Goal: Obtain resource: Download file/media

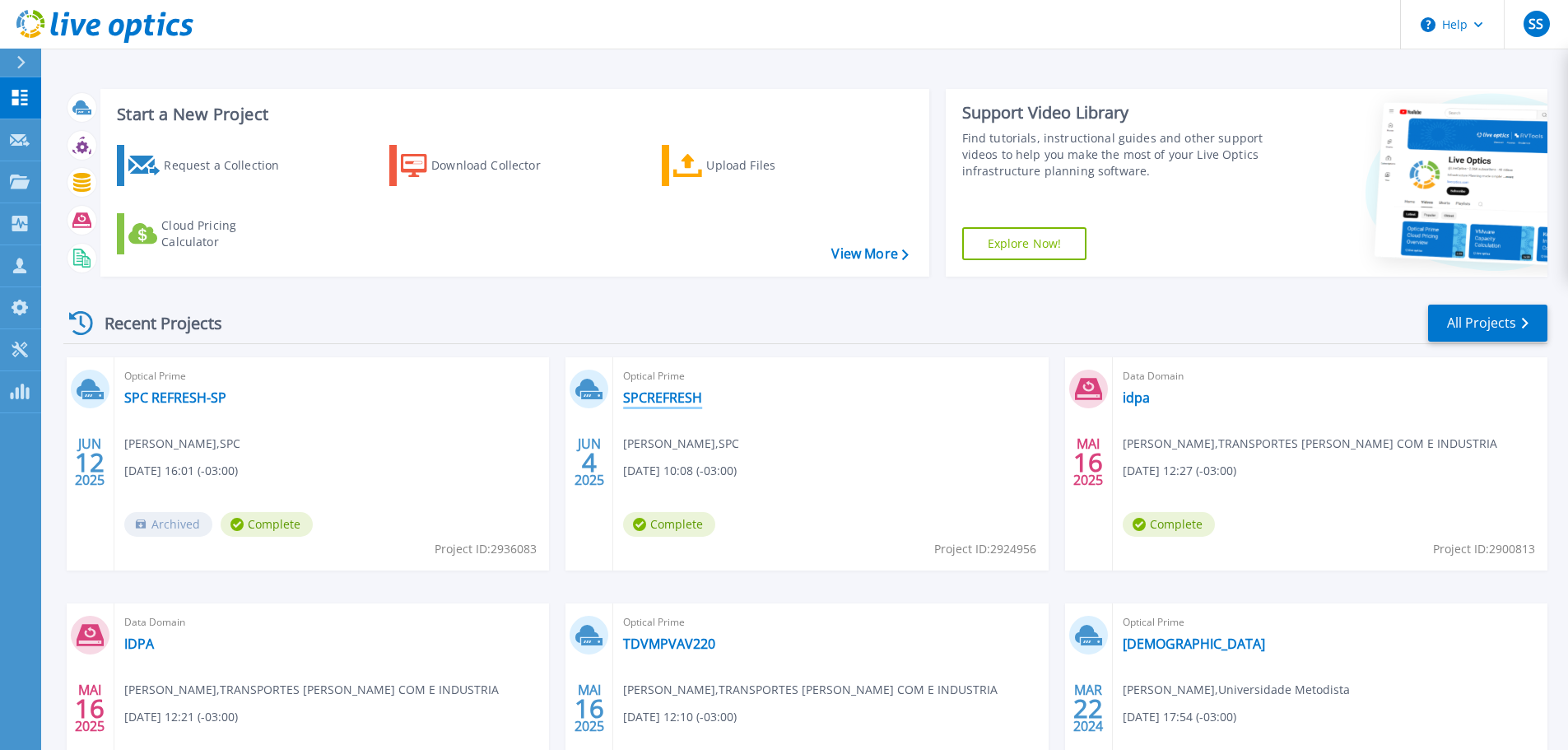
click at [652, 399] on link "SPCREFRESH" at bounding box center [663, 397] width 79 height 16
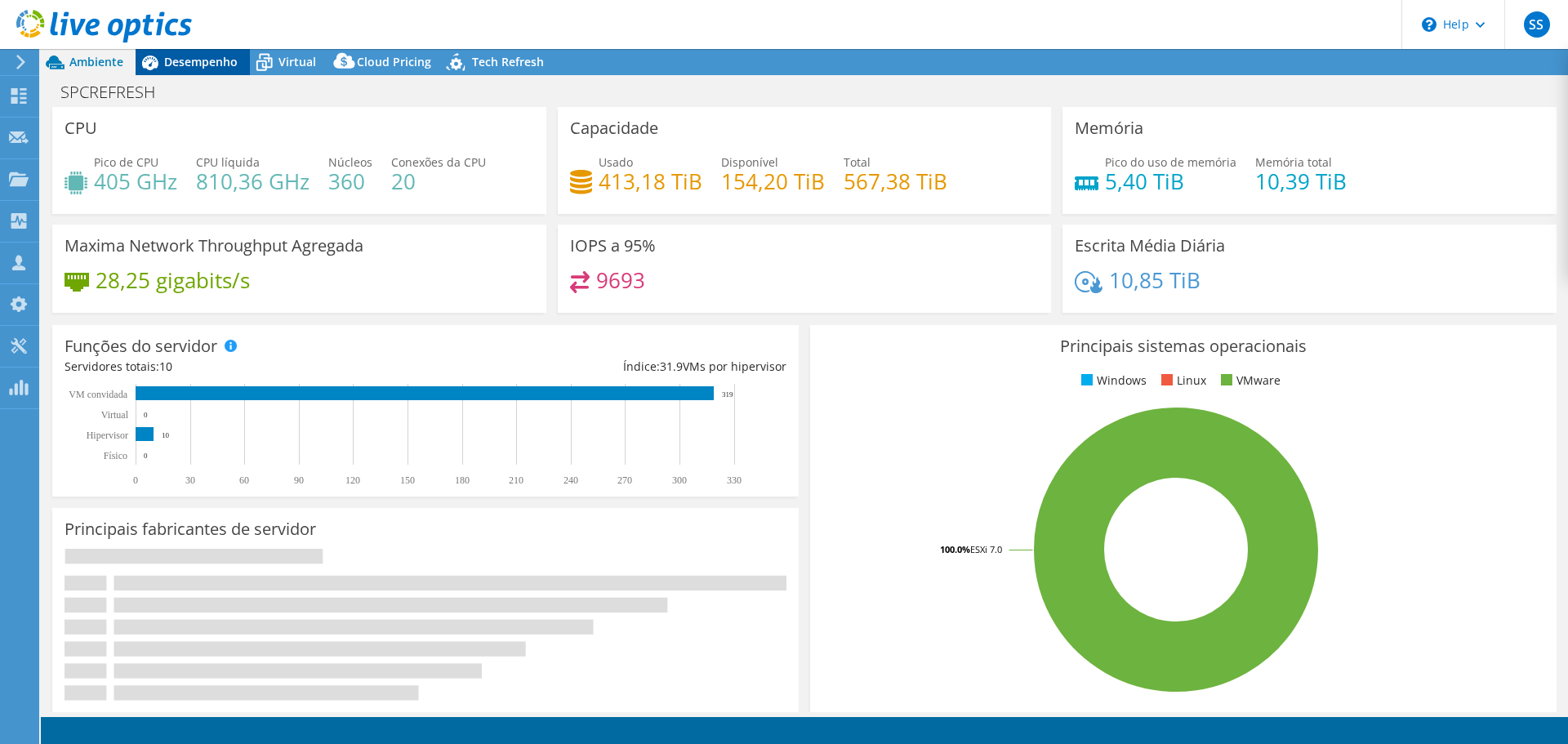
select select "USD"
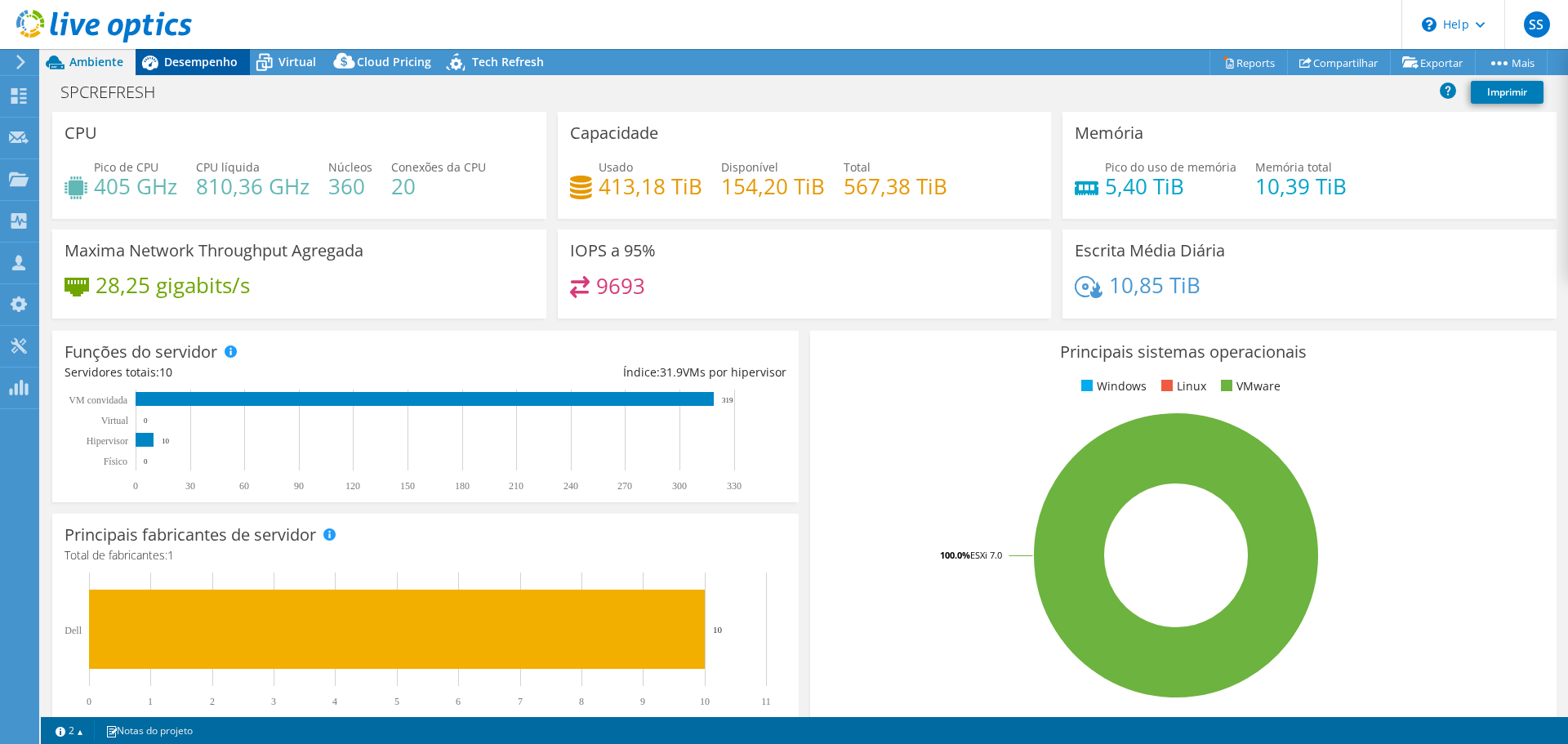
click at [182, 66] on span "Desempenho" at bounding box center [201, 61] width 73 height 15
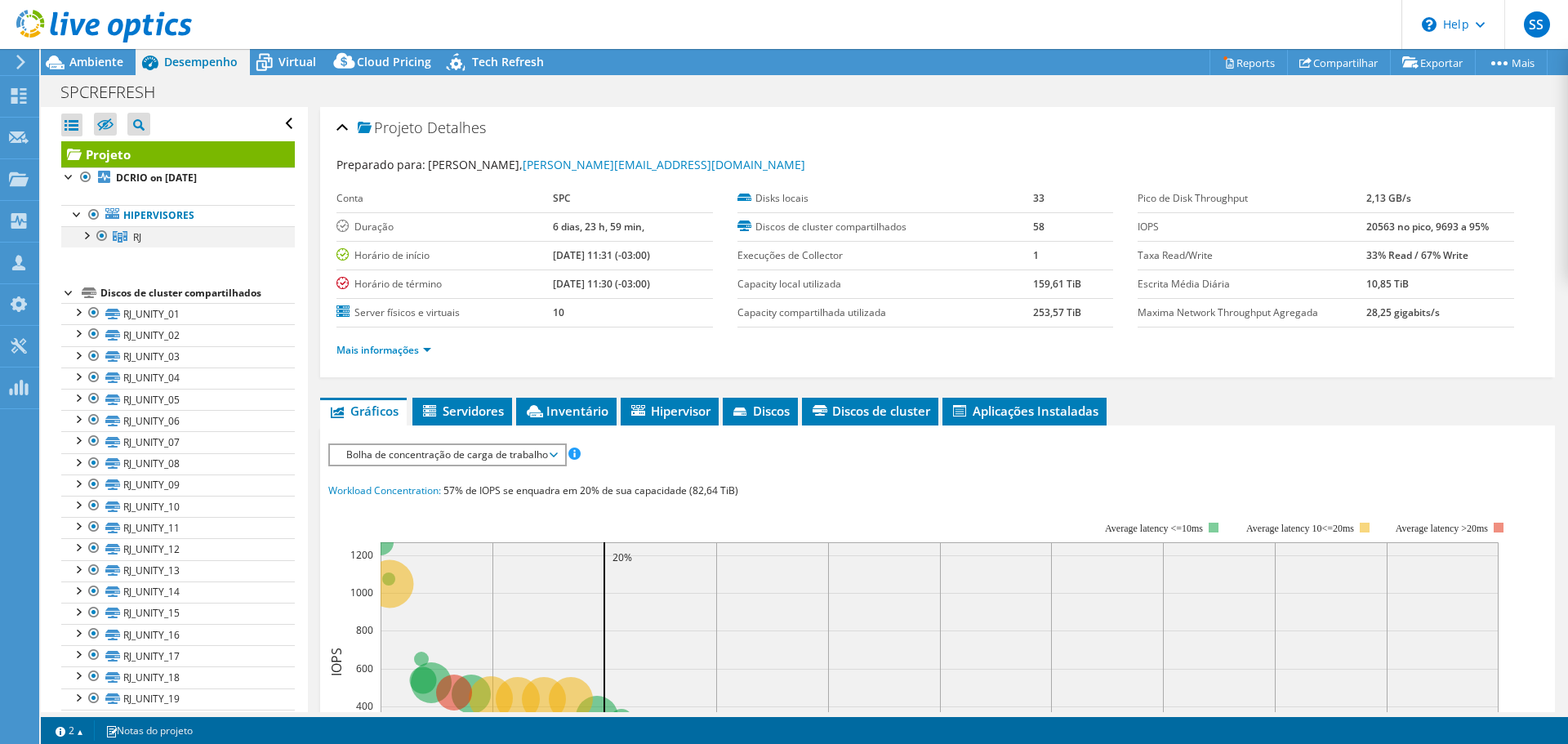
click at [93, 238] on div at bounding box center [86, 234] width 16 height 16
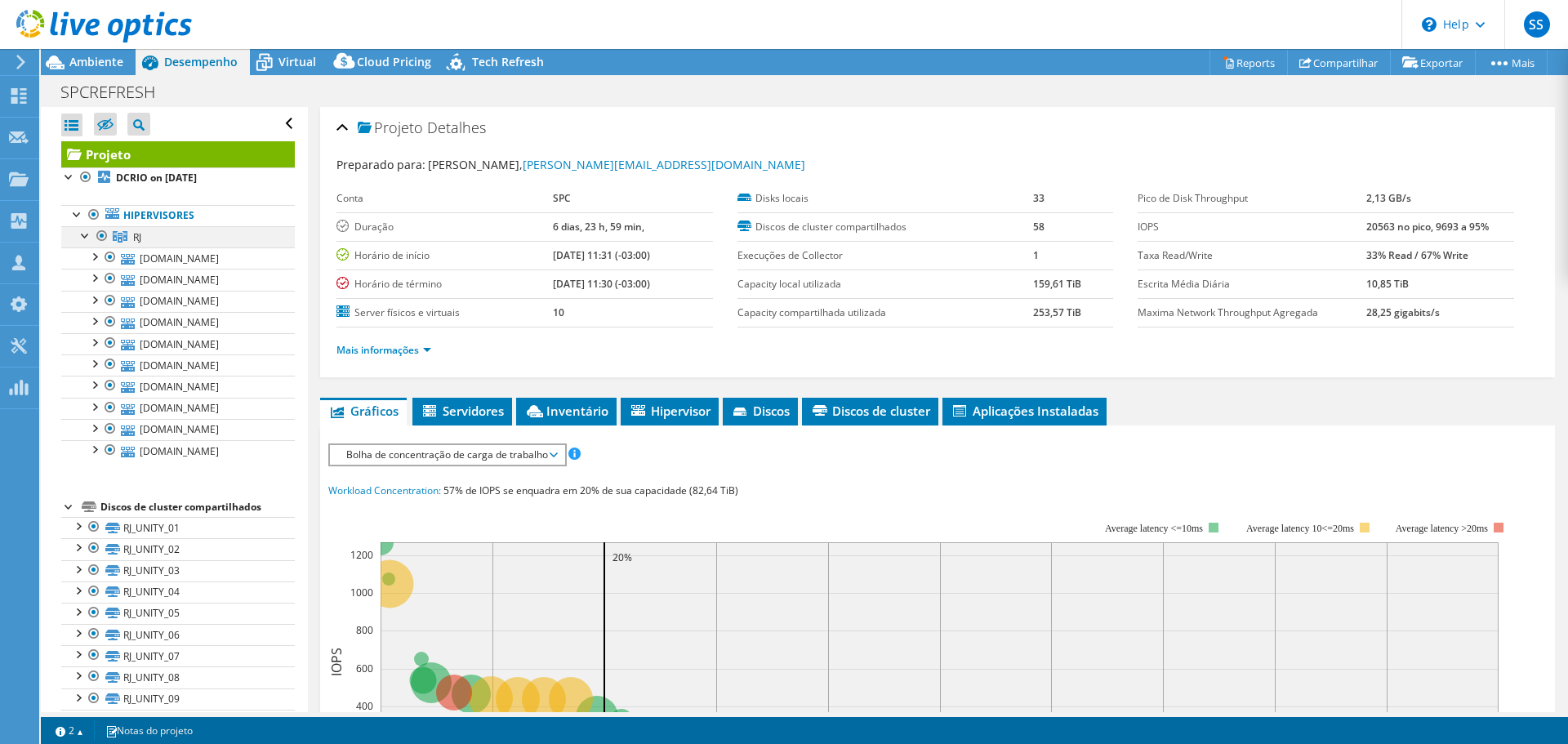
click at [88, 238] on div at bounding box center [86, 234] width 16 height 16
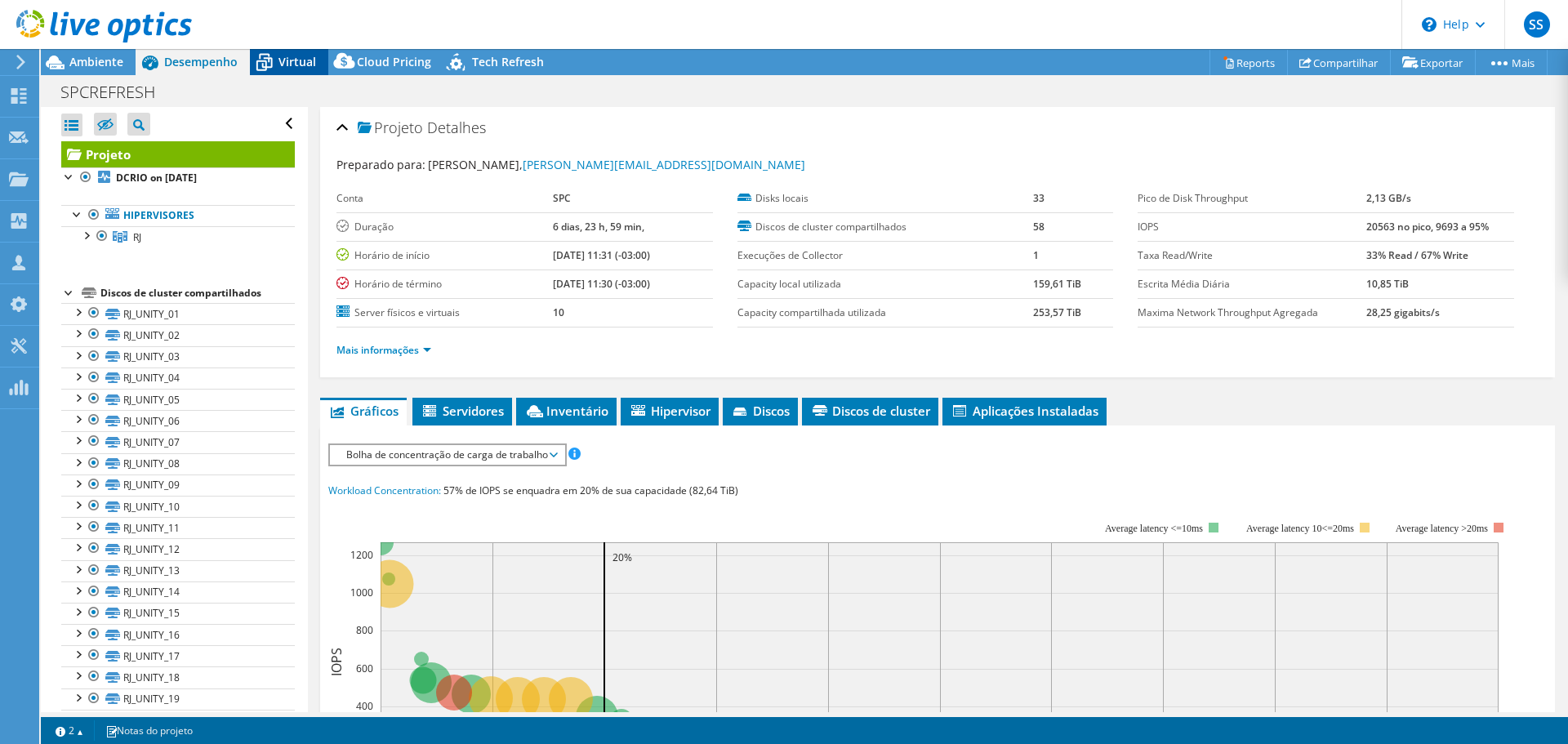
click at [266, 70] on icon at bounding box center [265, 63] width 16 height 13
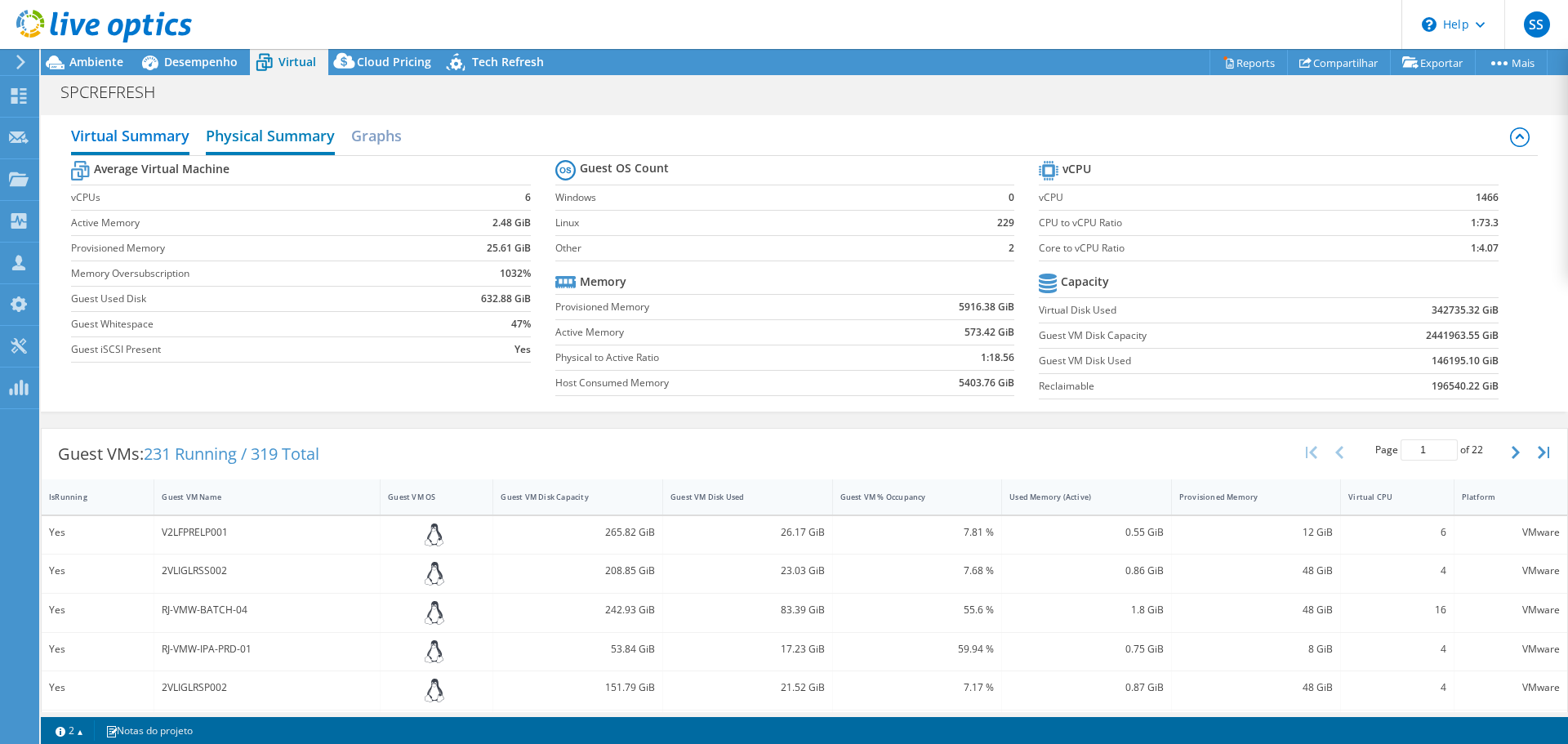
click at [311, 132] on h2 "Physical Summary" at bounding box center [270, 137] width 129 height 36
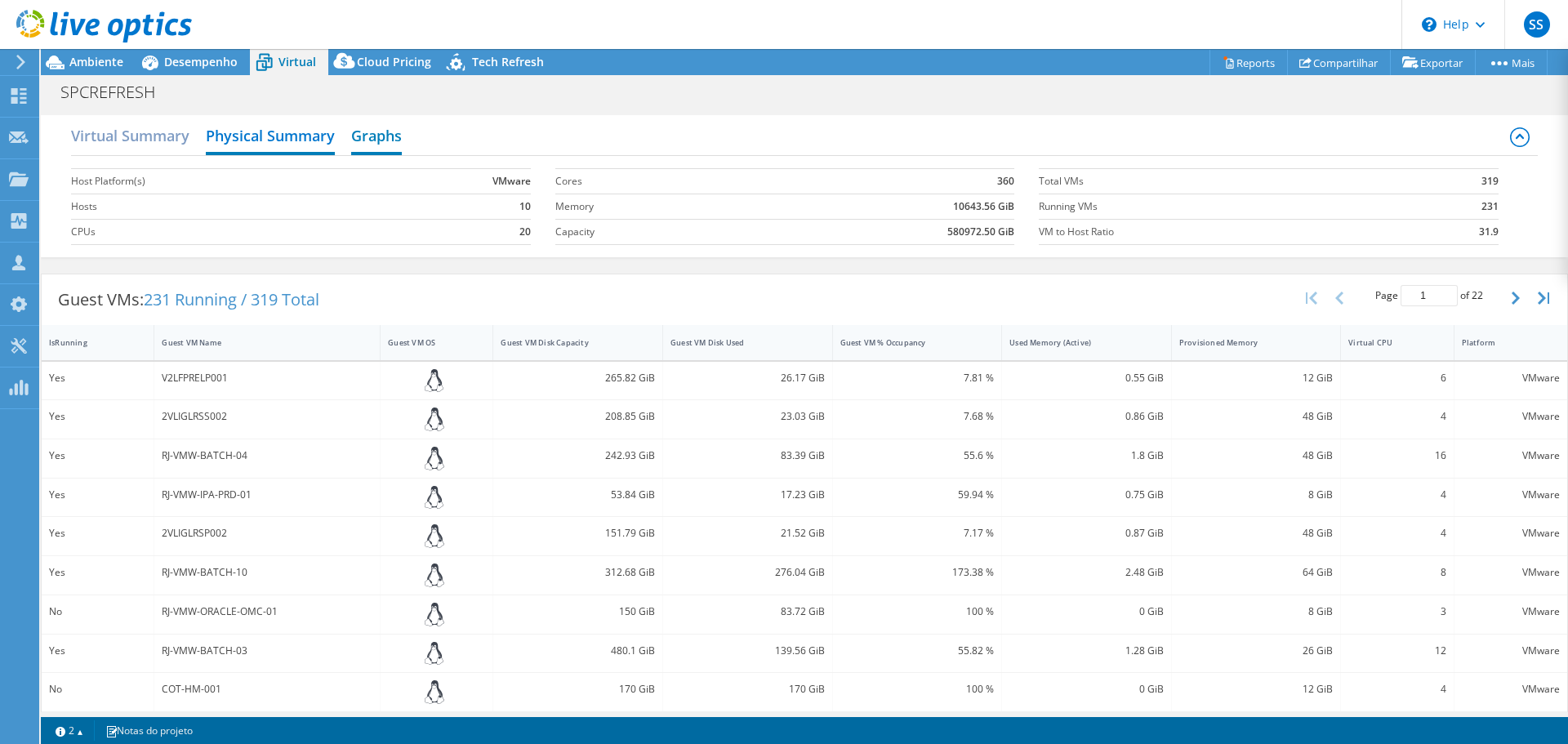
click at [379, 134] on h2 "Graphs" at bounding box center [376, 137] width 51 height 36
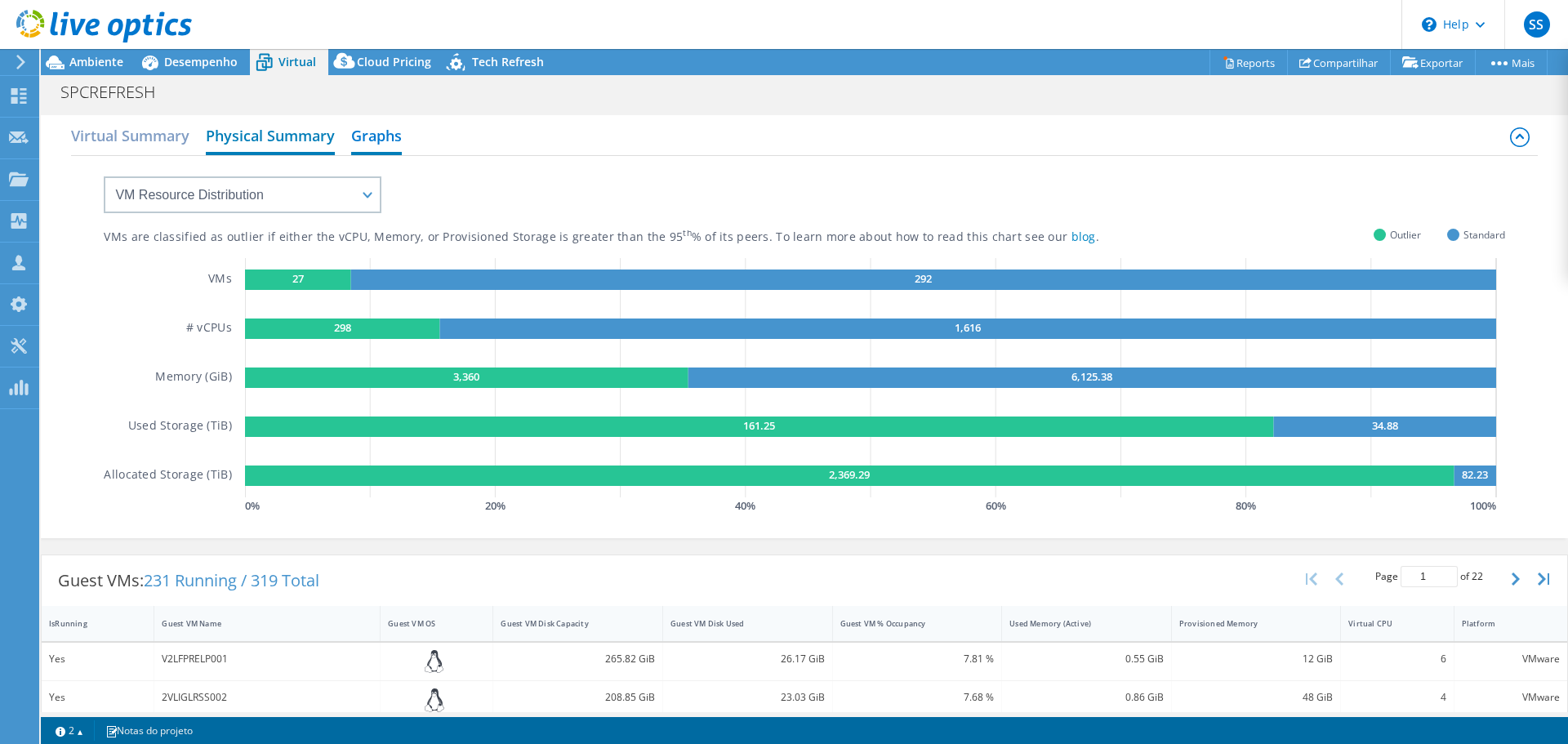
click at [236, 142] on h2 "Physical Summary" at bounding box center [270, 137] width 129 height 36
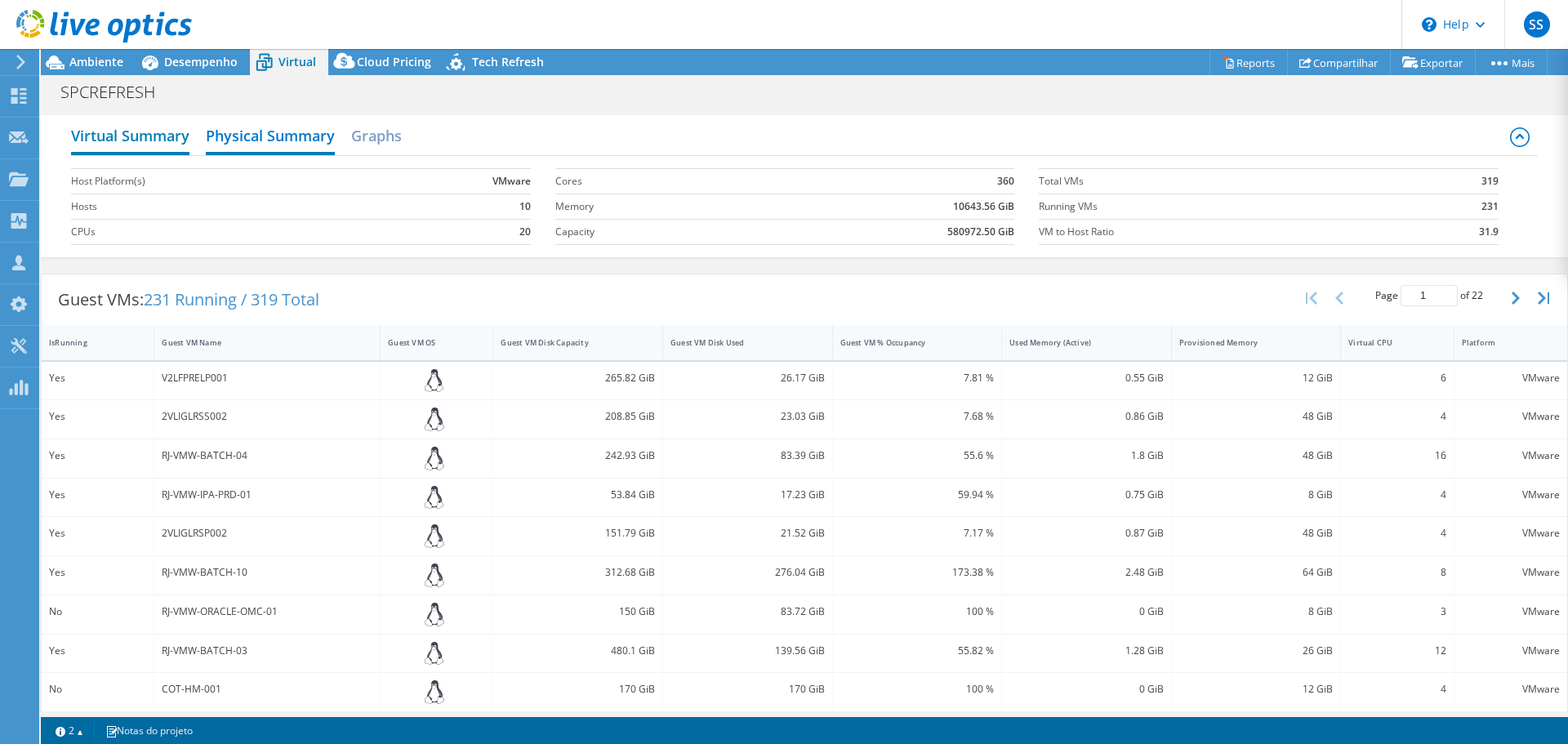
click at [160, 141] on h2 "Virtual Summary" at bounding box center [130, 137] width 119 height 36
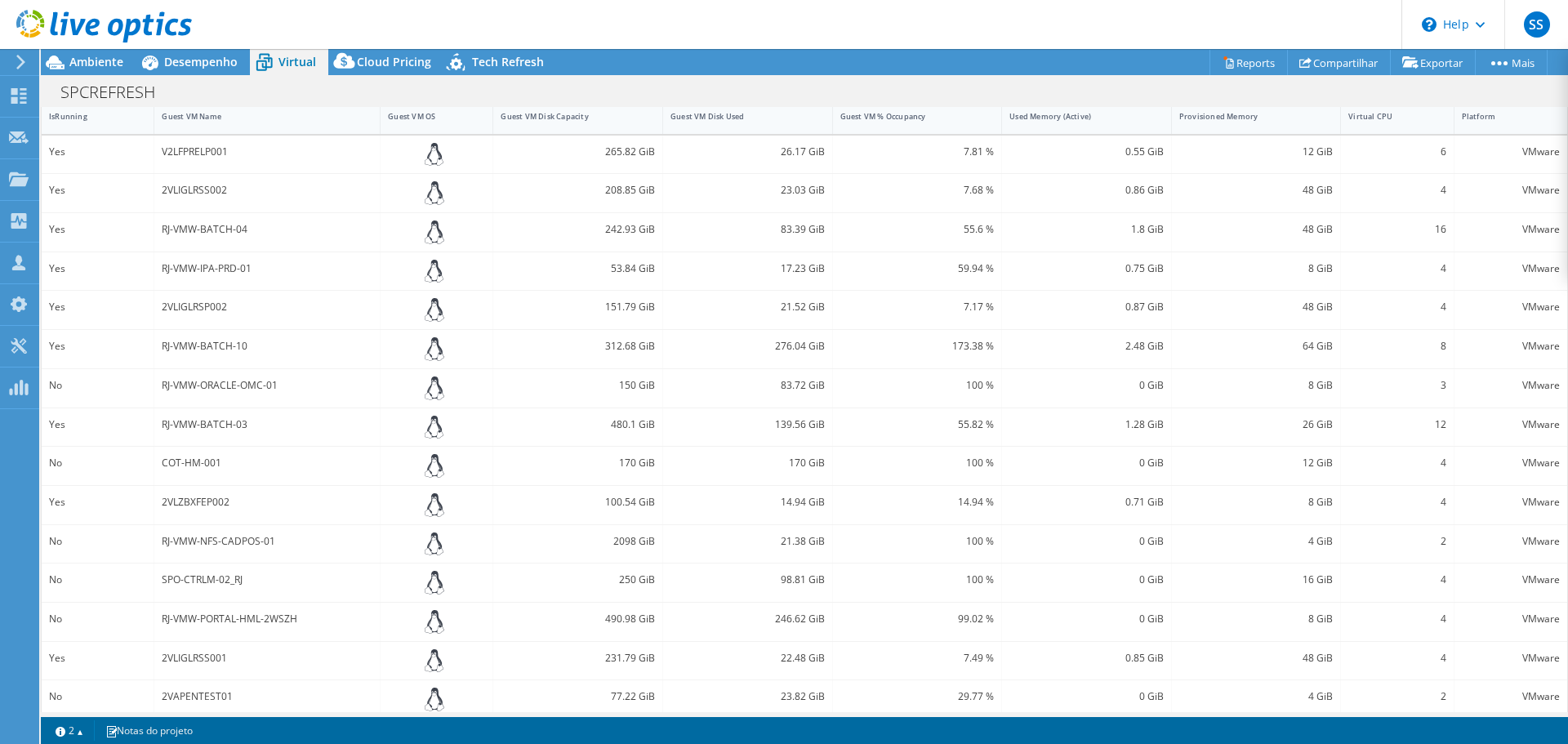
scroll to position [396, 0]
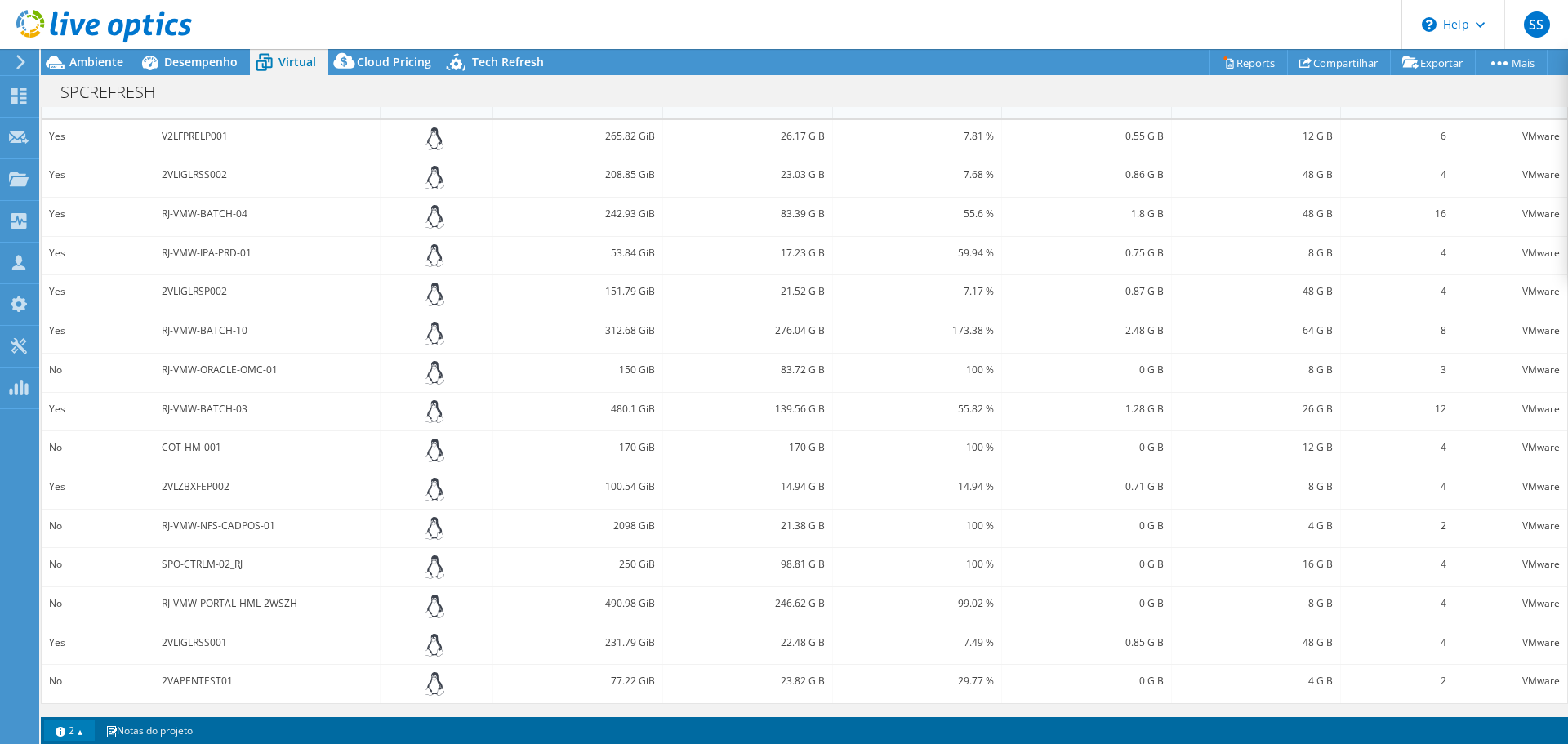
click at [91, 726] on link "2" at bounding box center [69, 730] width 51 height 20
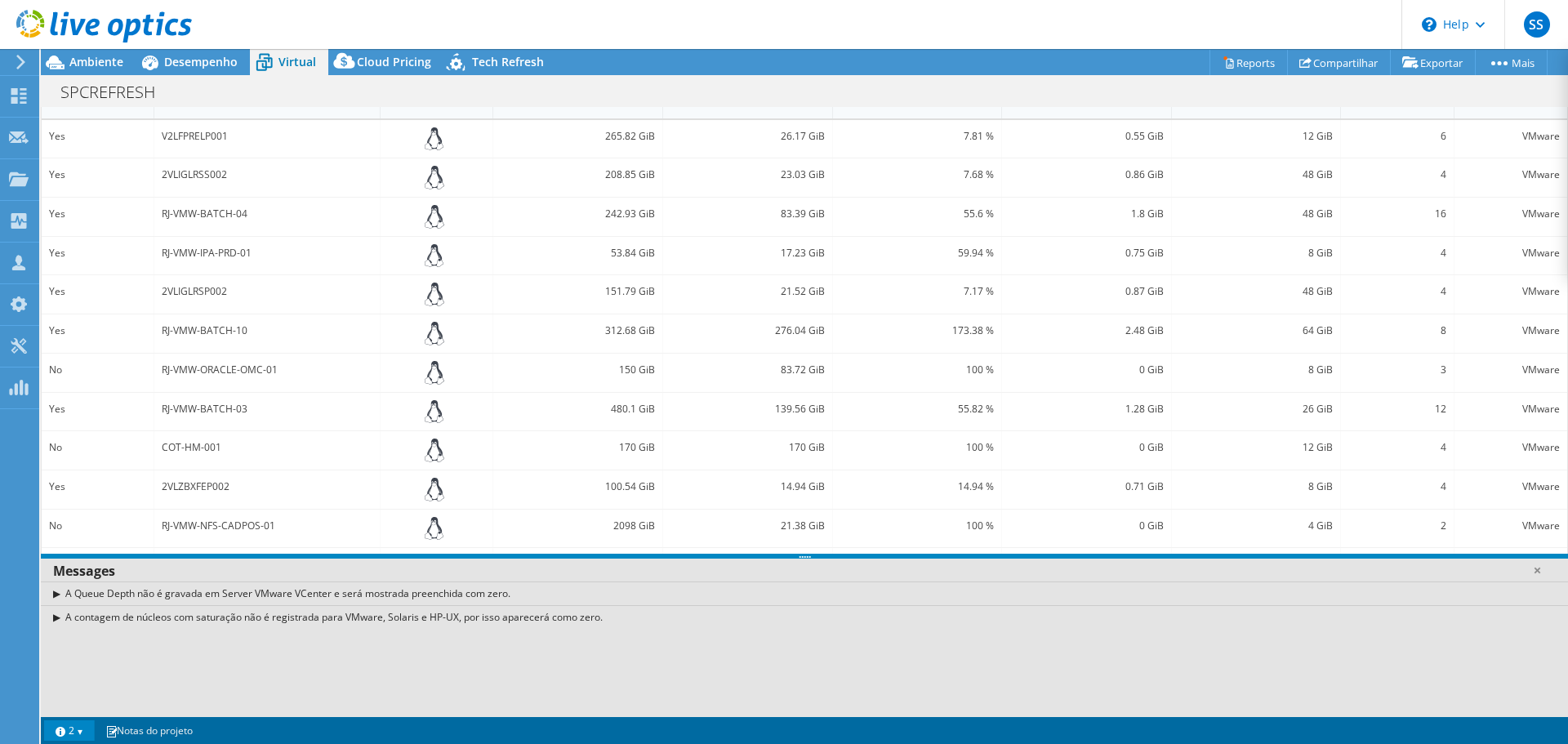
click at [91, 726] on link "2" at bounding box center [69, 730] width 51 height 20
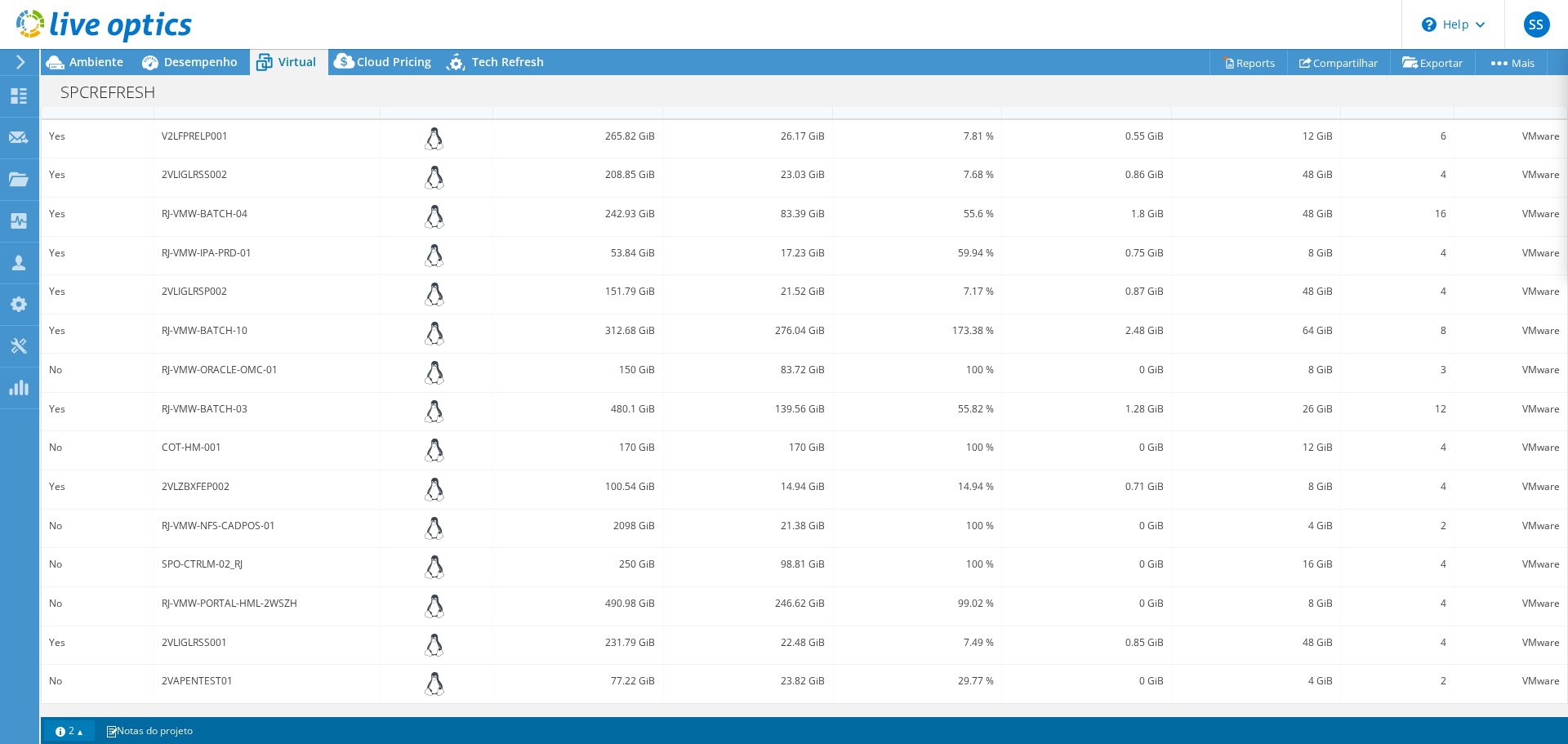
click at [91, 726] on link "2" at bounding box center [69, 730] width 51 height 20
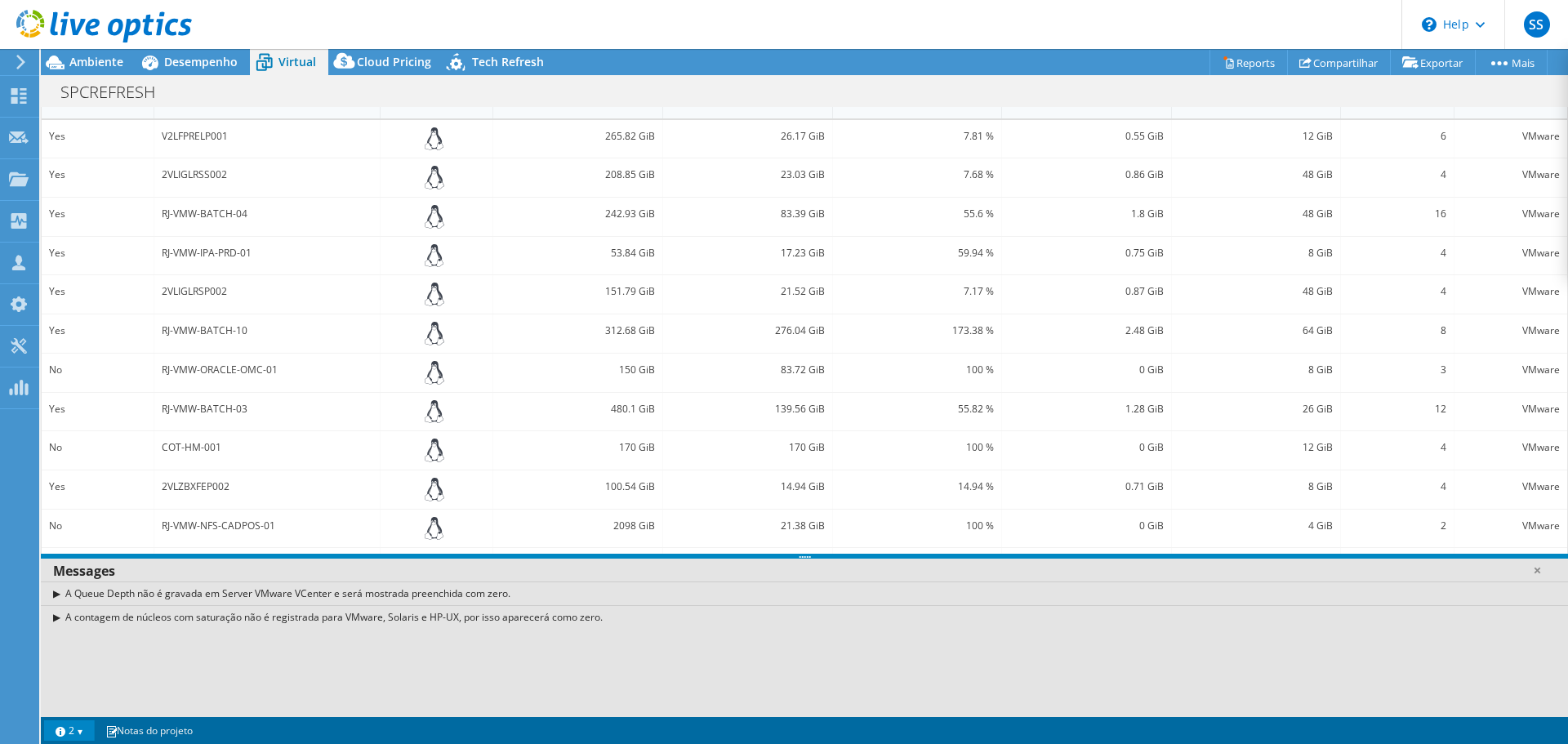
click at [91, 726] on link "2" at bounding box center [69, 730] width 51 height 20
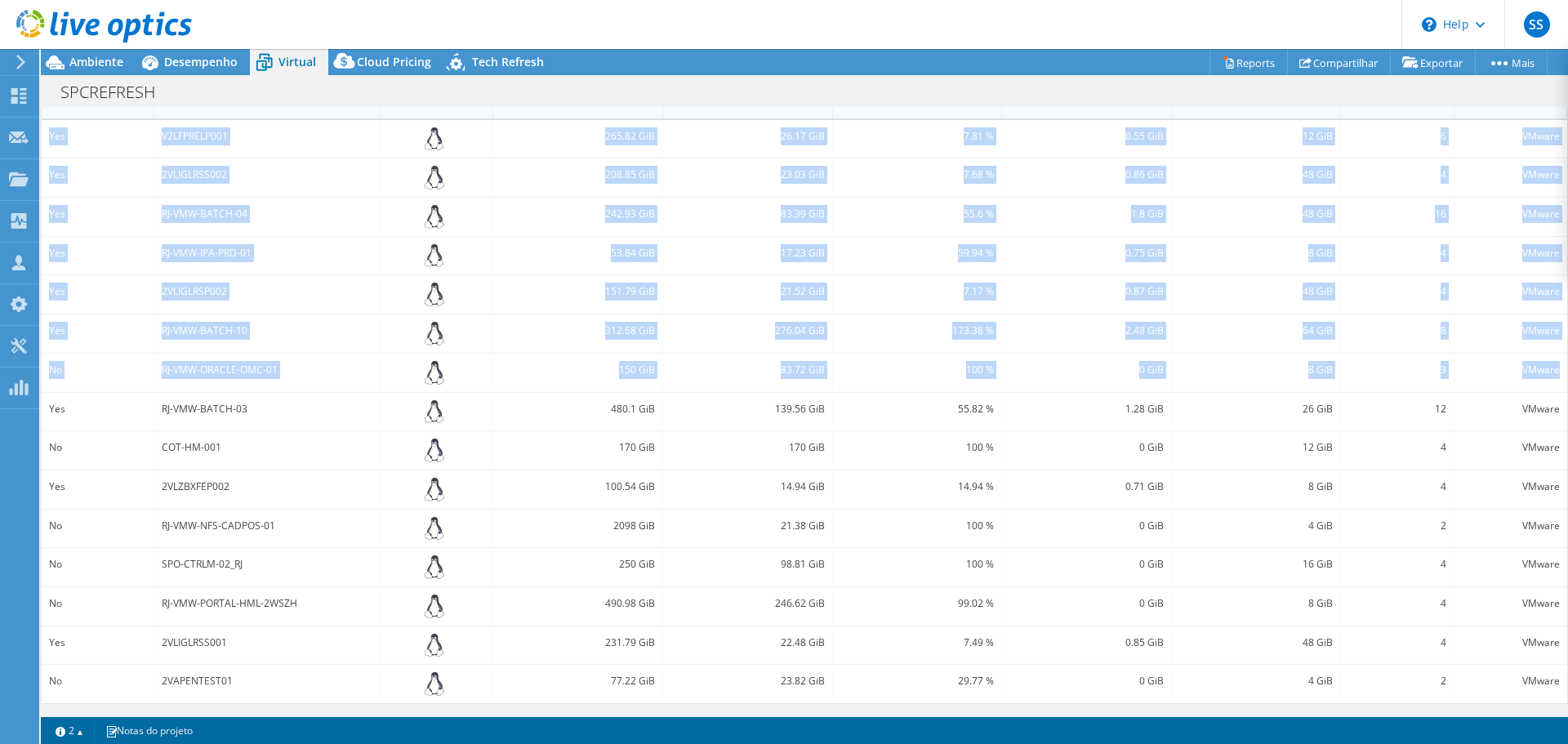
drag, startPoint x: 1555, startPoint y: 380, endPoint x: 1560, endPoint y: 530, distance: 150.1
click at [1560, 530] on div "CPU Pico de CPU 405 GHz CPU líquida 810,36 GHz Núcleos 360 Conexões da CPU 20 C…" at bounding box center [804, 409] width 1527 height 605
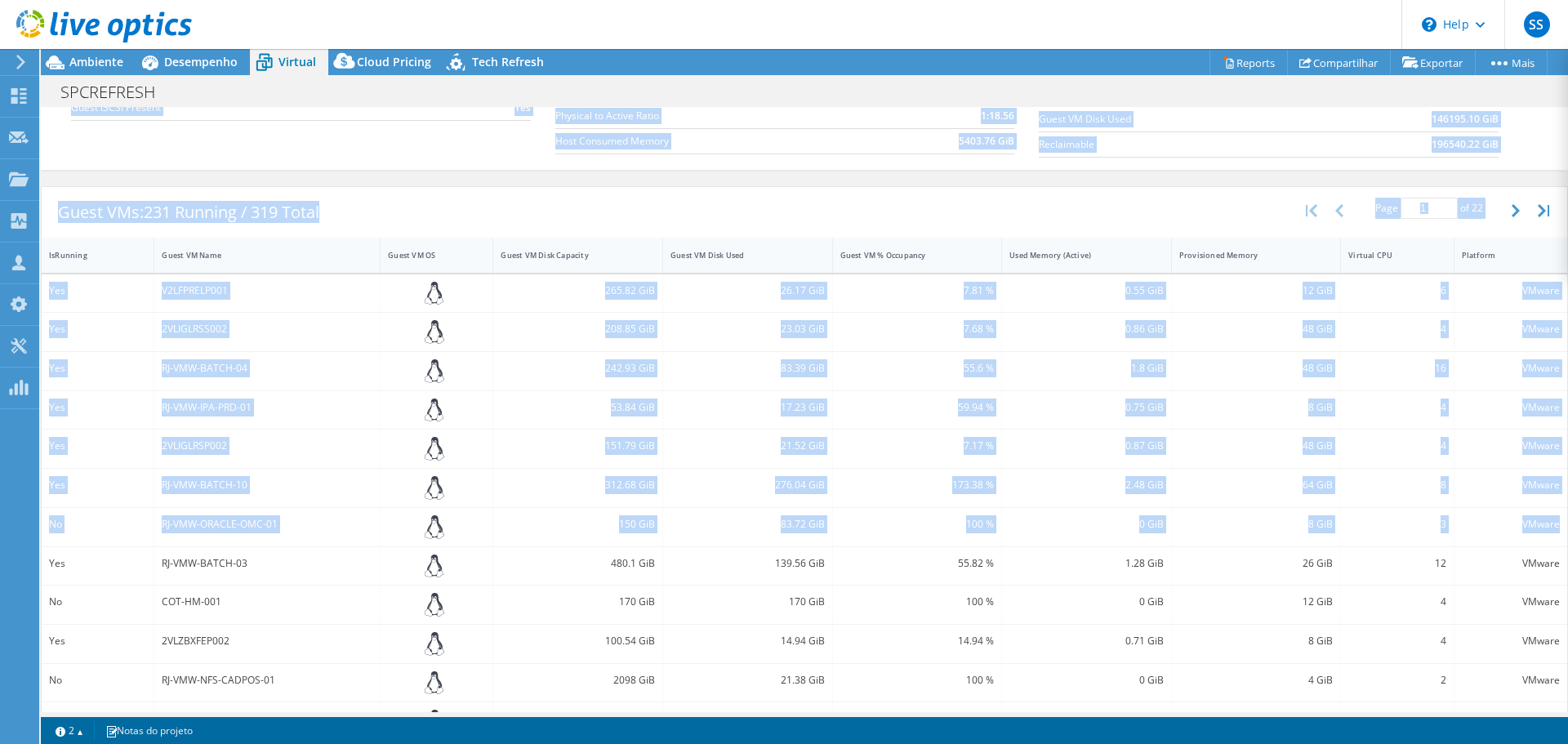
scroll to position [148, 0]
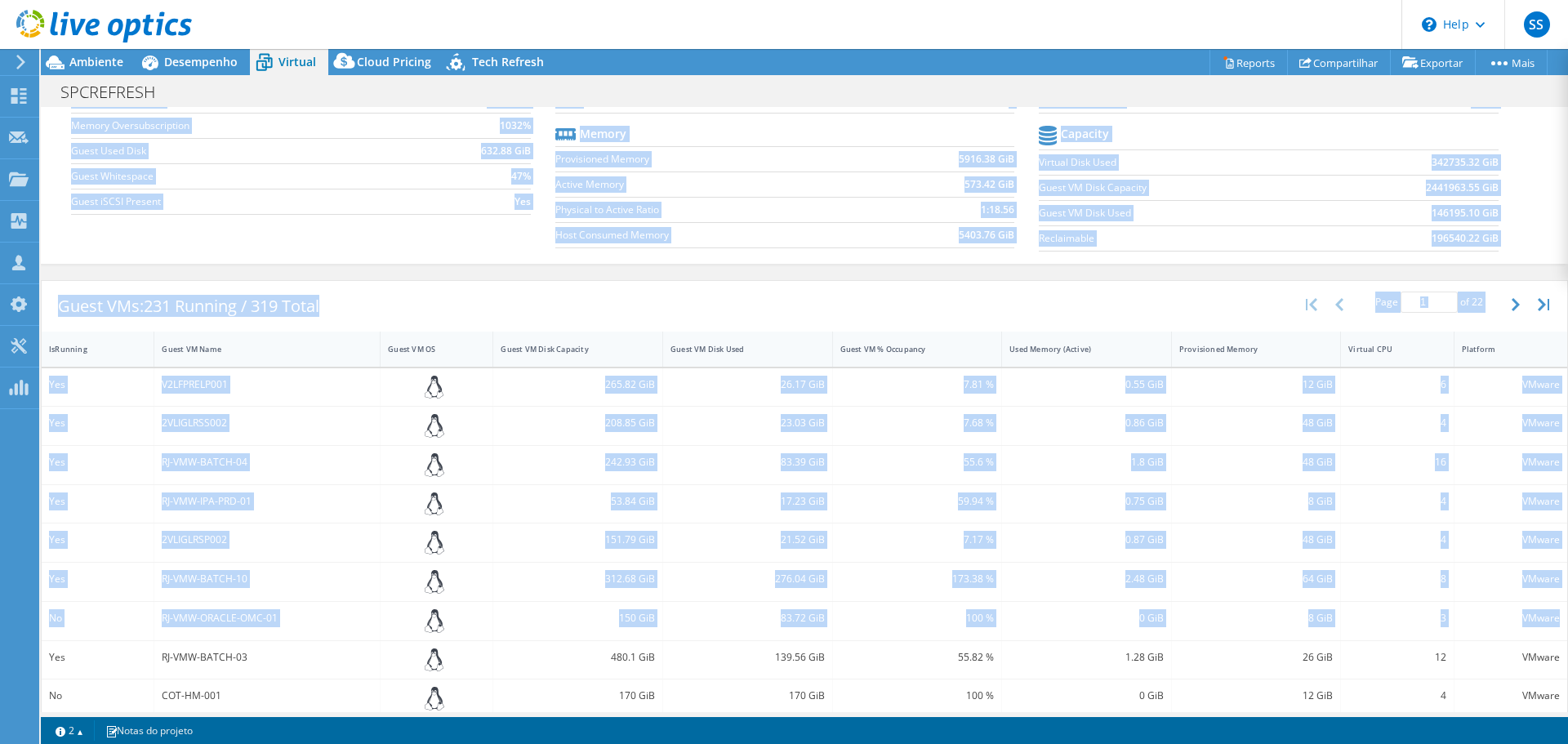
click at [1220, 294] on div "Guest VMs: 231 Running / 319 Total Page 1 of 22 5 rows 10 rows 20 rows 25 rows …" at bounding box center [804, 306] width 1525 height 51
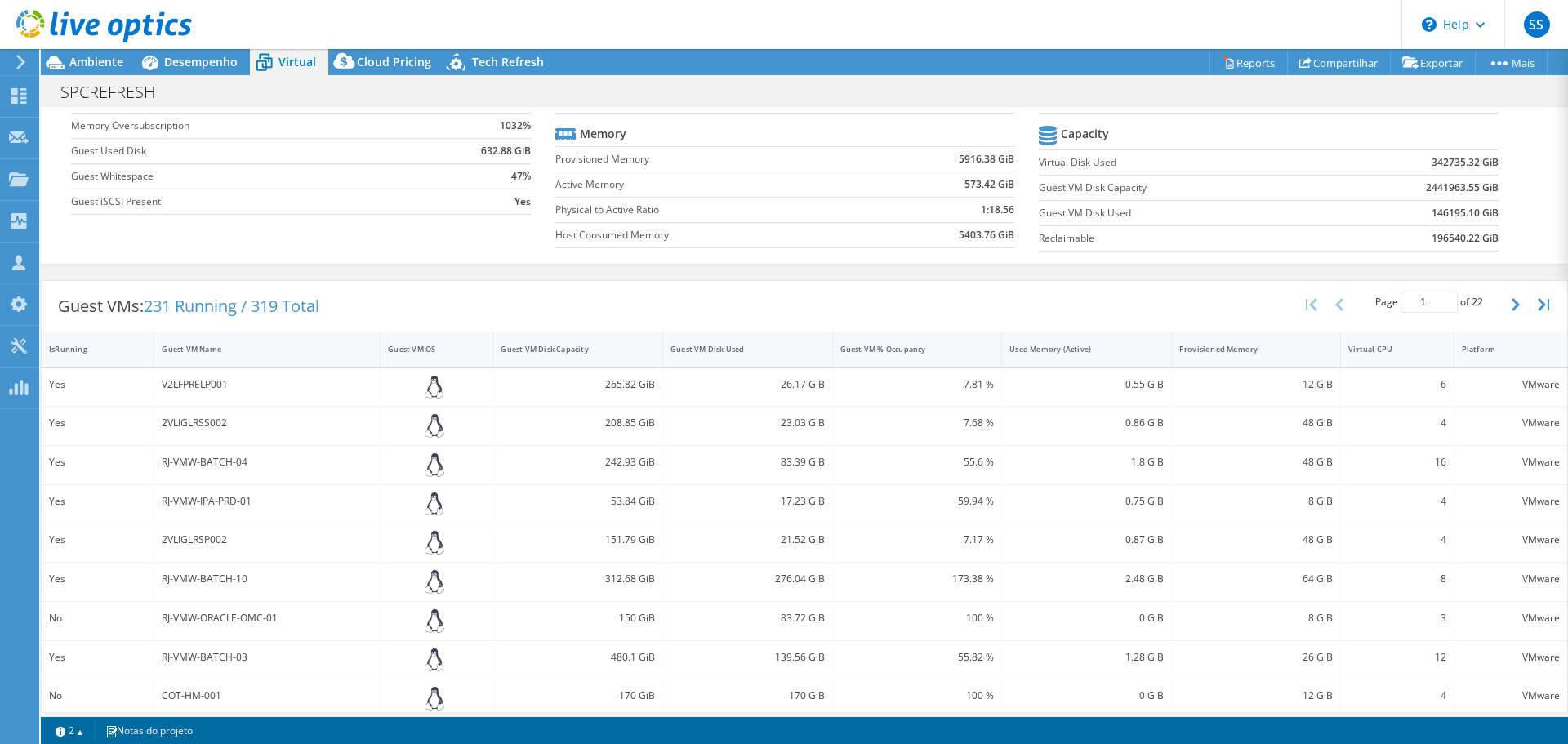
scroll to position [0, 0]
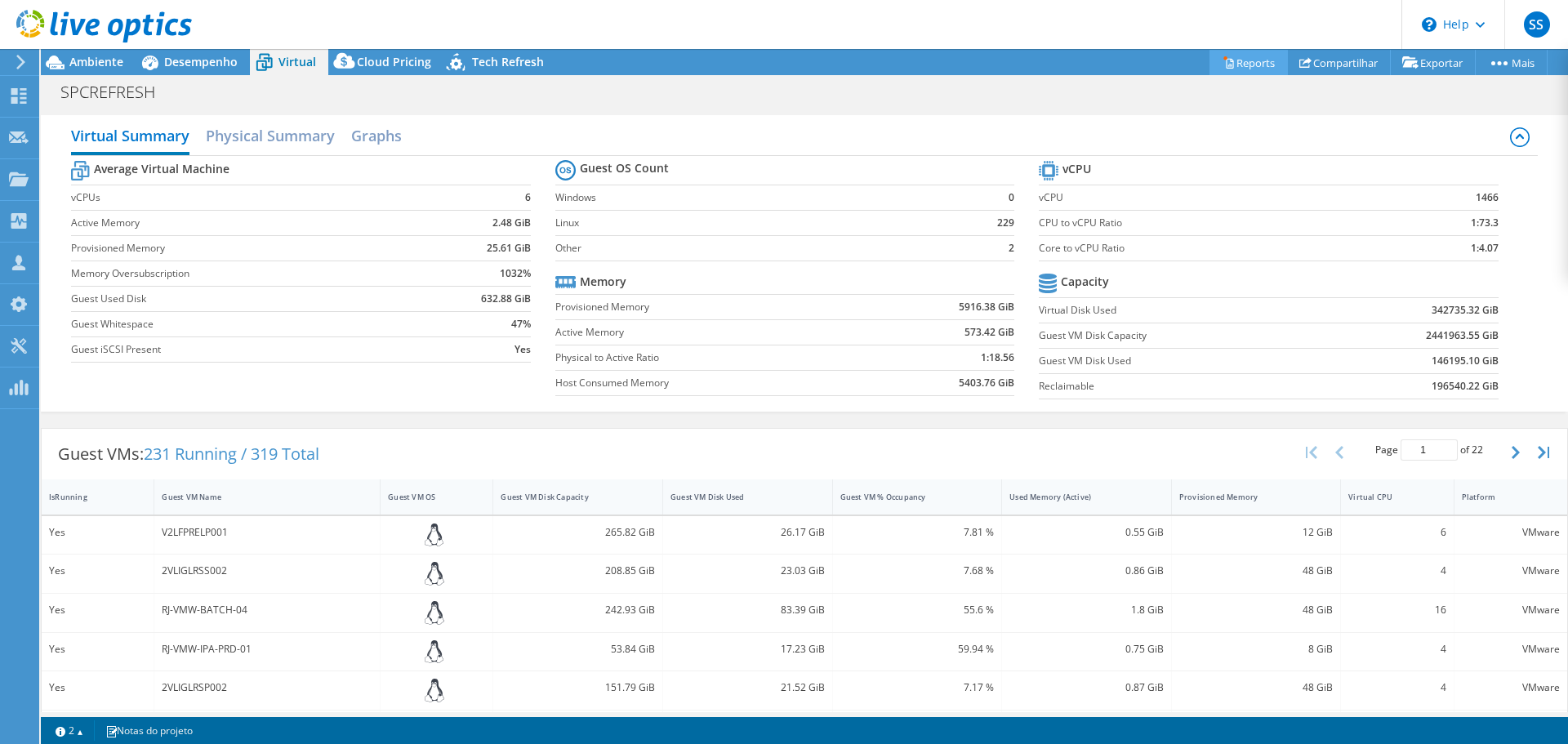
click at [1227, 57] on link "Reports" at bounding box center [1249, 62] width 78 height 25
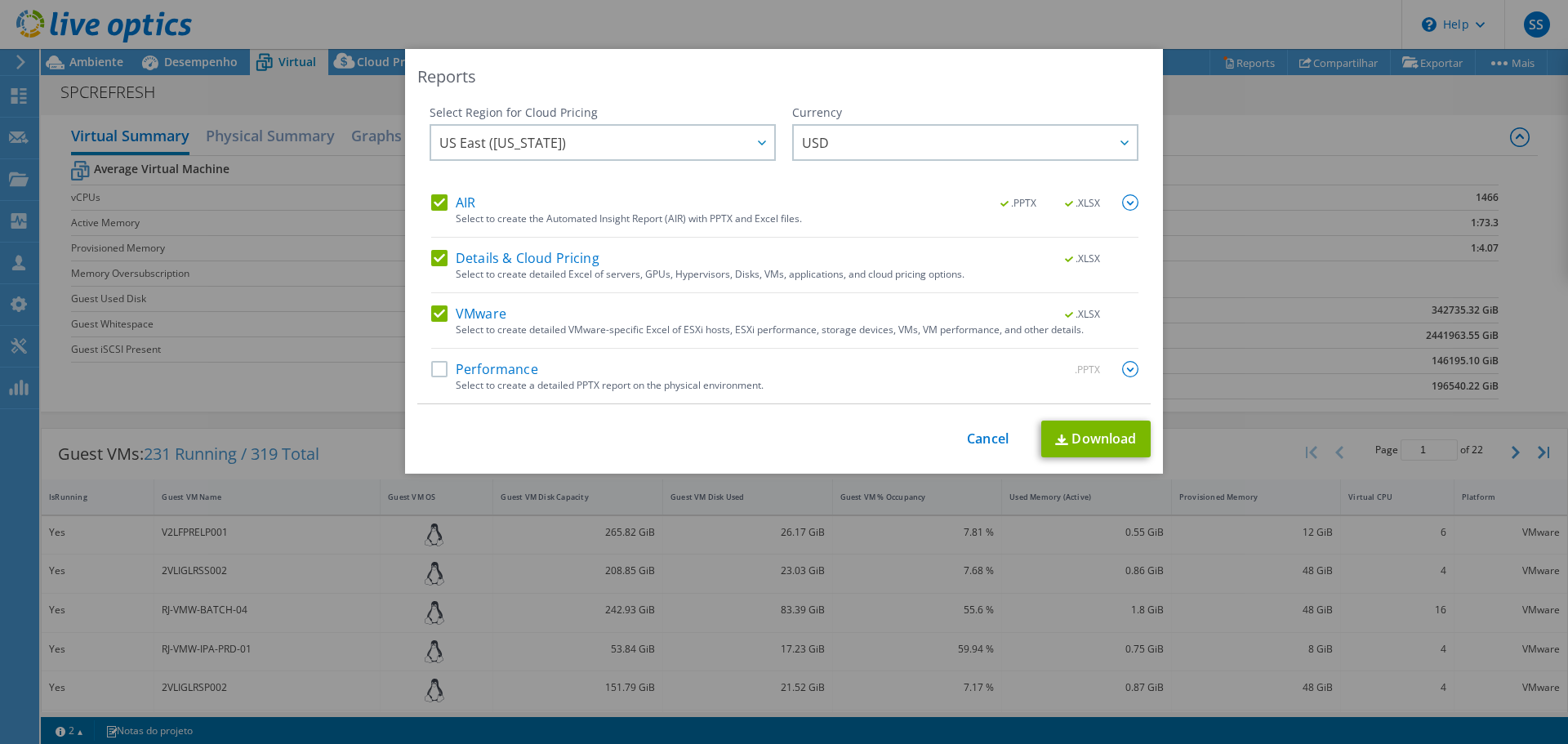
click at [1240, 141] on div "Reports Select Region for Cloud Pricing Asia Pacific ([GEOGRAPHIC_DATA]) [GEOGR…" at bounding box center [784, 372] width 1568 height 646
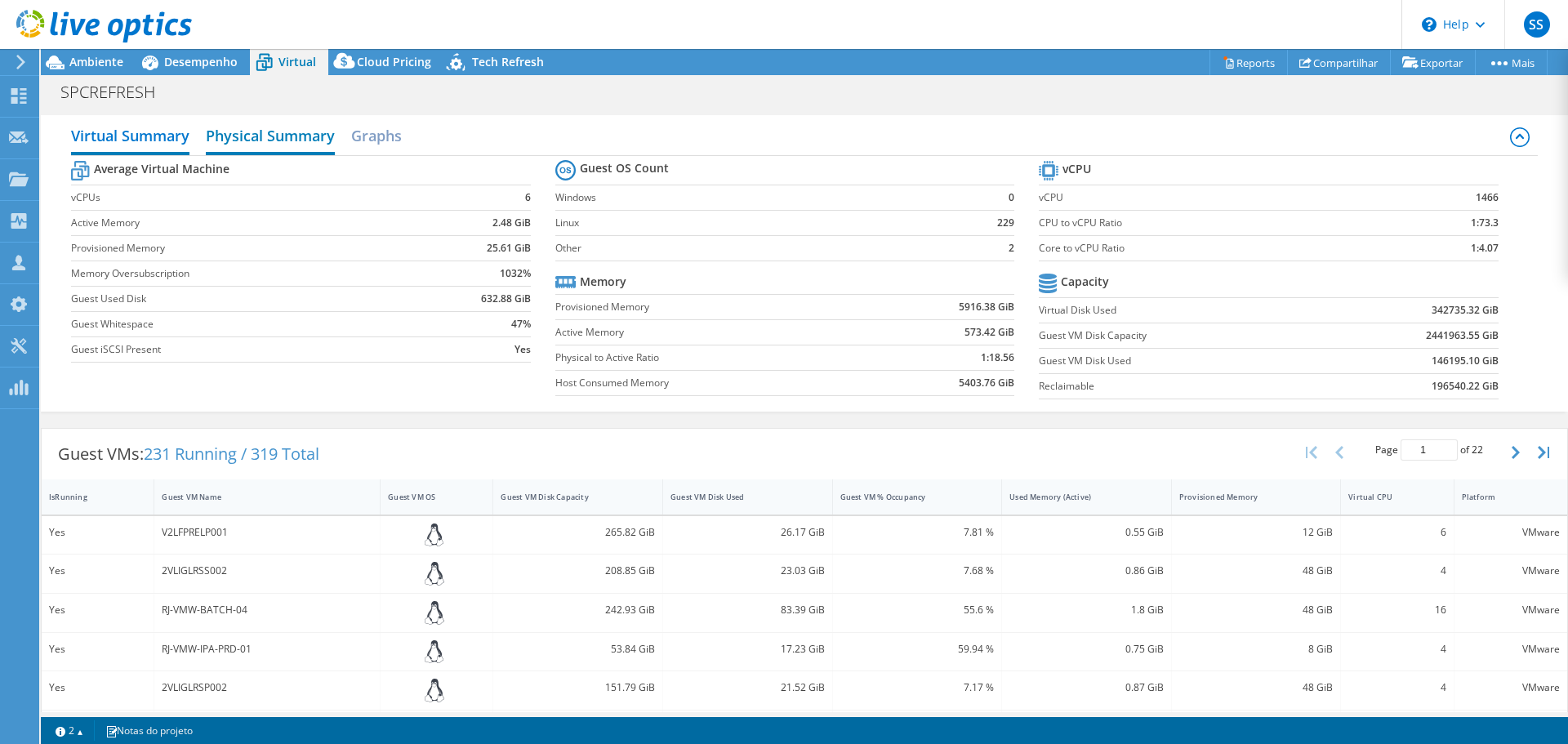
click at [288, 122] on h2 "Physical Summary" at bounding box center [270, 137] width 129 height 36
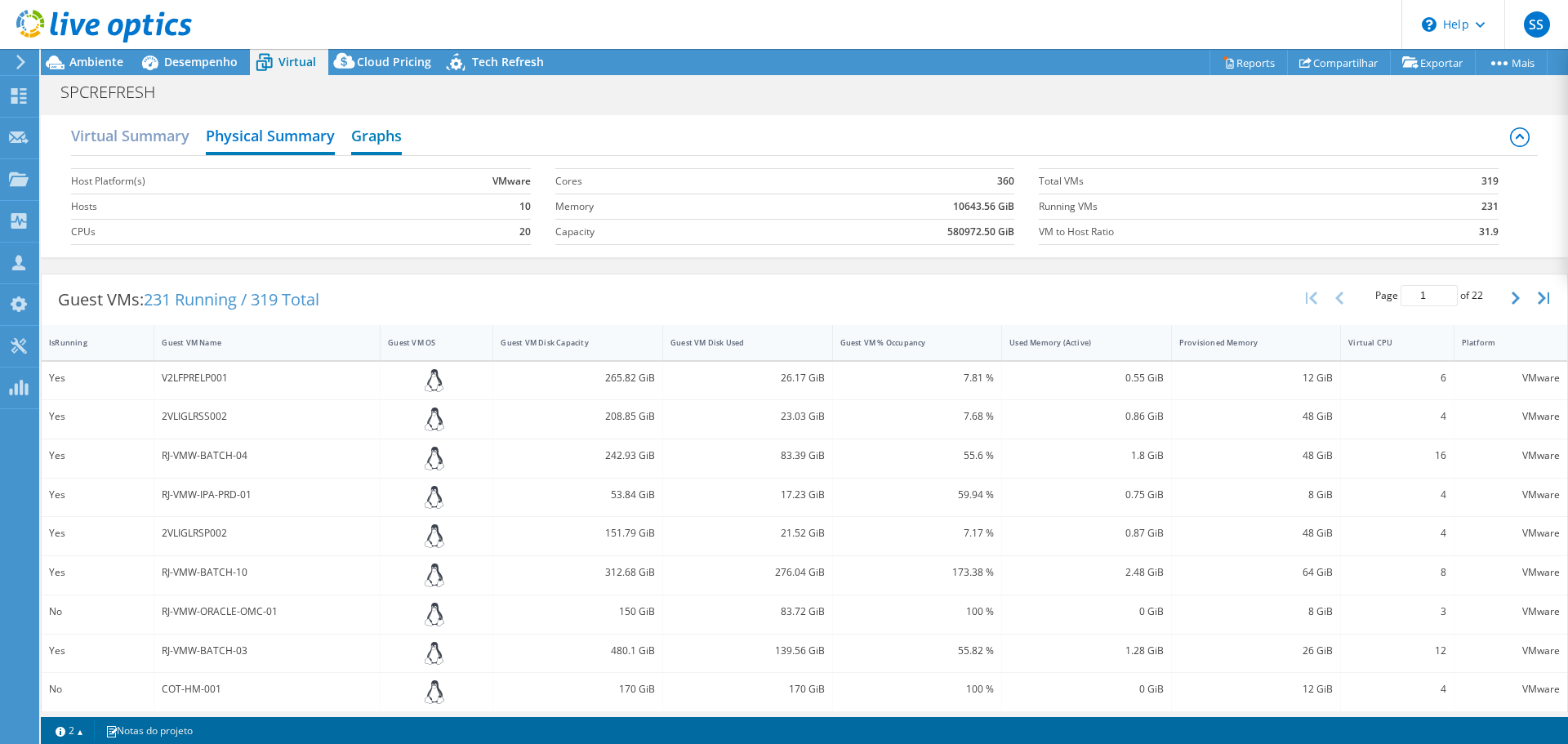
click at [365, 120] on h2 "Graphs" at bounding box center [376, 137] width 51 height 36
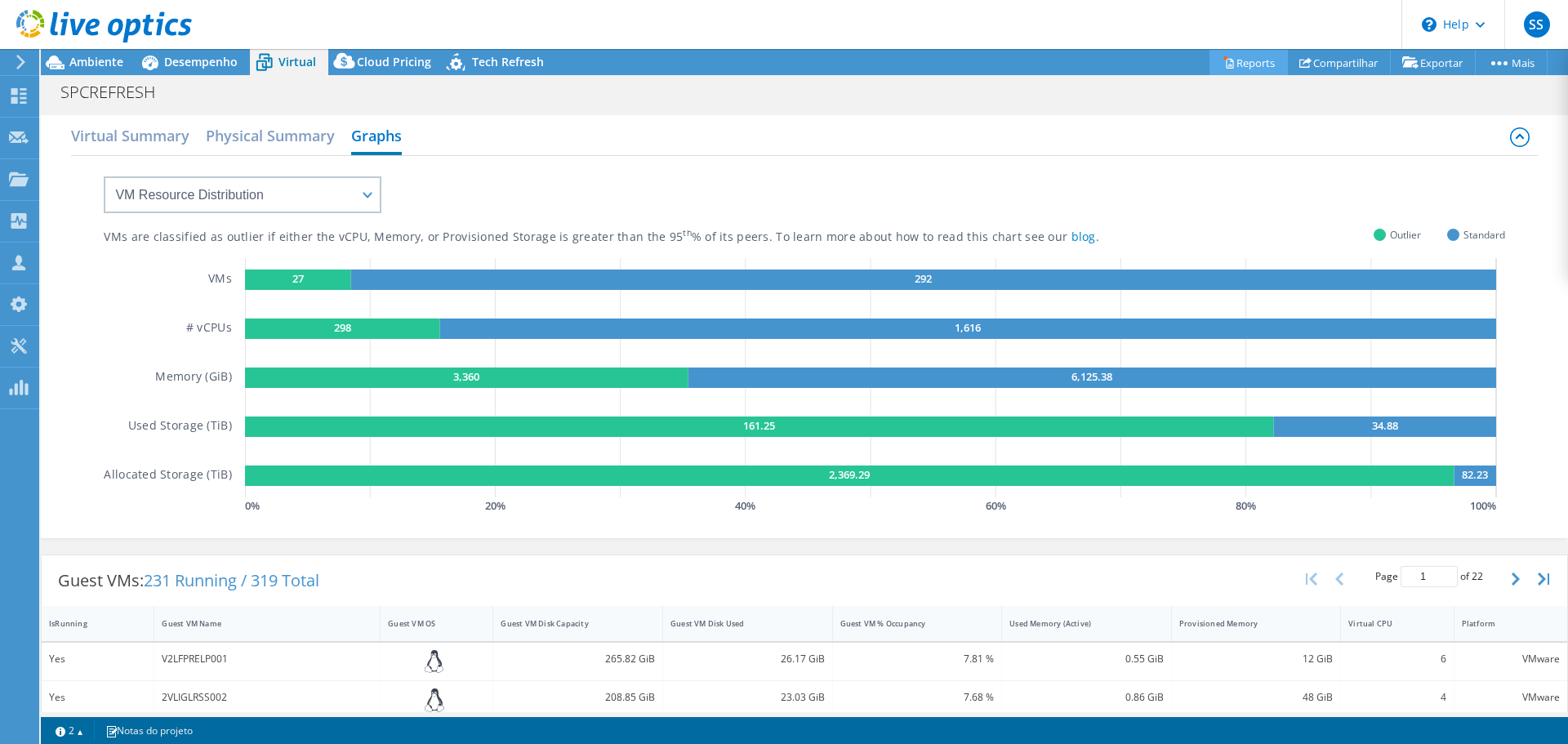
click at [1236, 72] on link "Reports" at bounding box center [1249, 62] width 78 height 25
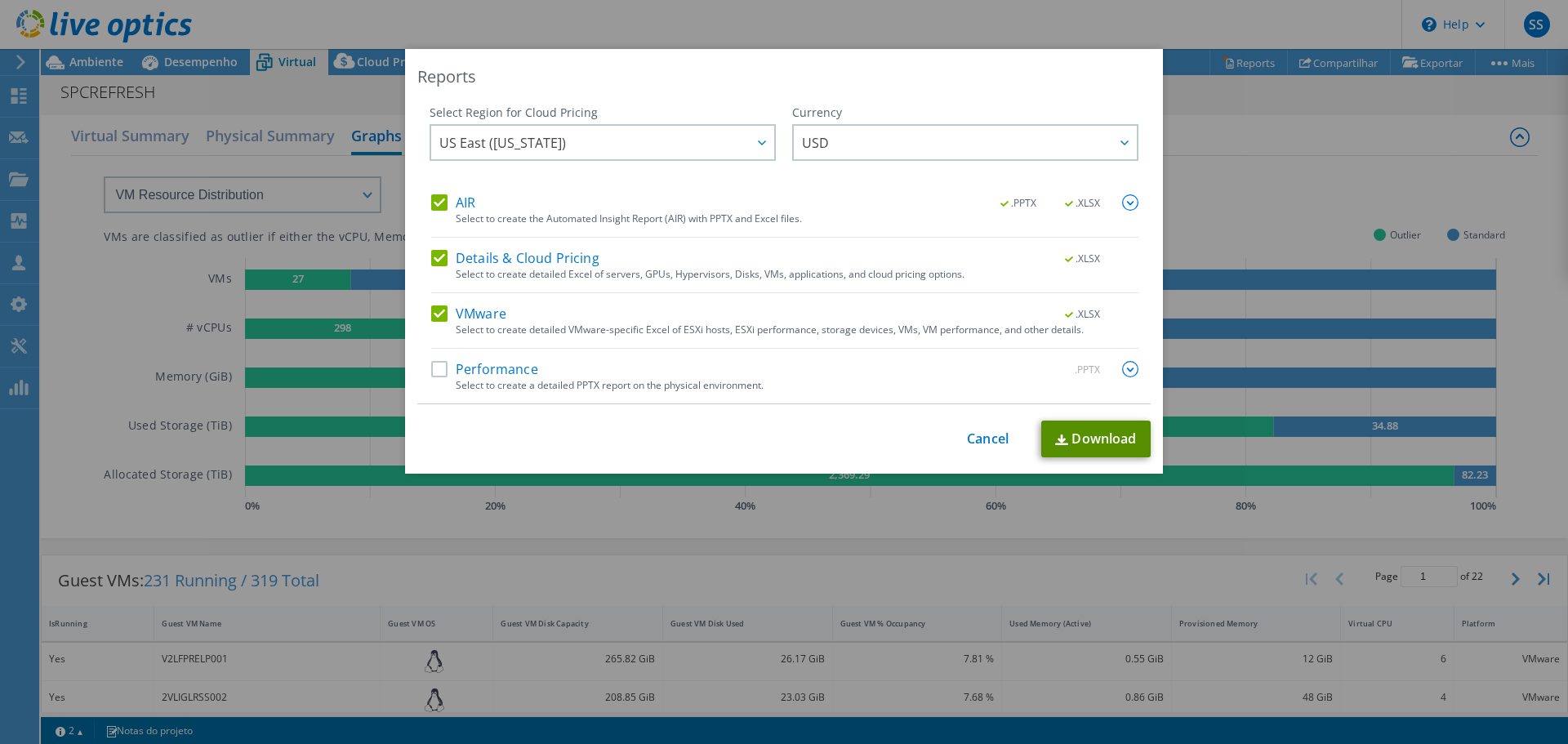
click at [1097, 445] on link "Download" at bounding box center [1096, 438] width 110 height 37
click at [1227, 130] on div "Reports Select Region for Cloud Pricing Asia Pacific ([GEOGRAPHIC_DATA]) [GEOGR…" at bounding box center [784, 372] width 1568 height 646
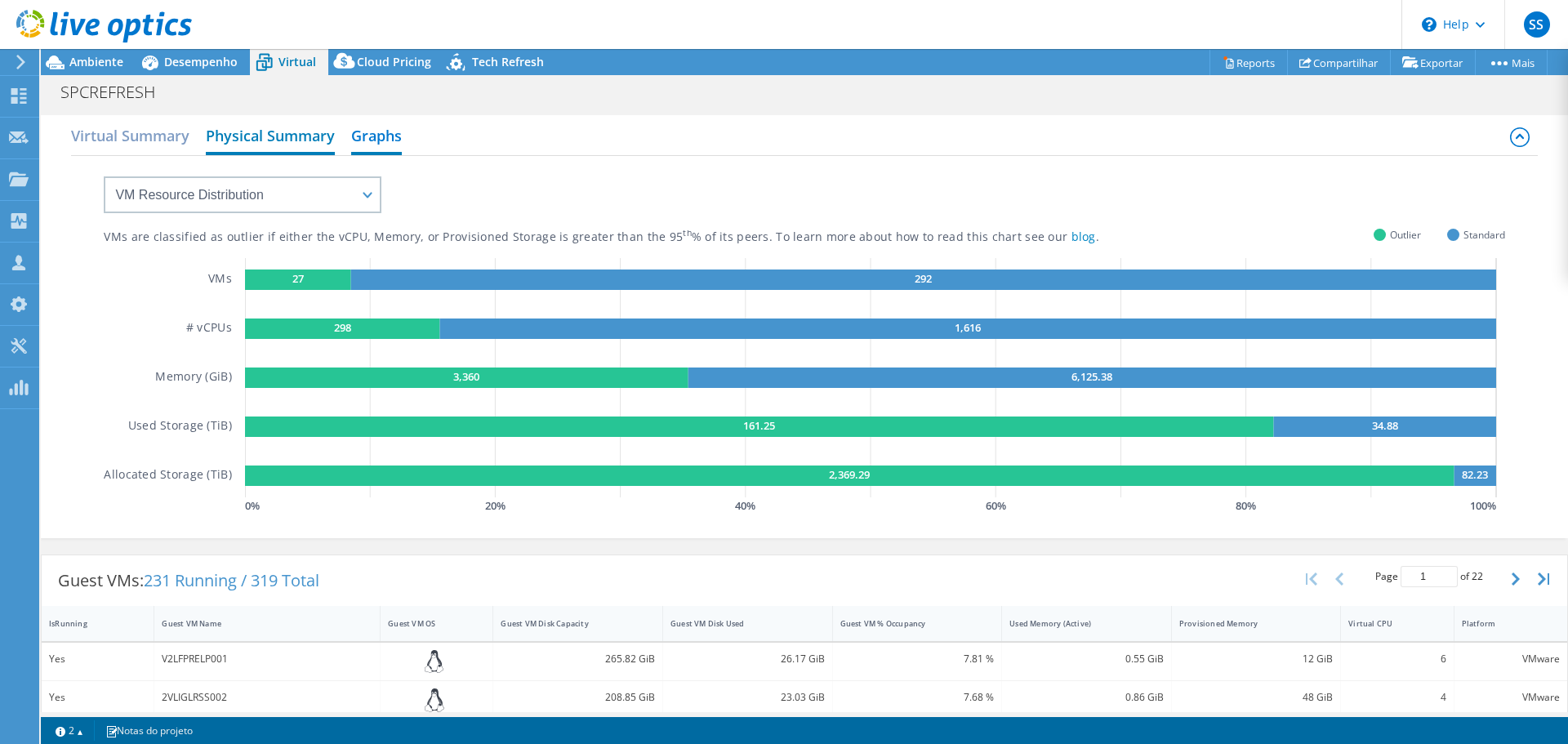
click at [269, 139] on h2 "Physical Summary" at bounding box center [270, 137] width 129 height 36
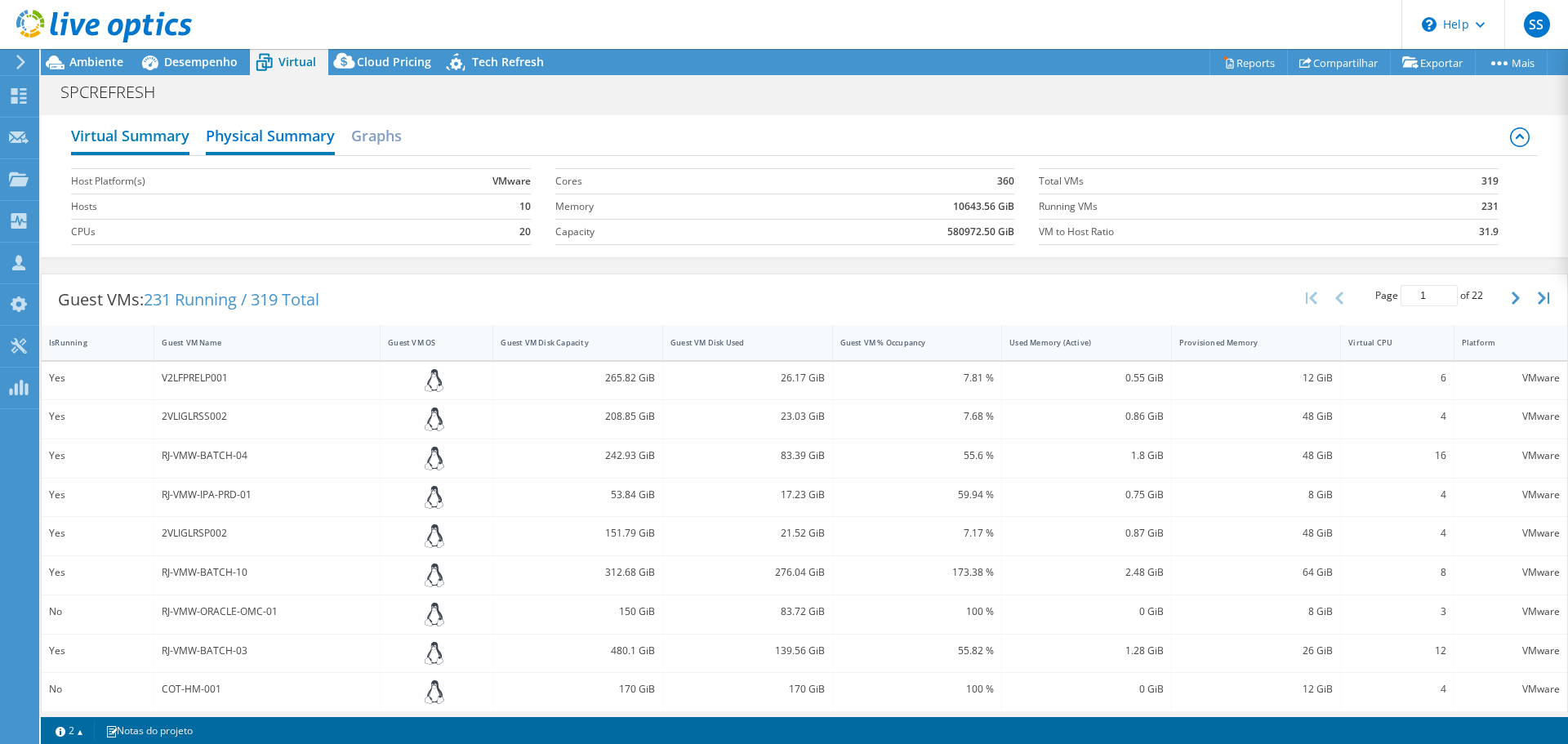
click at [181, 134] on h2 "Virtual Summary" at bounding box center [130, 137] width 119 height 36
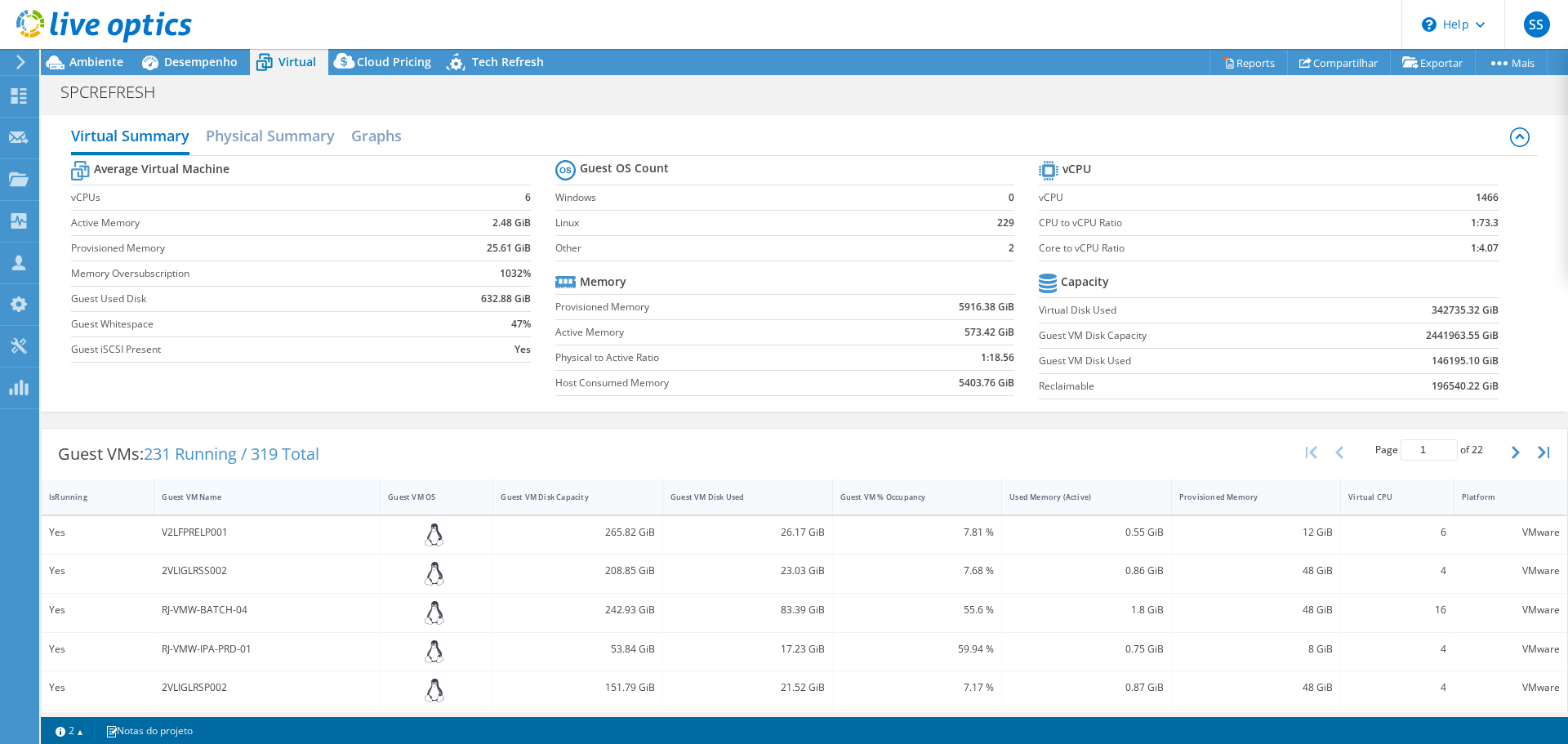
click at [250, 490] on div "Guest VM Name" at bounding box center [257, 496] width 206 height 25
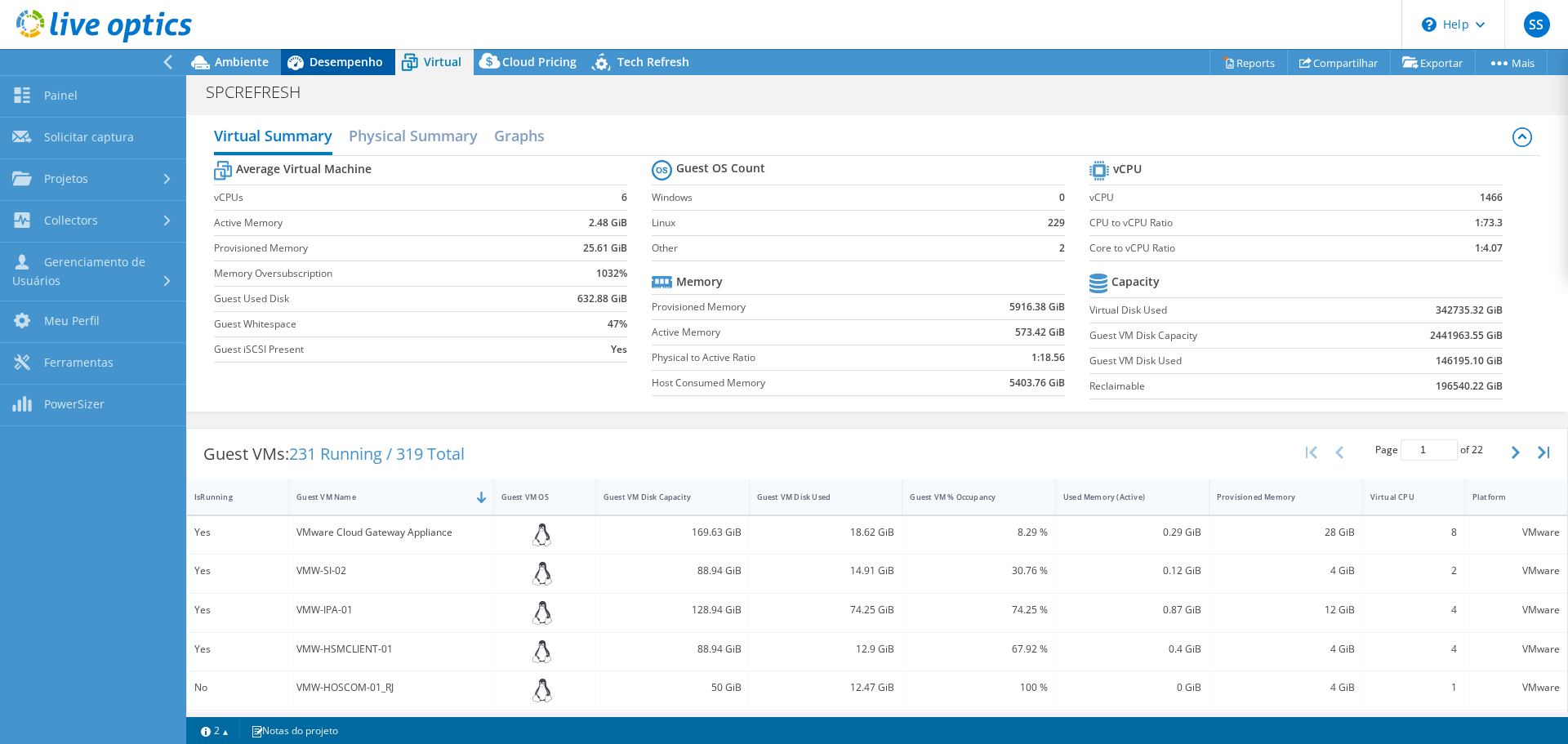
click at [320, 60] on span "Desempenho" at bounding box center [346, 61] width 73 height 15
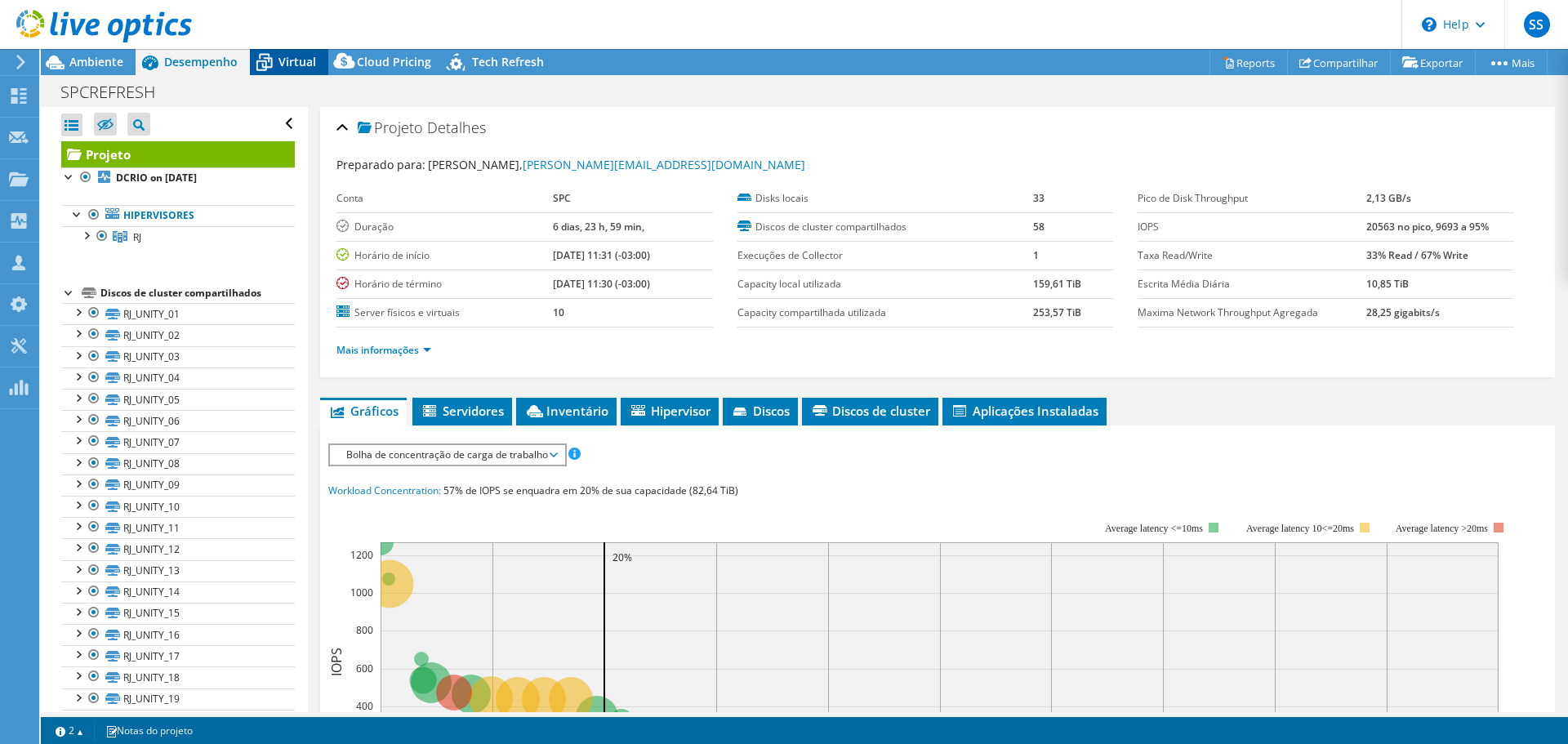
click at [291, 69] on span "Virtual" at bounding box center [297, 61] width 37 height 15
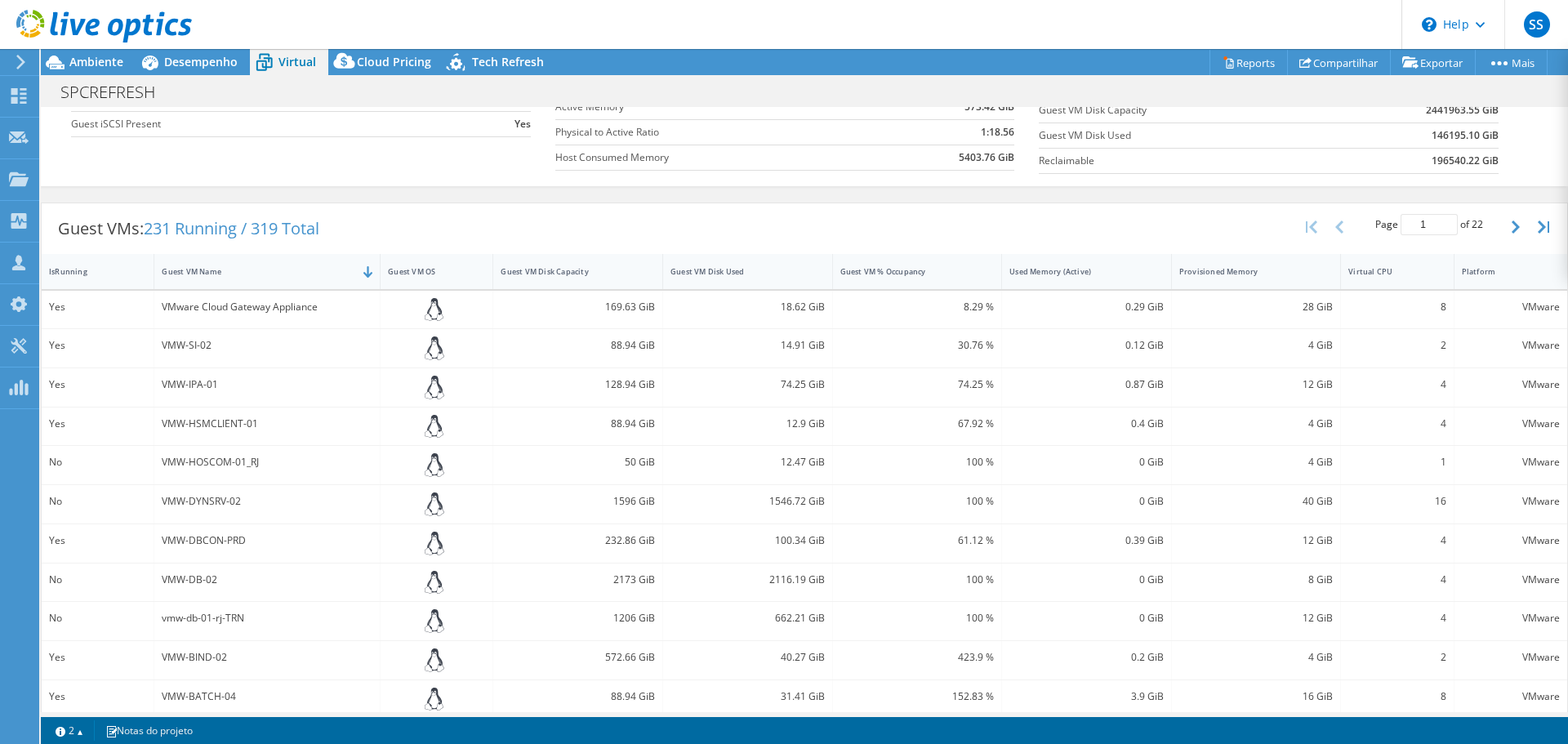
scroll to position [223, 0]
click at [1504, 231] on button "button" at bounding box center [1517, 229] width 28 height 31
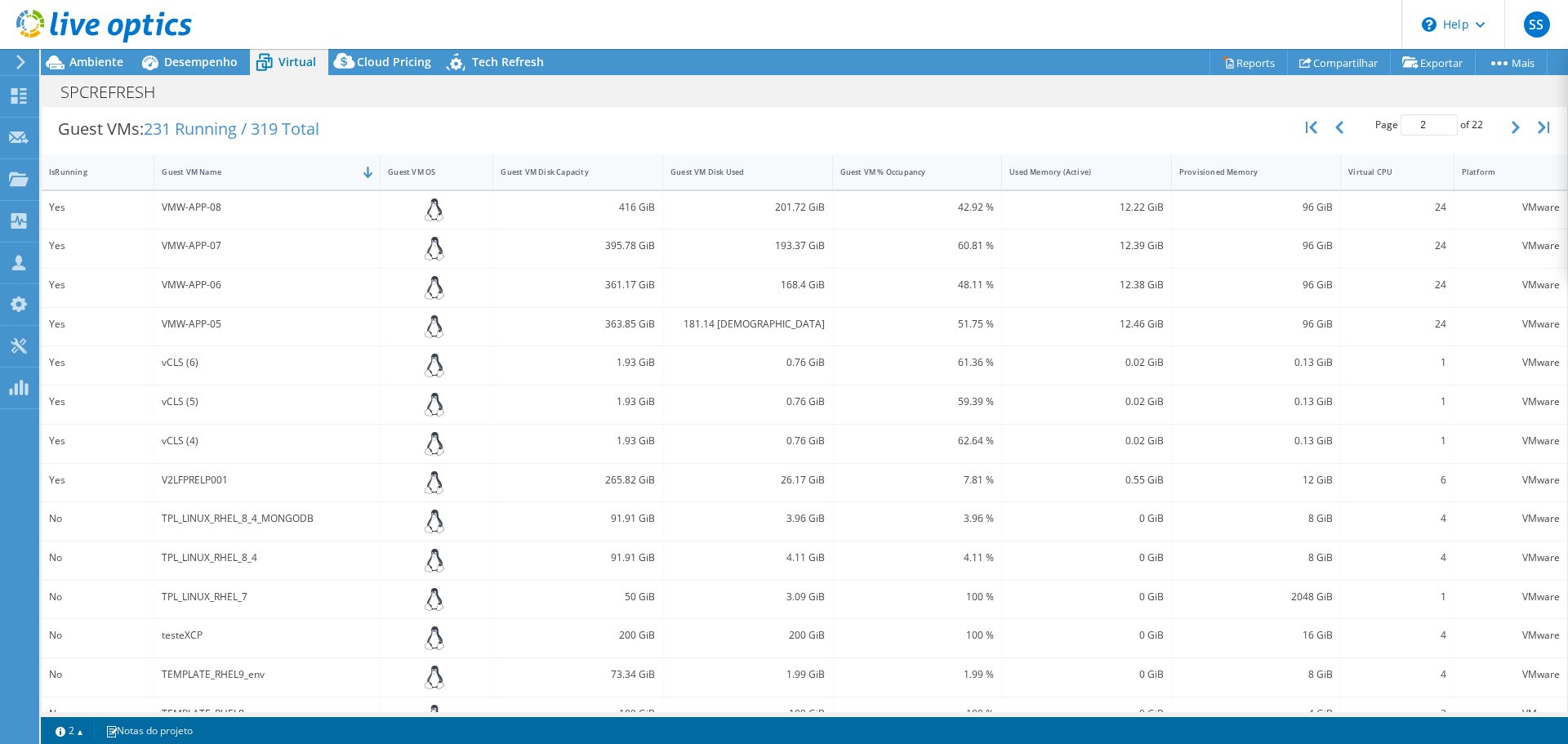
scroll to position [295, 0]
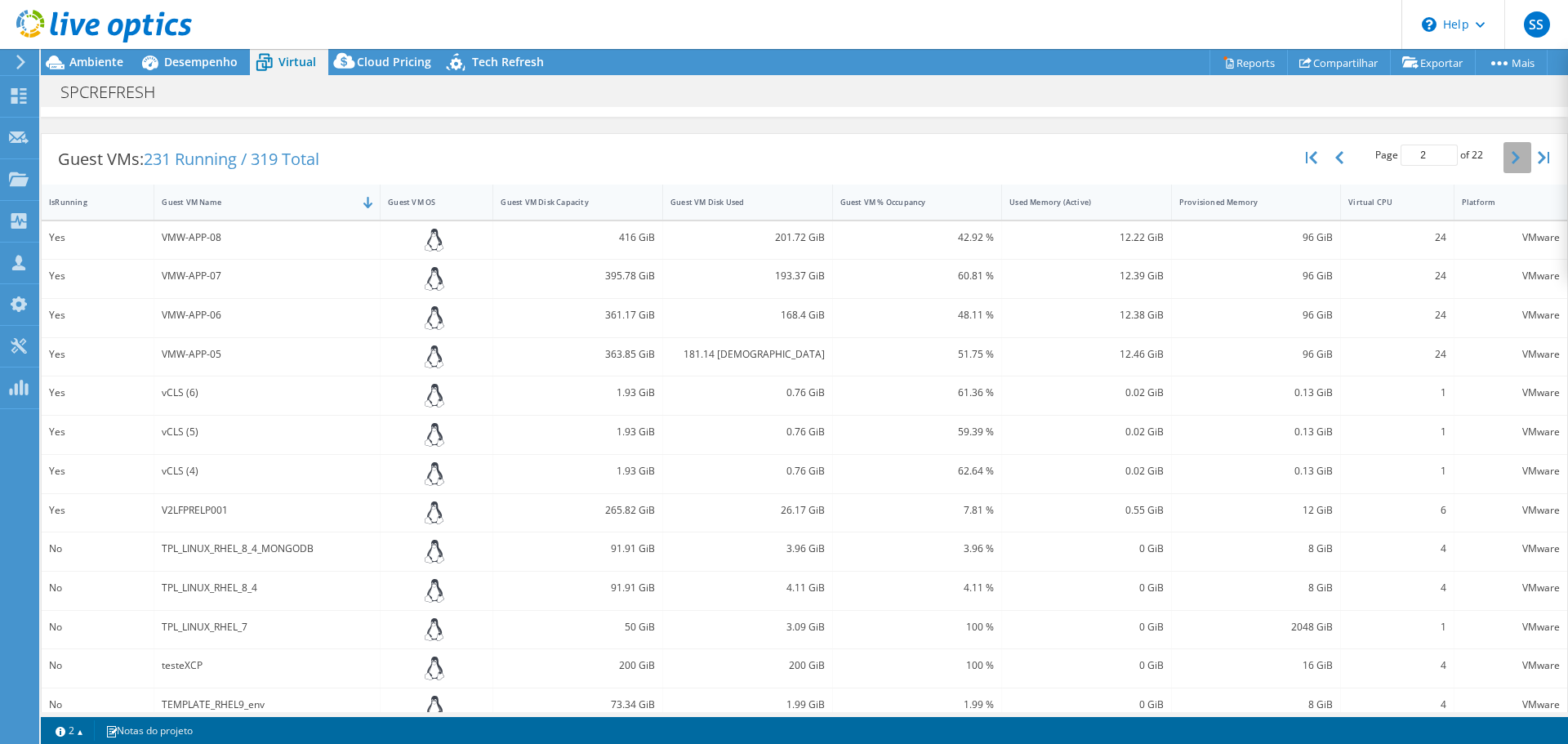
click at [1504, 160] on button "button" at bounding box center [1517, 157] width 28 height 31
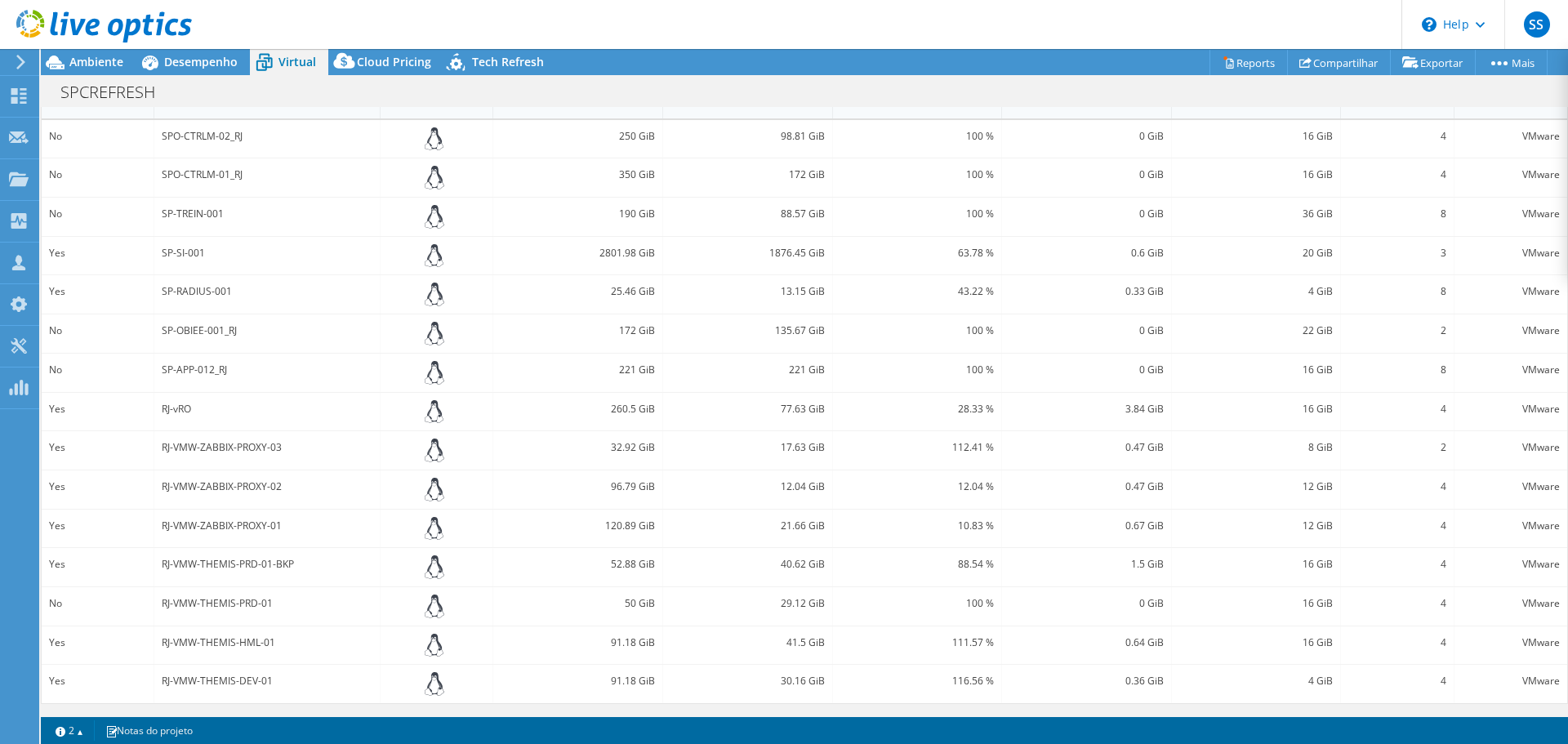
scroll to position [282, 0]
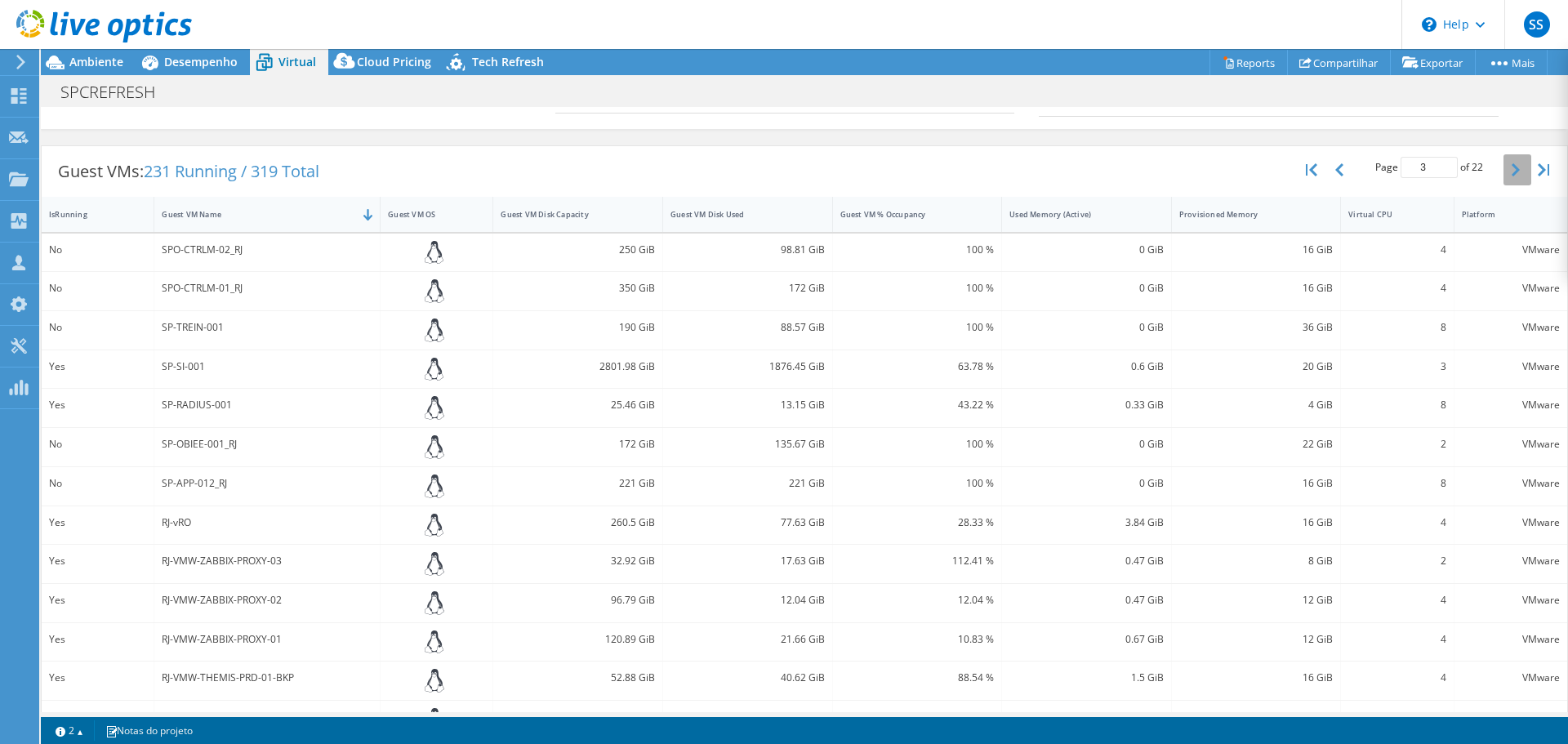
click at [1504, 174] on button "button" at bounding box center [1517, 169] width 28 height 31
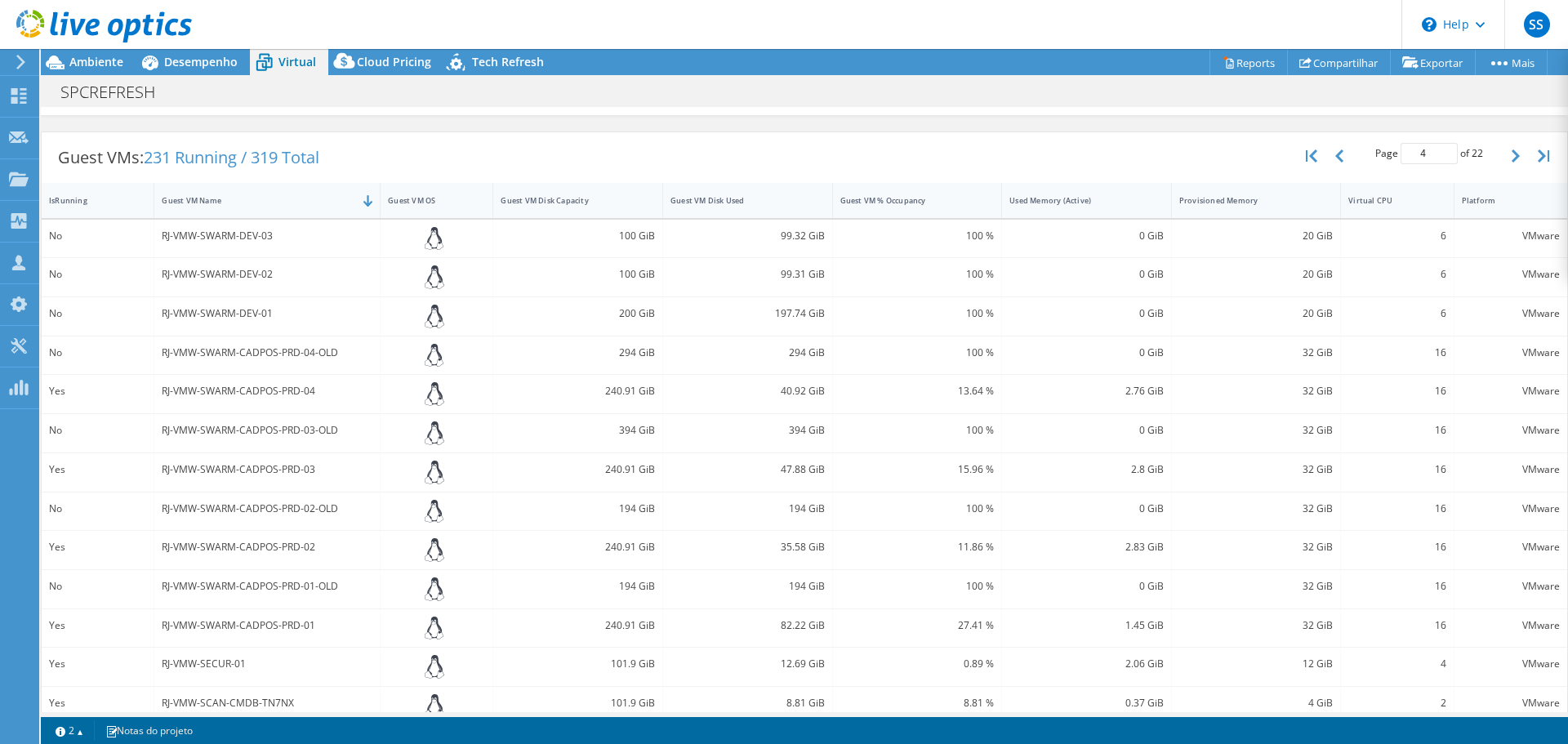
scroll to position [288, 0]
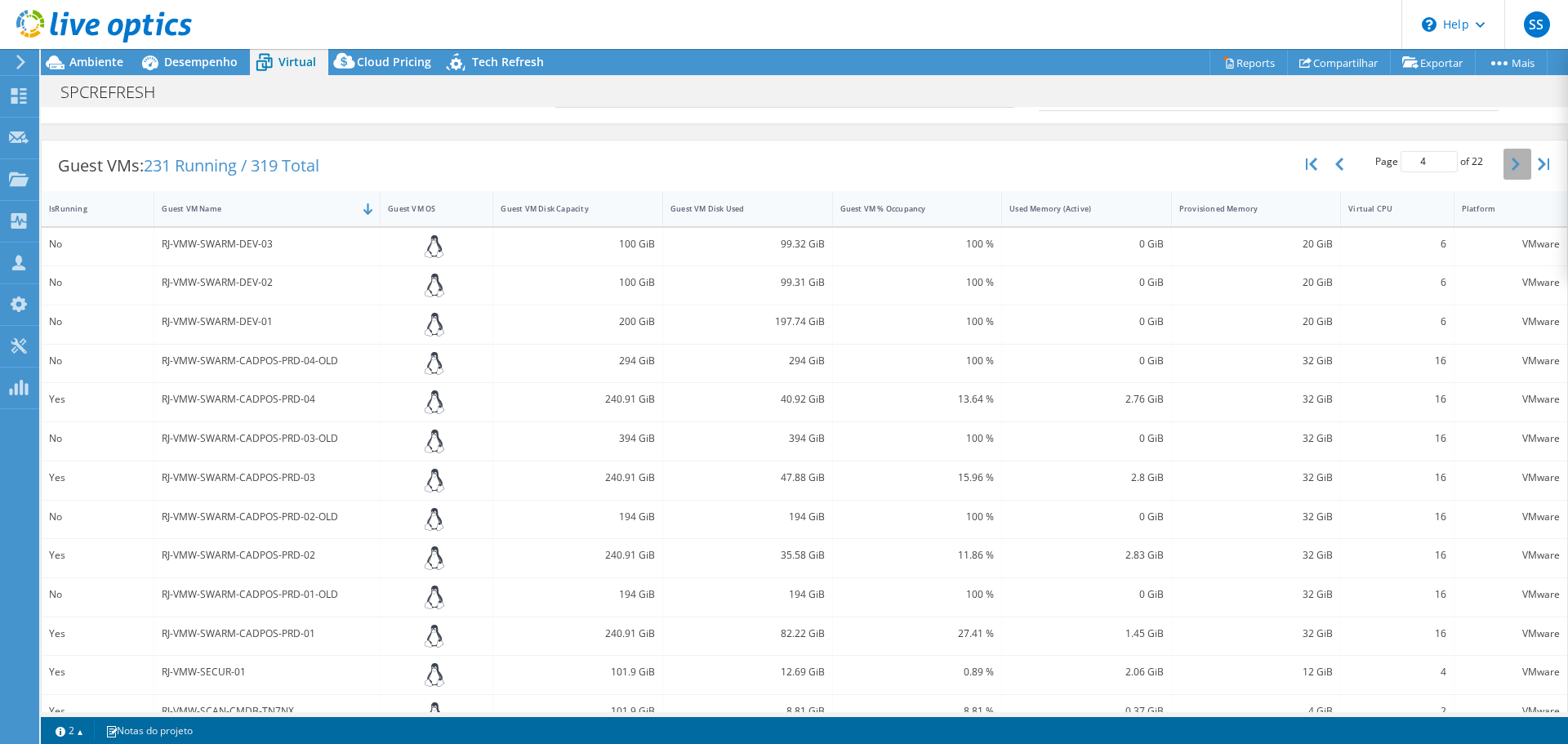
click at [1504, 166] on button "button" at bounding box center [1517, 164] width 28 height 31
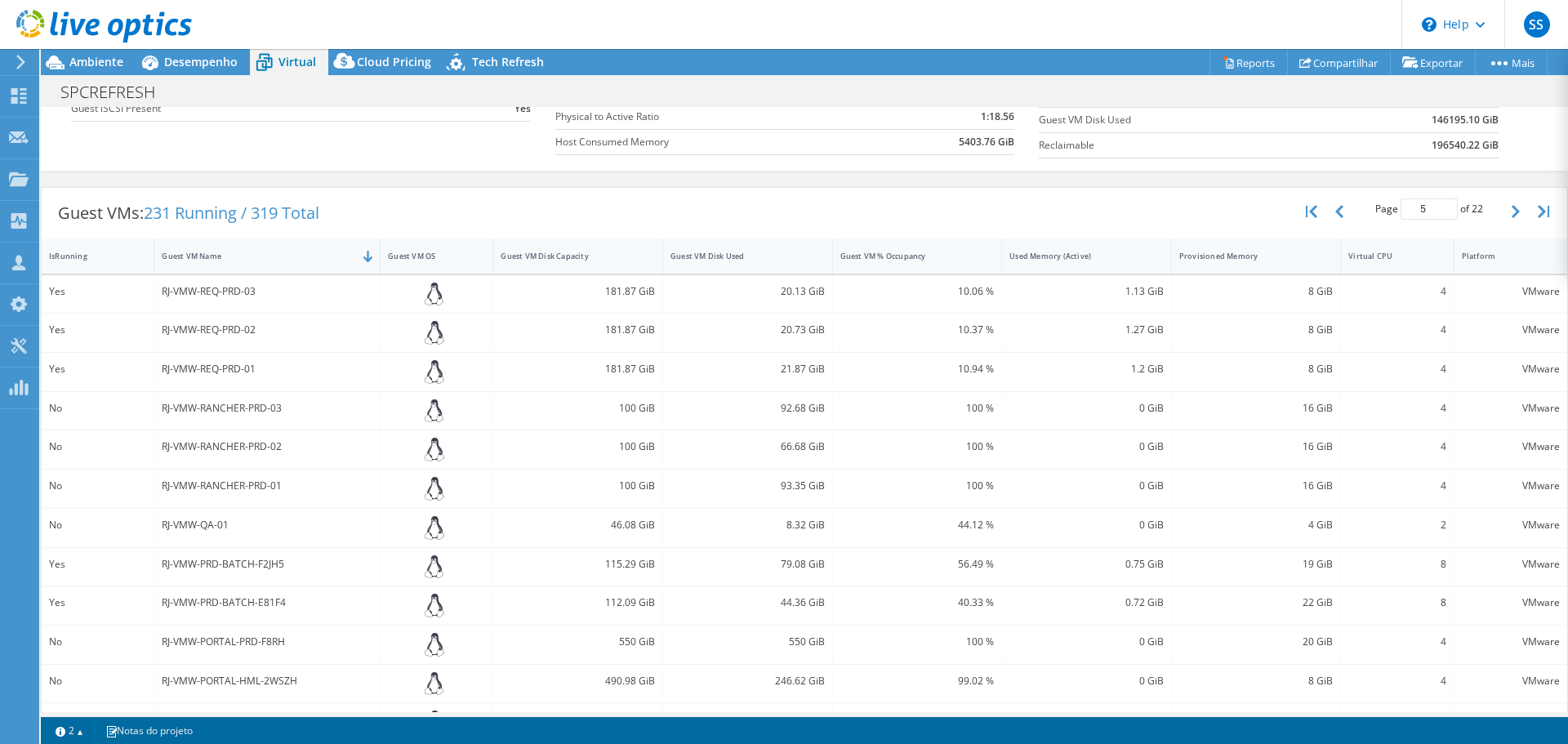
scroll to position [231, 0]
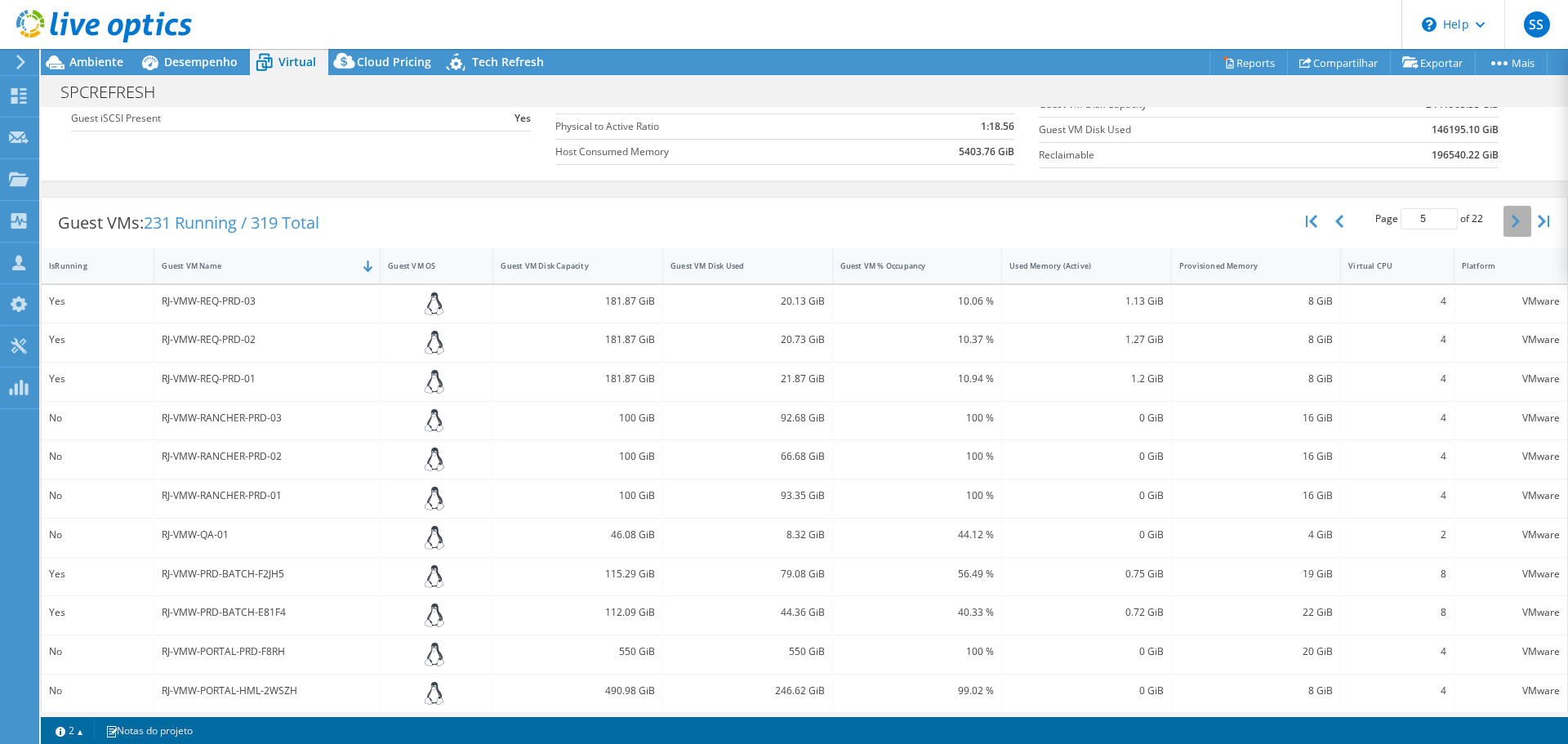
click at [1512, 219] on icon "button" at bounding box center [1515, 221] width 8 height 13
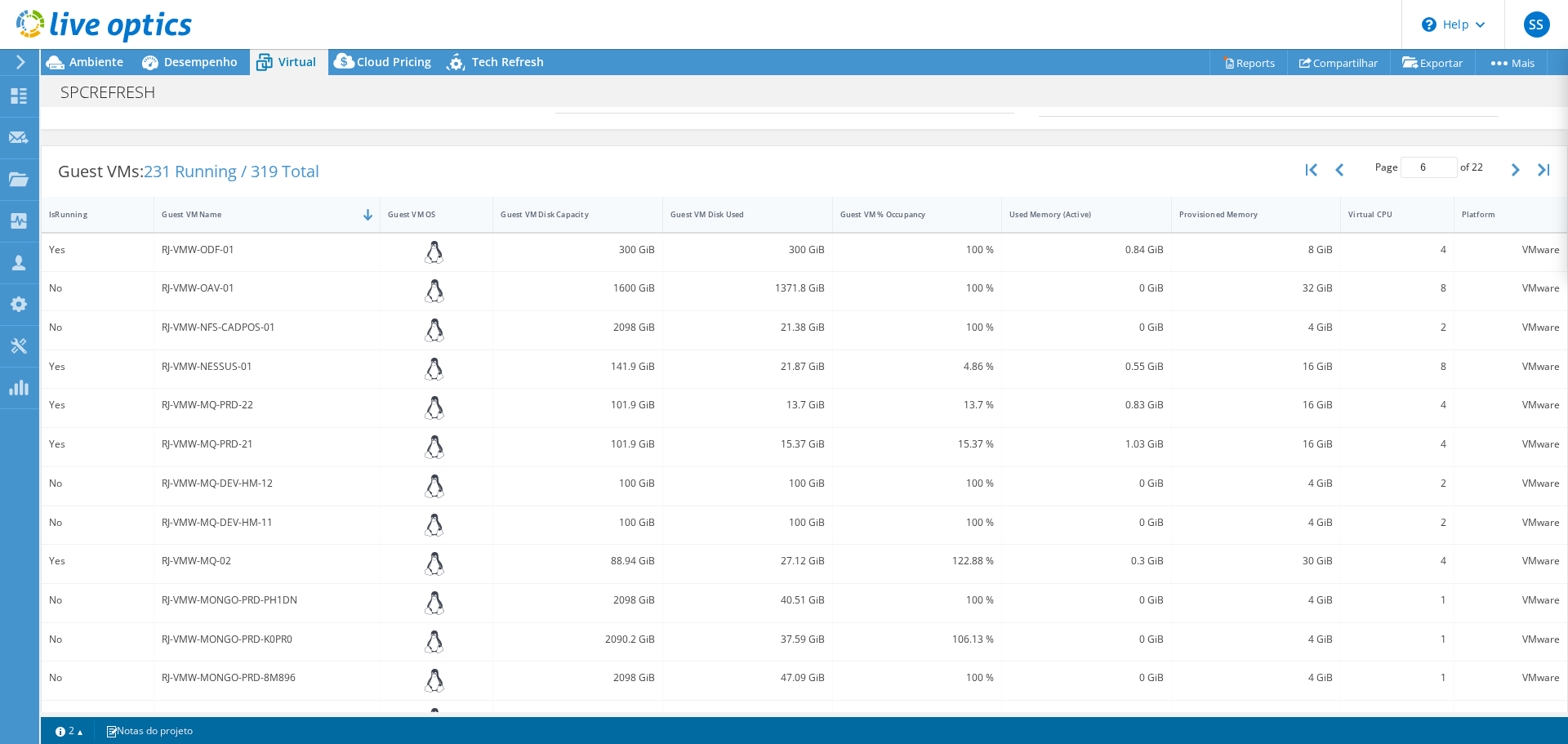
scroll to position [275, 0]
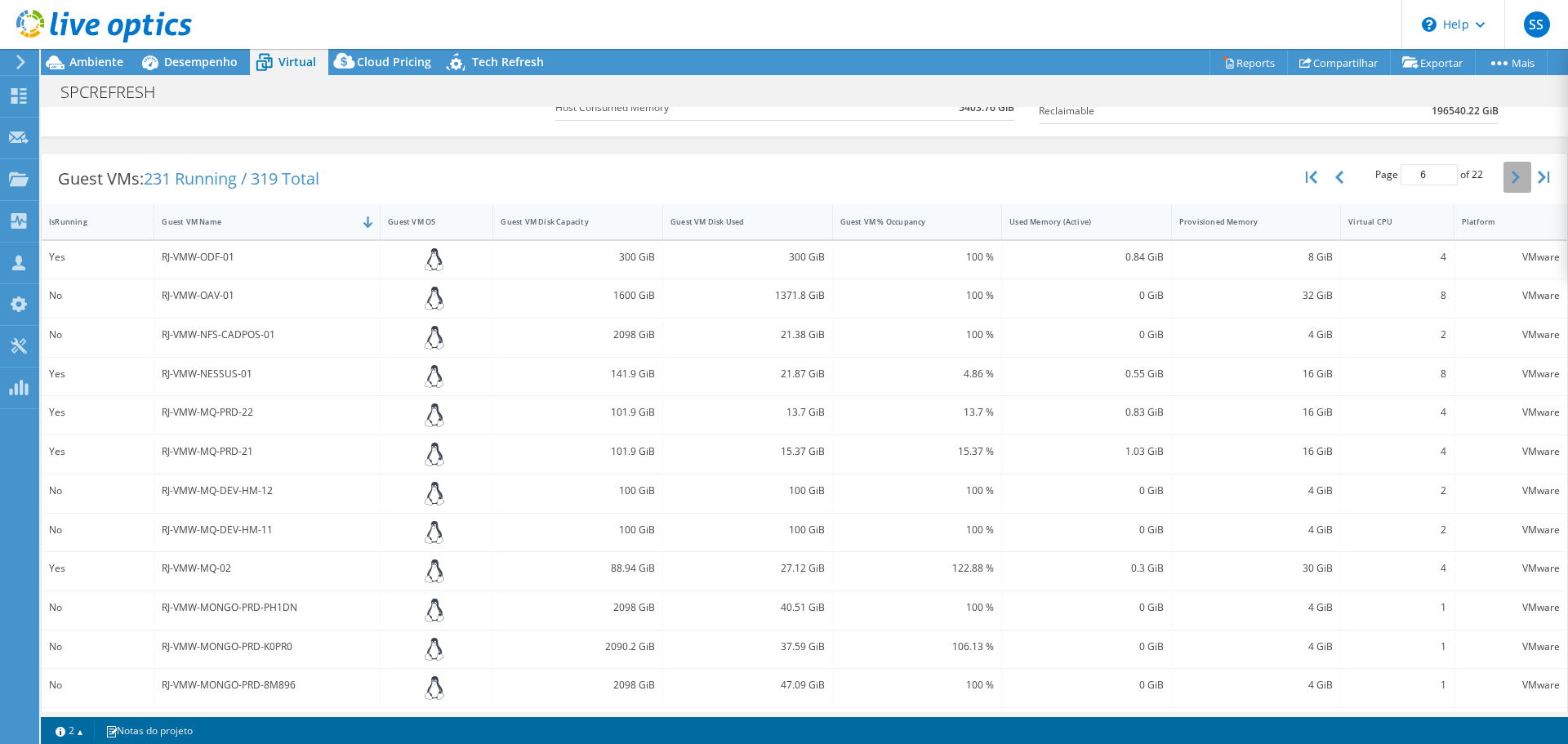
click at [1504, 175] on button "button" at bounding box center [1517, 176] width 28 height 31
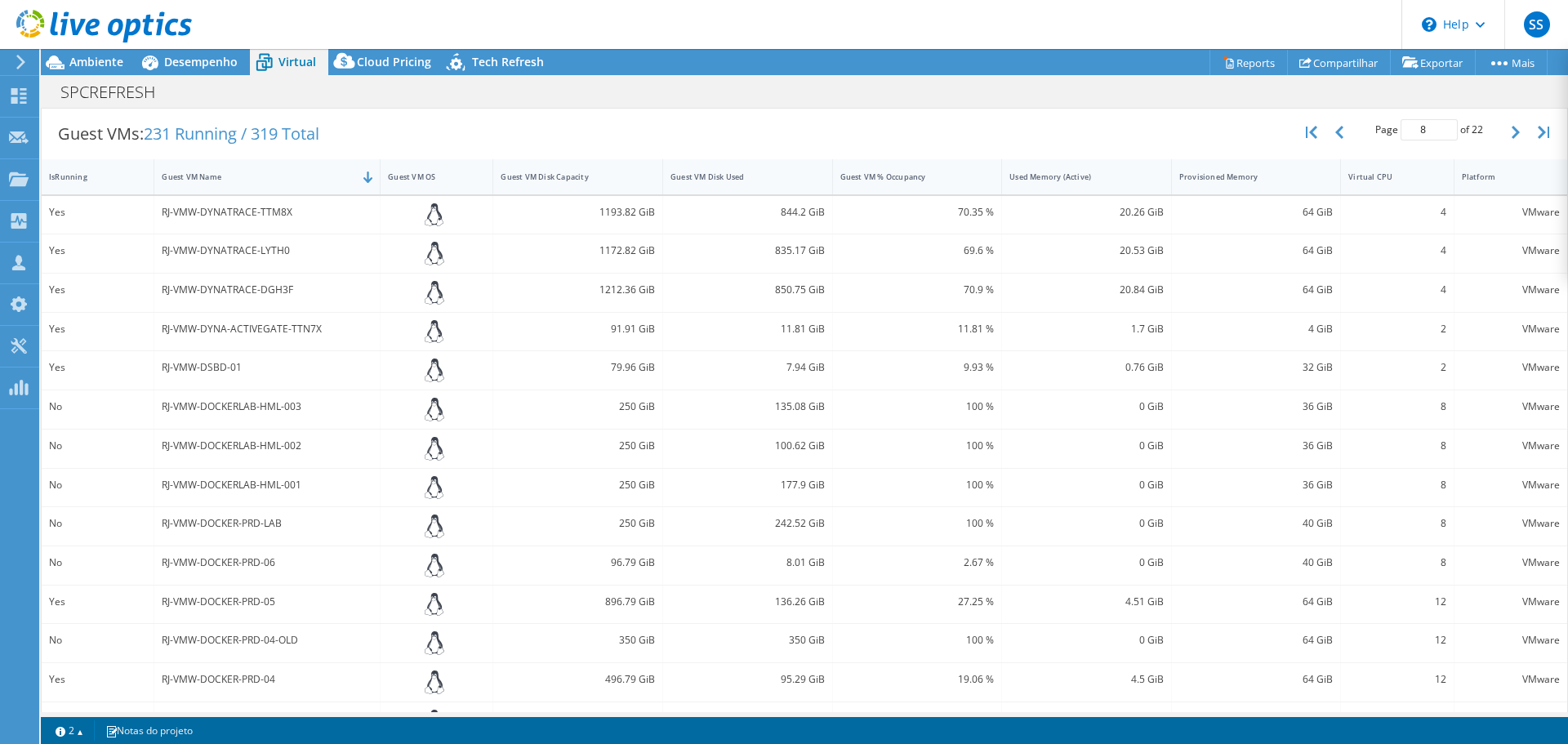
scroll to position [317, 0]
click at [1512, 139] on icon "button" at bounding box center [1515, 135] width 8 height 13
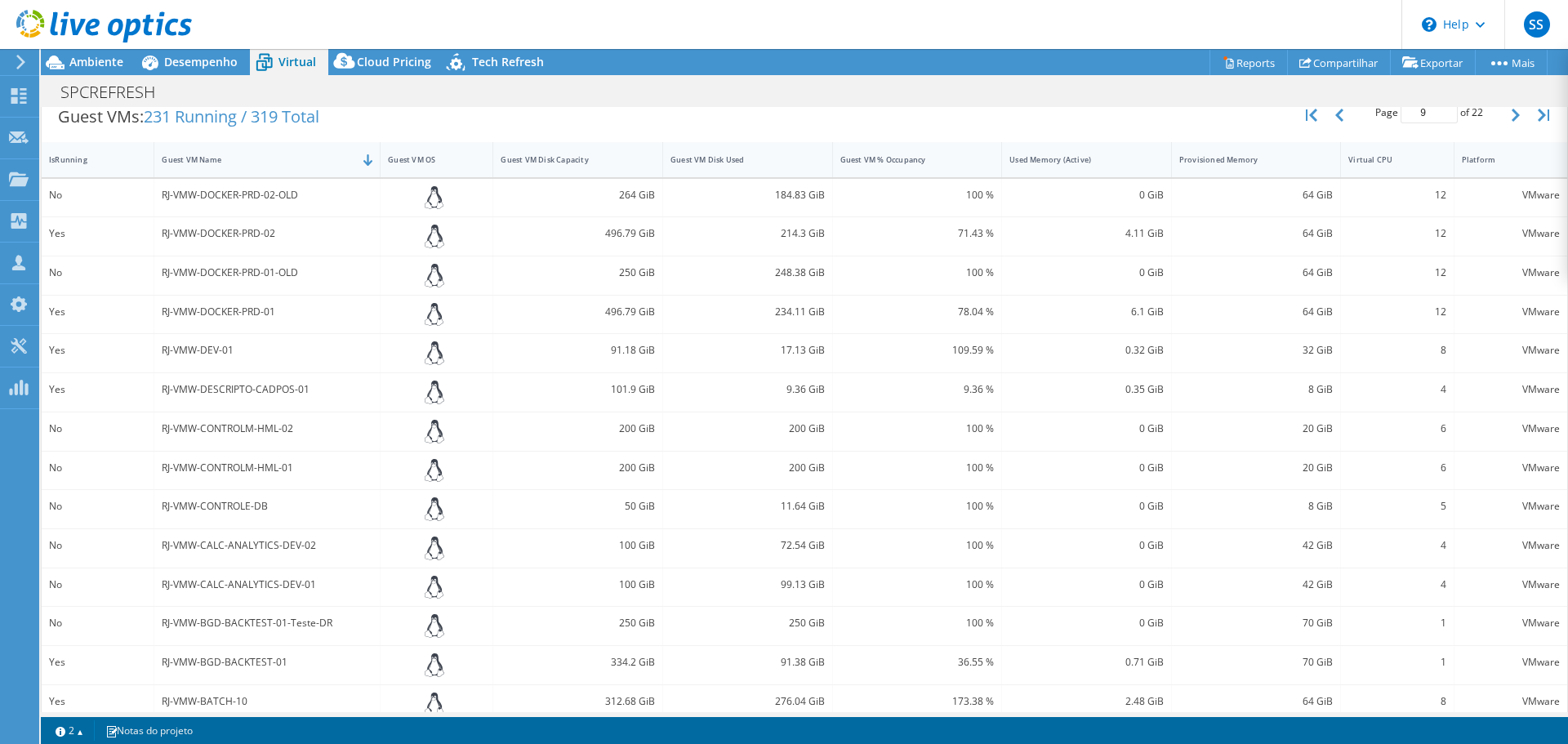
scroll to position [329, 0]
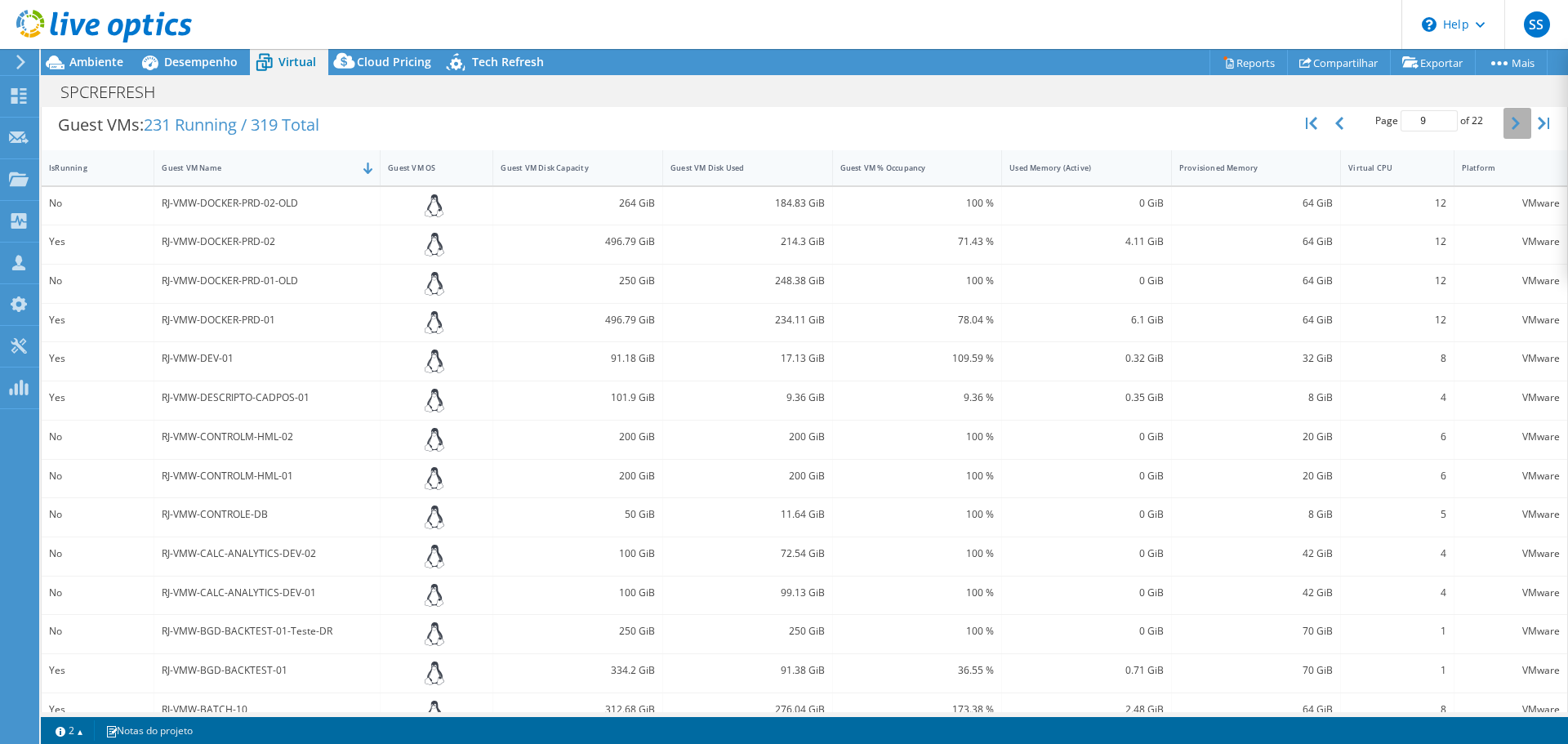
click at [1504, 125] on button "button" at bounding box center [1517, 123] width 28 height 31
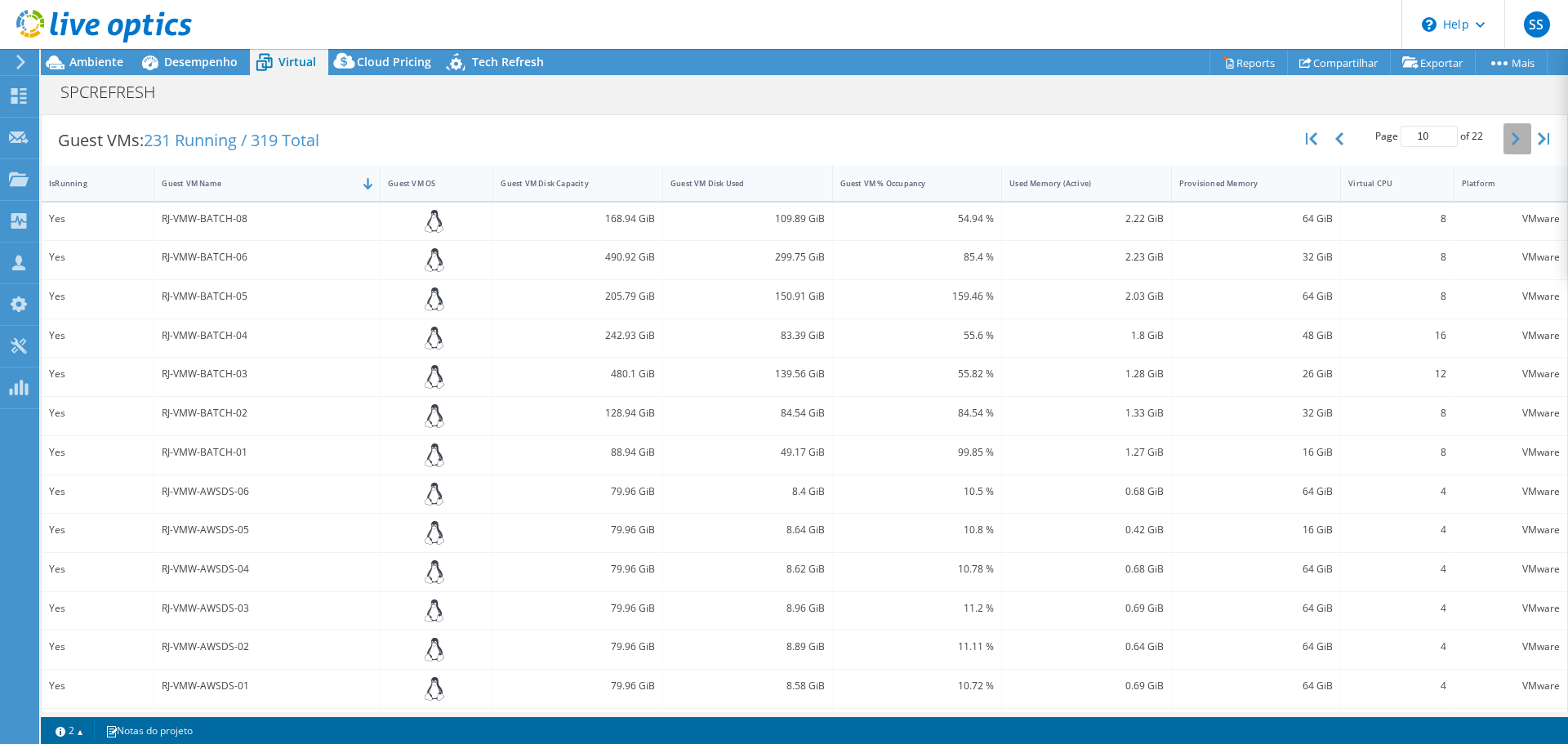
click at [1512, 140] on icon "button" at bounding box center [1515, 138] width 8 height 13
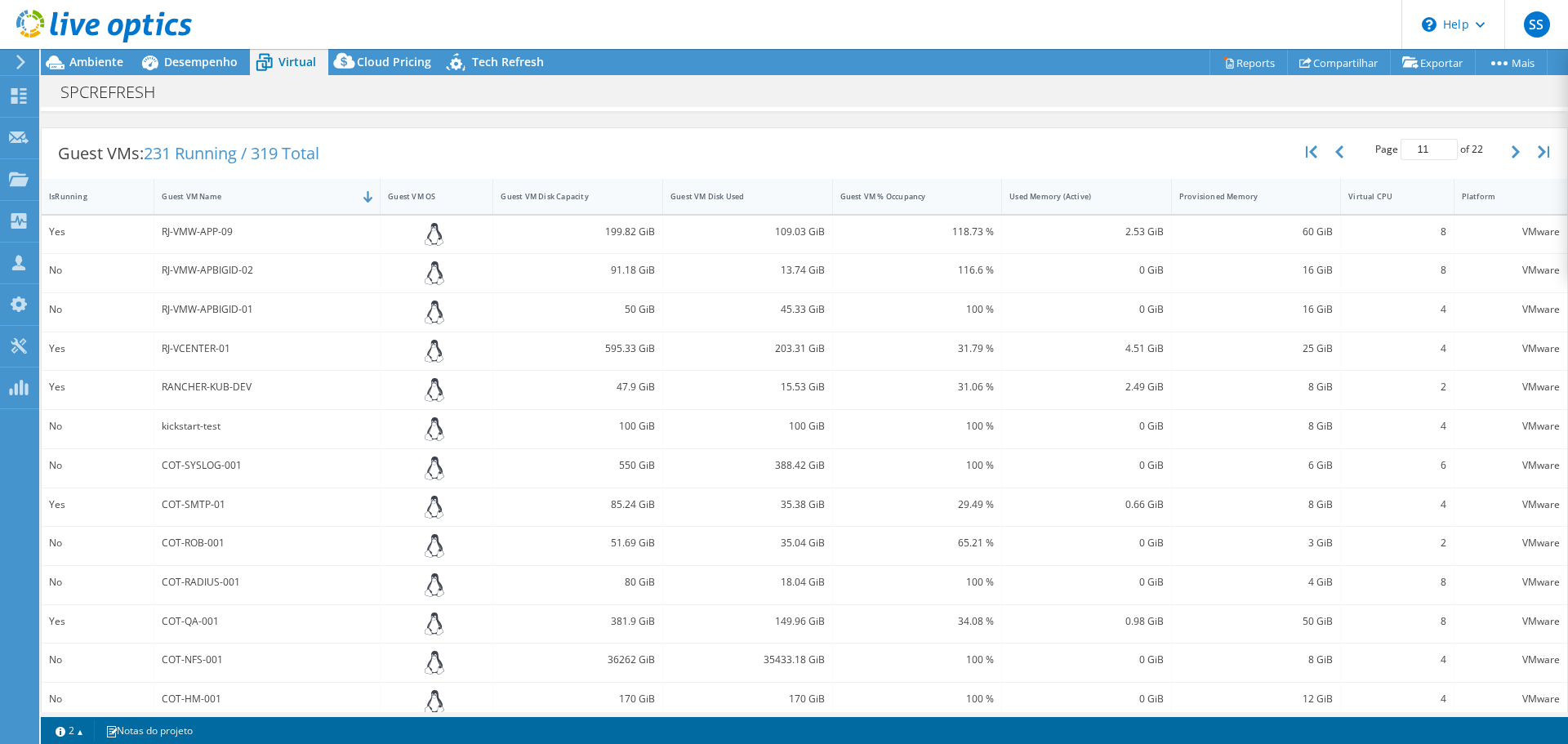
scroll to position [292, 0]
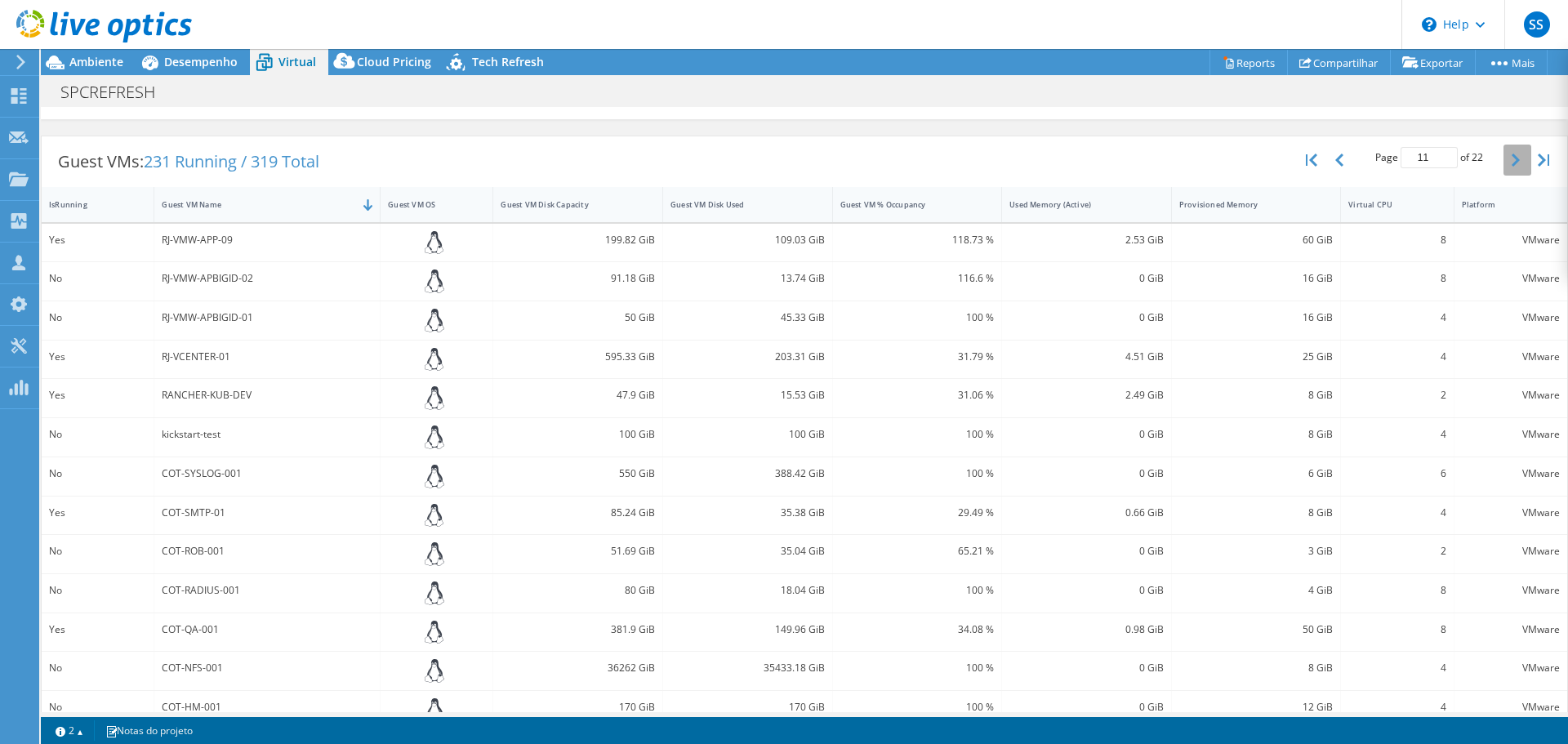
click at [1504, 157] on button "button" at bounding box center [1517, 159] width 28 height 31
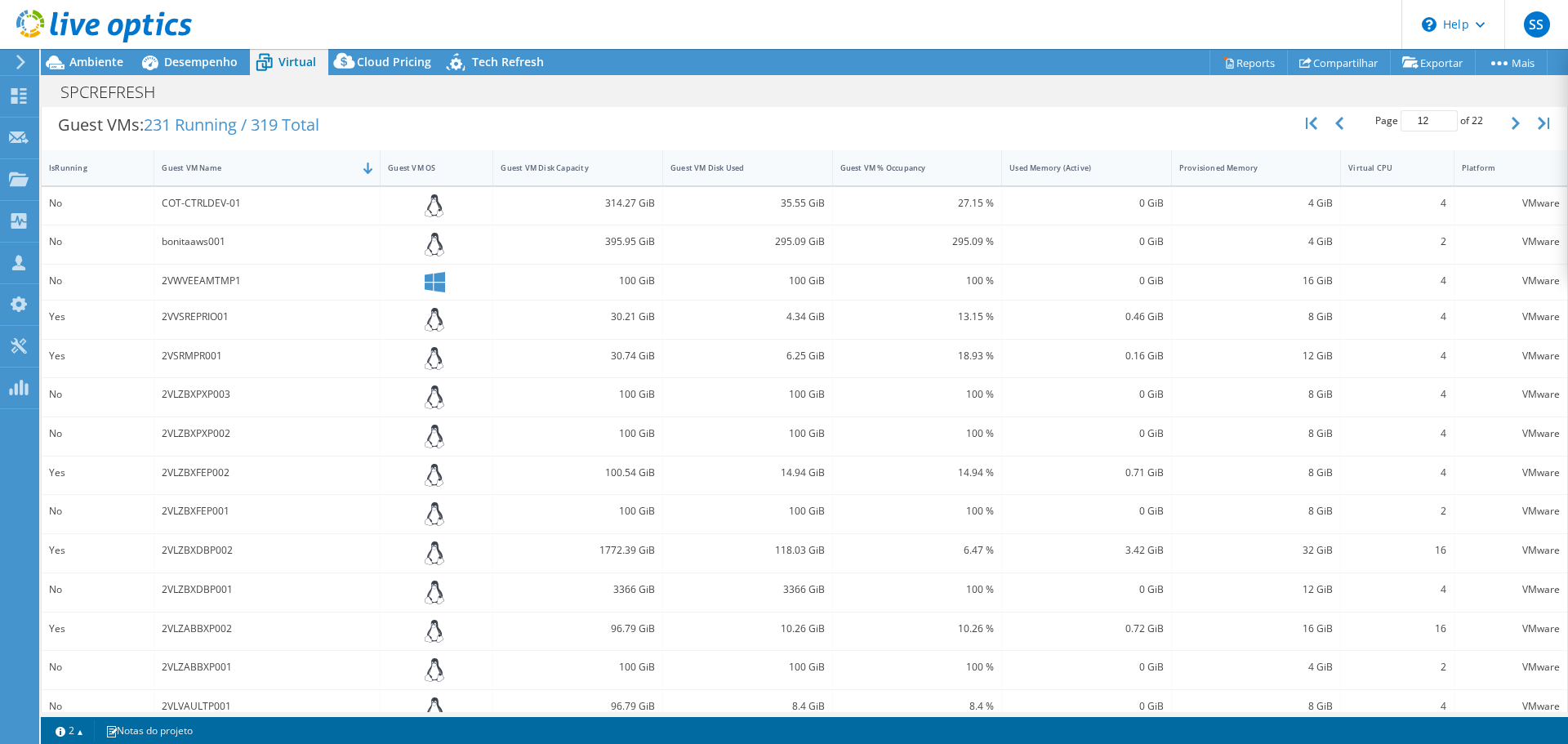
scroll to position [327, 0]
click at [1512, 124] on icon "button" at bounding box center [1515, 125] width 8 height 13
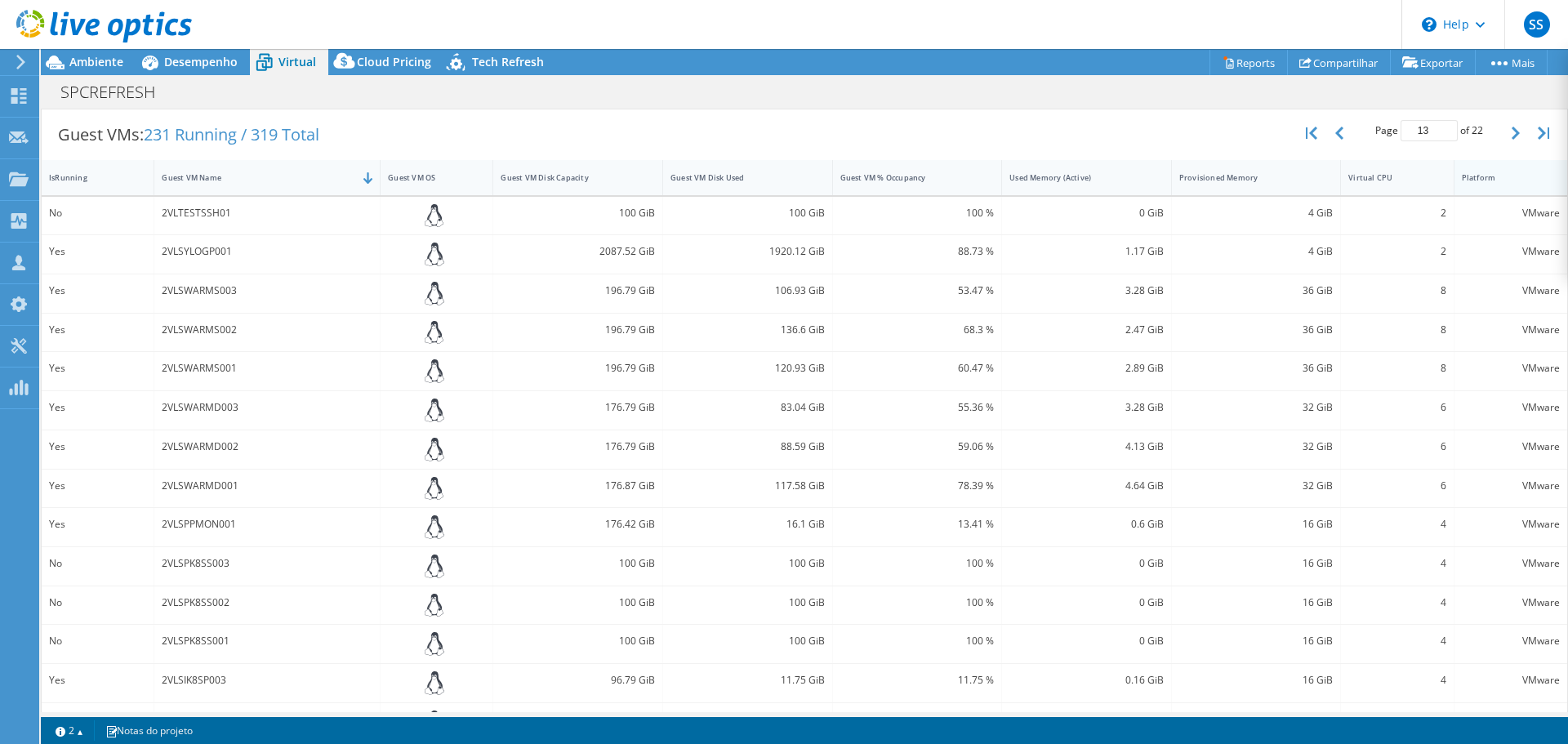
scroll to position [317, 0]
click at [1508, 137] on button "button" at bounding box center [1517, 135] width 28 height 31
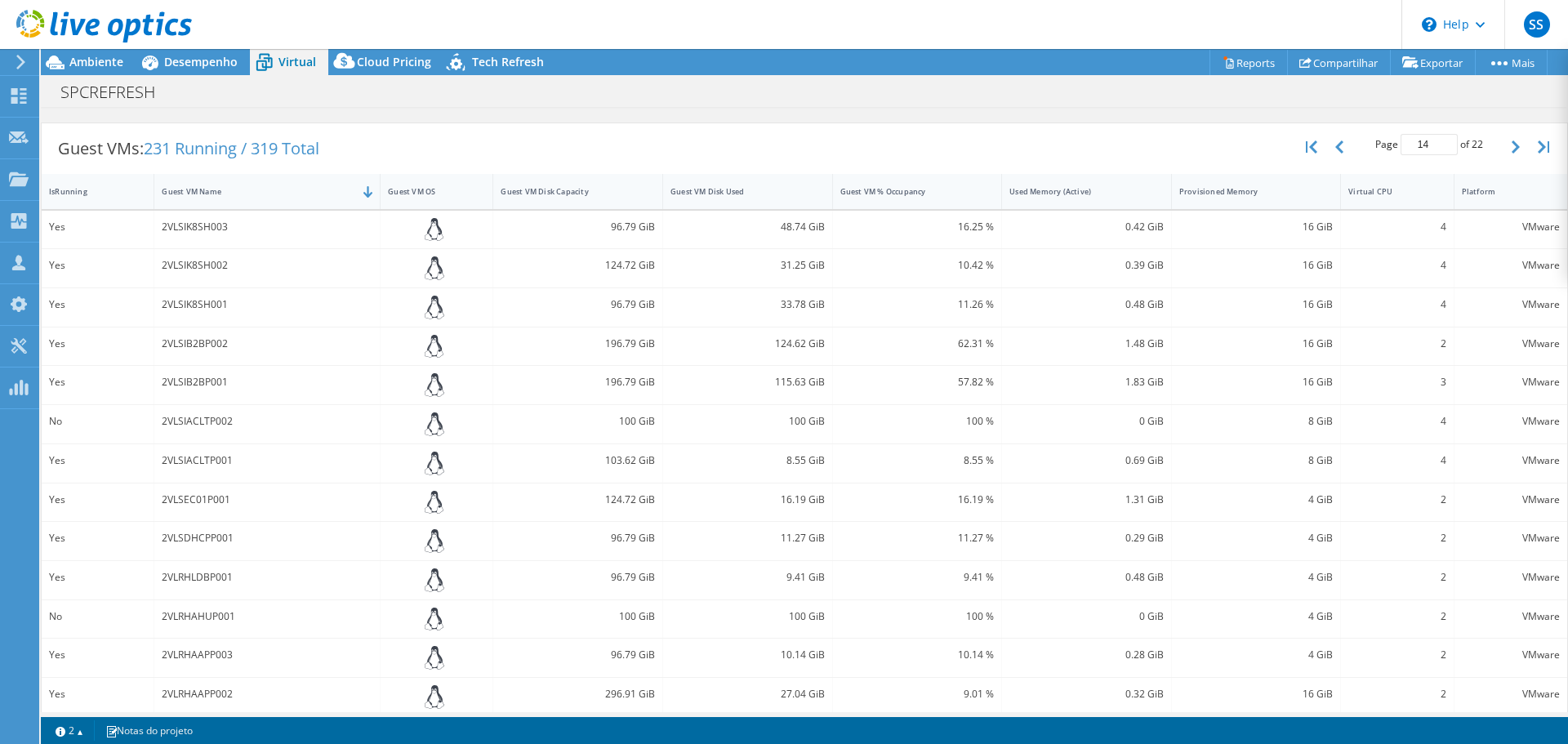
scroll to position [304, 0]
click at [1512, 142] on icon "button" at bounding box center [1515, 148] width 8 height 13
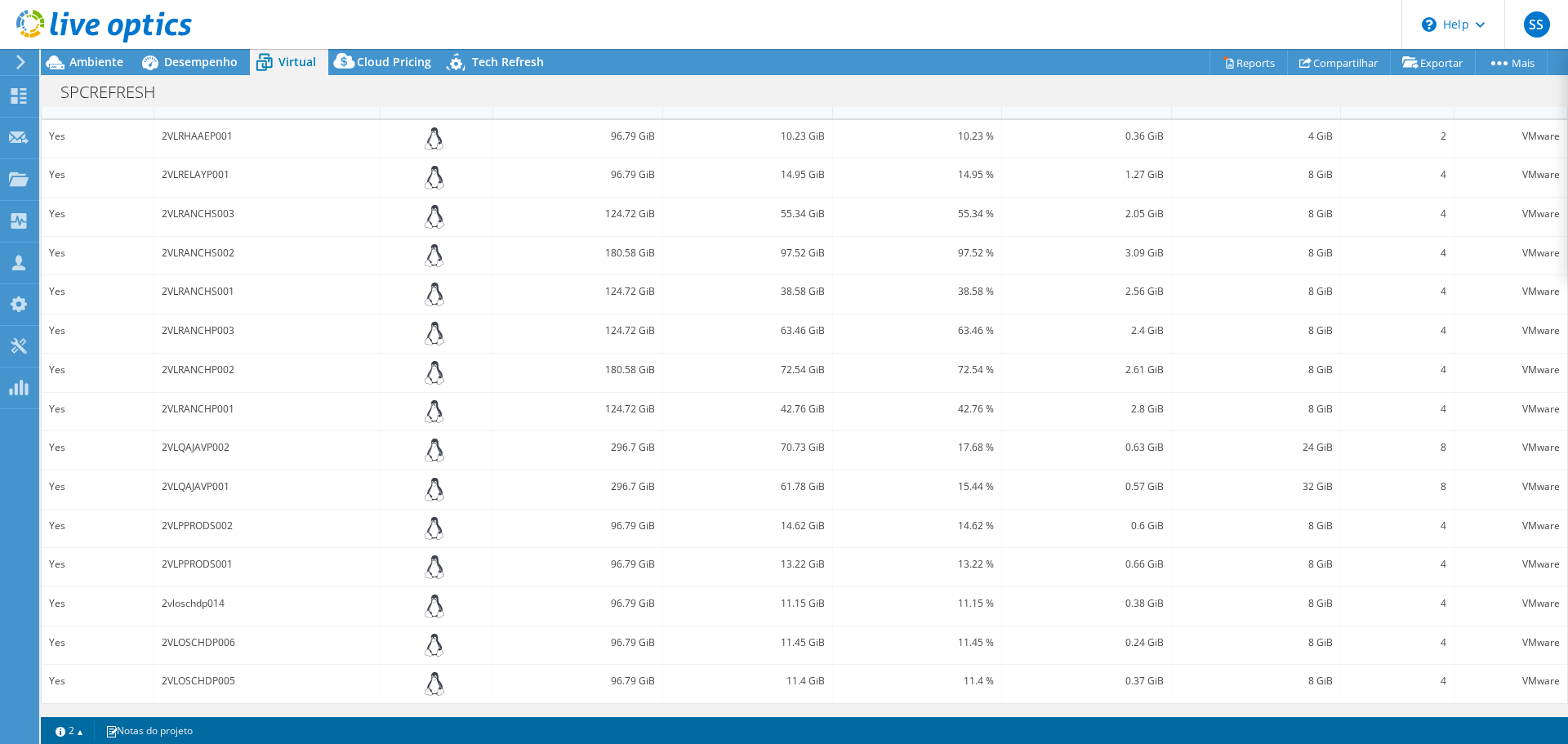
scroll to position [323, 0]
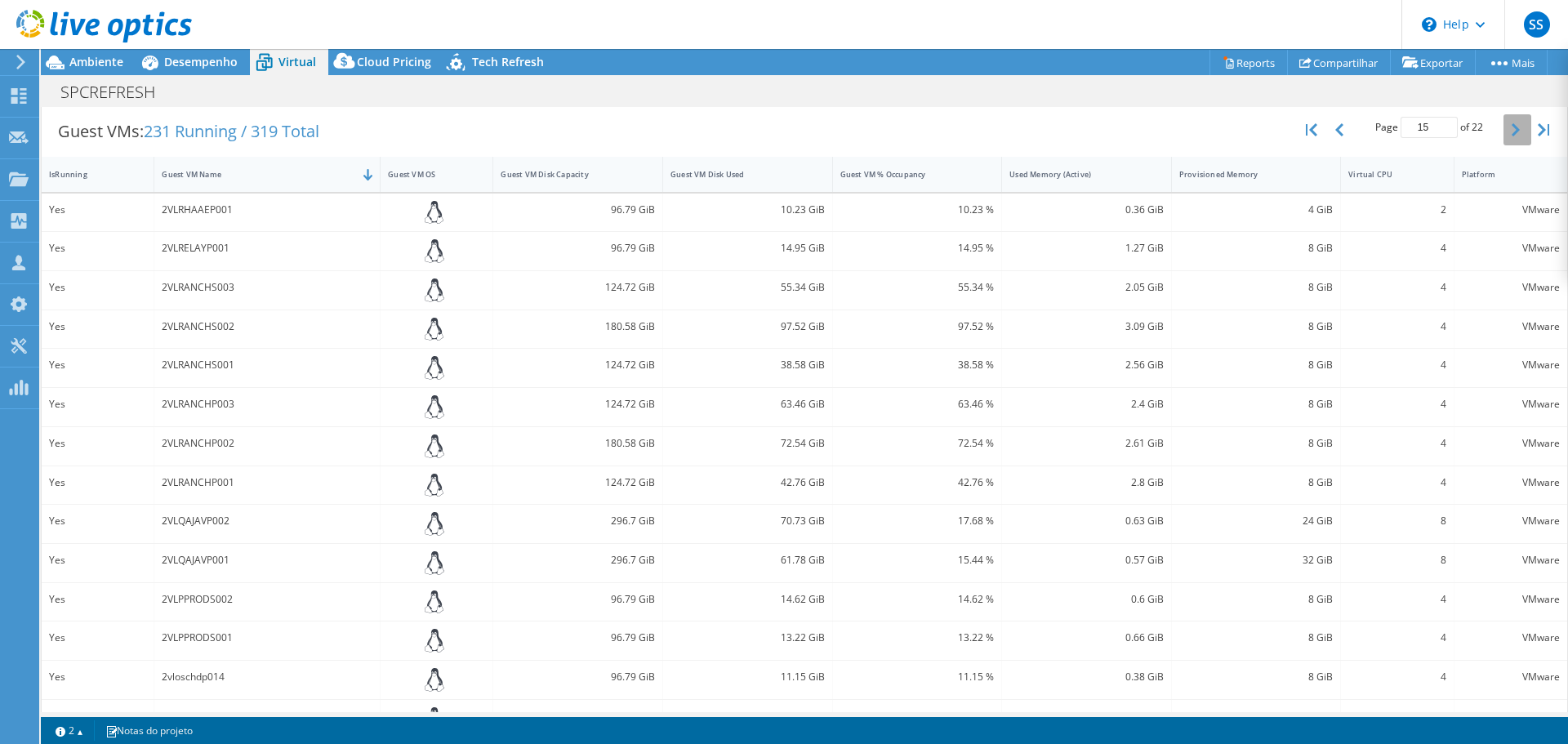
click at [1504, 137] on button "button" at bounding box center [1517, 129] width 28 height 31
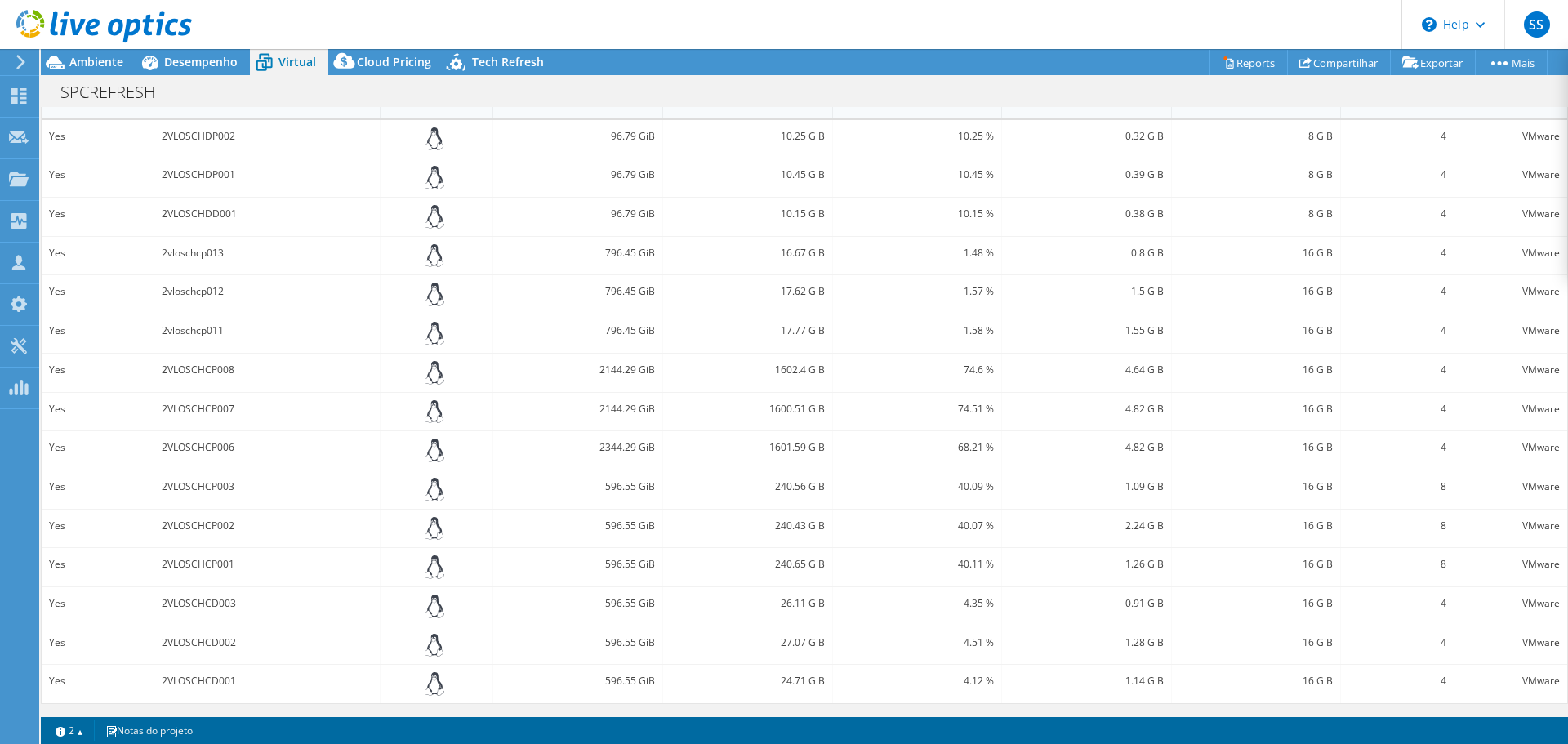
scroll to position [166, 0]
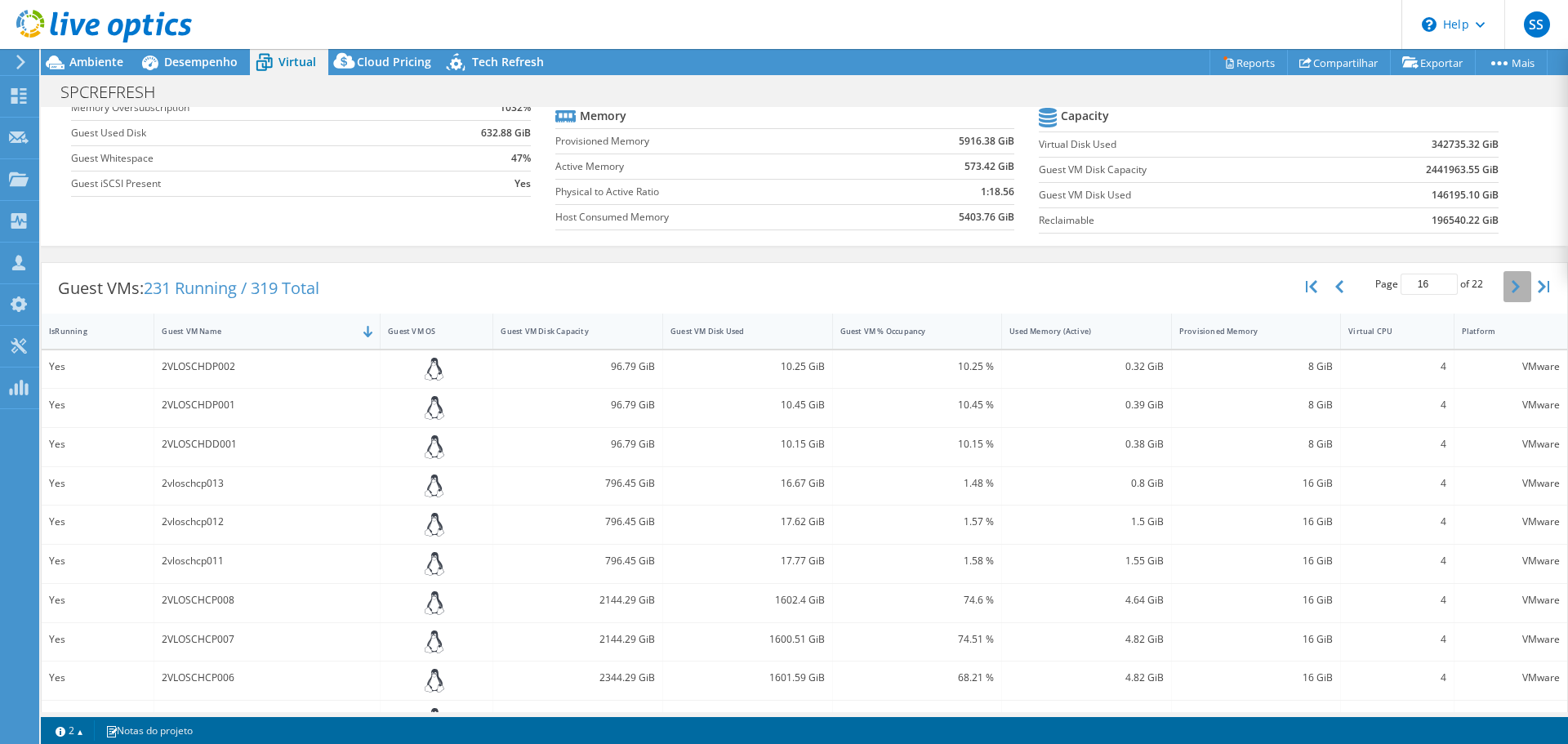
click at [1512, 286] on icon "button" at bounding box center [1515, 286] width 8 height 13
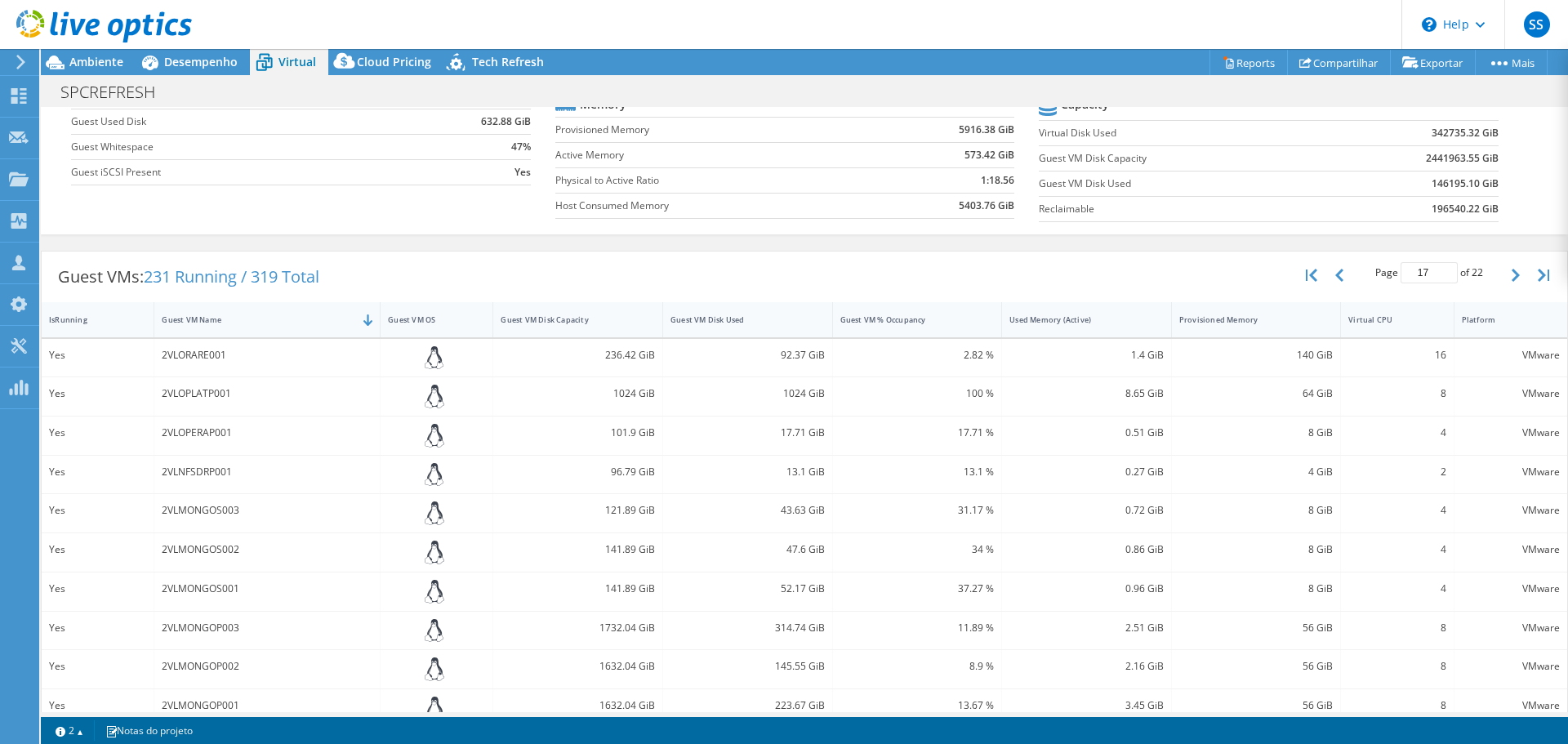
scroll to position [210, 0]
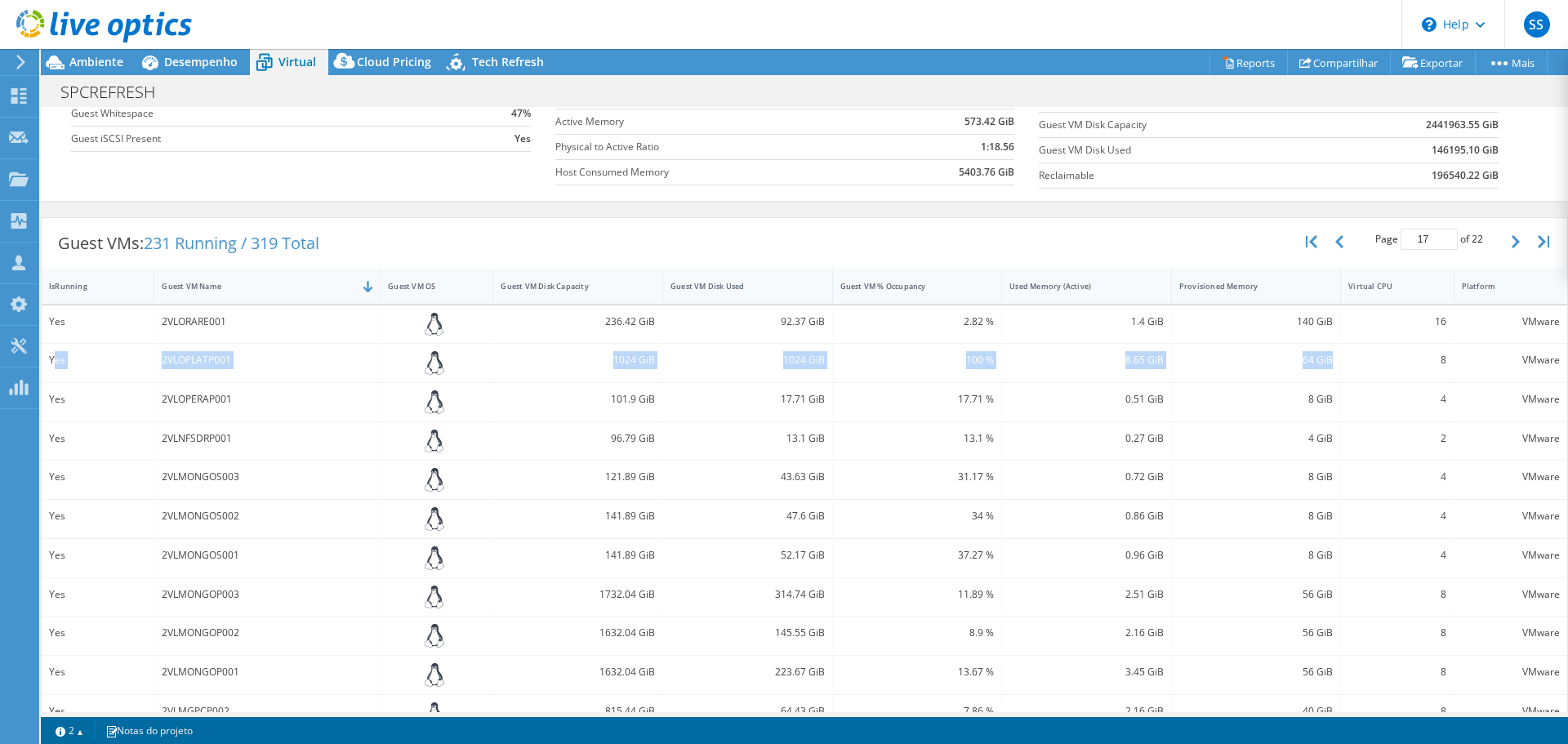
drag, startPoint x: 53, startPoint y: 361, endPoint x: 1320, endPoint y: 365, distance: 1267.0
click at [1320, 365] on div "Yes 2VLOPLATP001 1024 GiB 1024 GiB 100 % 8.65 GiB 64 GiB 8 VMware" at bounding box center [804, 363] width 1525 height 38
drag, startPoint x: 1298, startPoint y: 715, endPoint x: 1321, endPoint y: 715, distance: 23.0
click at [1321, 715] on div "Ações de projeto Ações de projeto Reports Compartilhar Exportar vSAN ReadyNode …" at bounding box center [804, 397] width 1527 height 695
drag, startPoint x: 56, startPoint y: 359, endPoint x: 1320, endPoint y: 369, distance: 1264.0
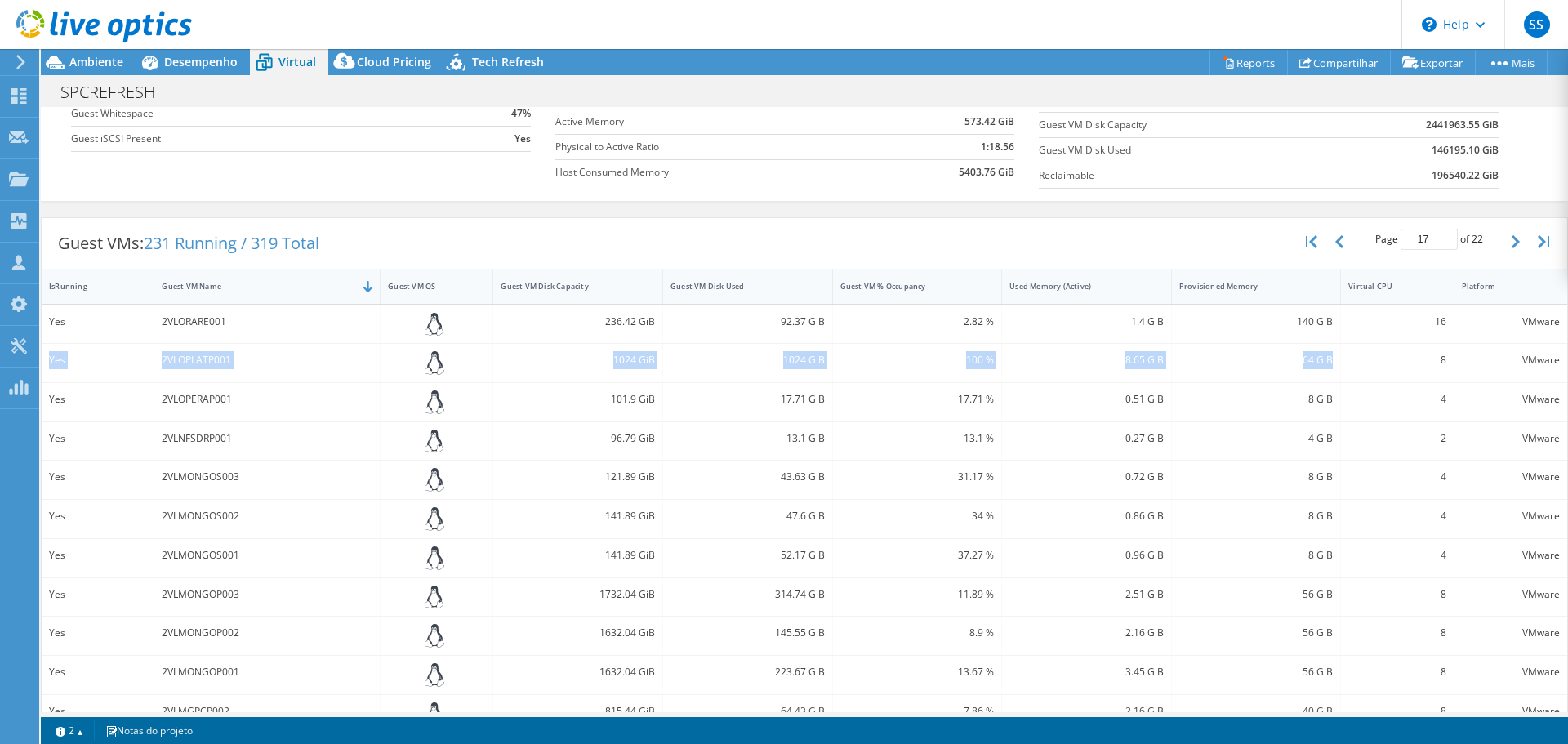
click at [1320, 369] on div "Yes 2VLOPLATP001 1024 GiB 1024 GiB 100 % 8.65 GiB 64 GiB 8 VMware" at bounding box center [804, 363] width 1525 height 38
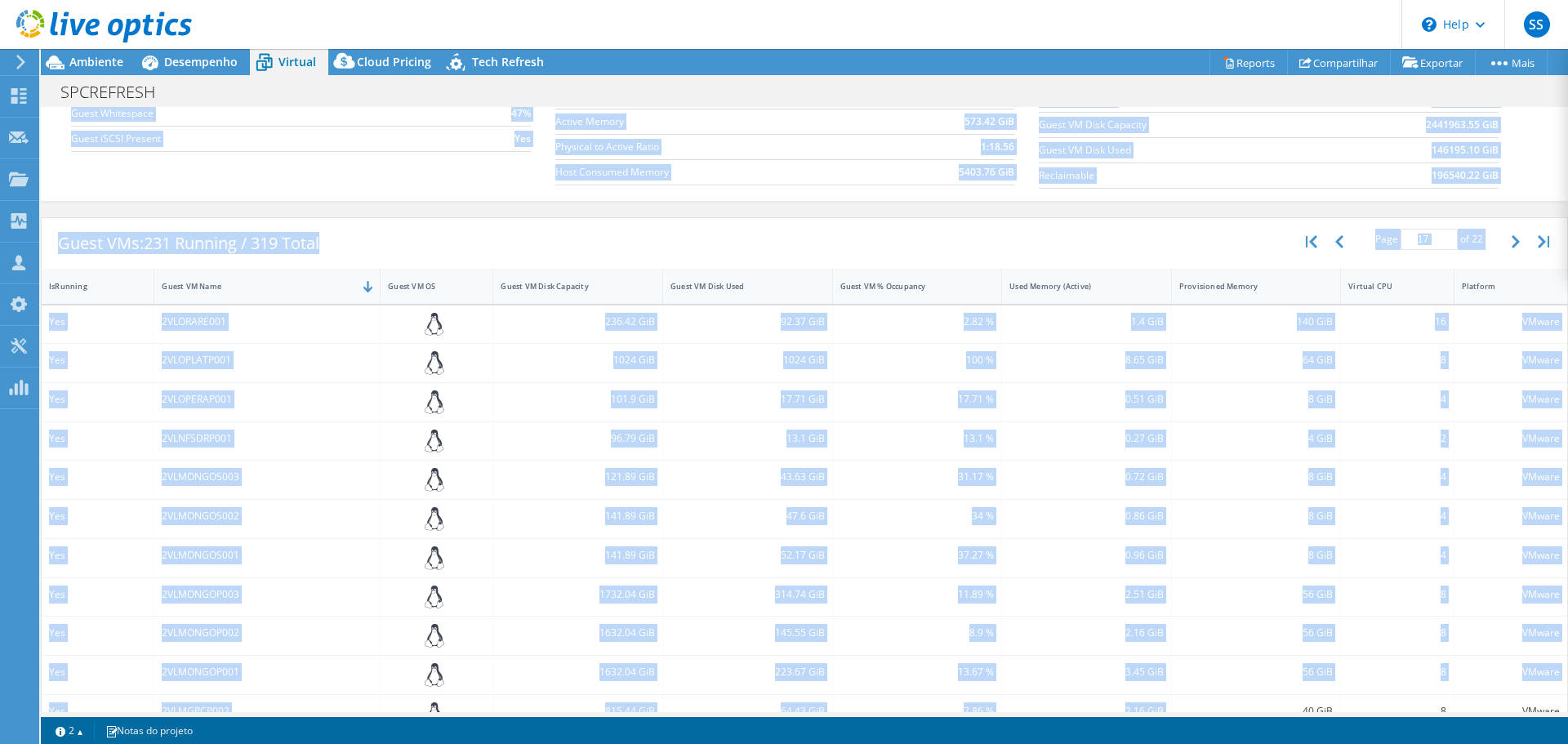
drag, startPoint x: 1191, startPoint y: 715, endPoint x: 1272, endPoint y: 708, distance: 81.3
click at [1272, 708] on div "Ações de projeto Ações de projeto Reports Compartilhar Exportar vSAN ReadyNode …" at bounding box center [804, 397] width 1527 height 695
click at [1399, 388] on div "4" at bounding box center [1397, 402] width 112 height 38
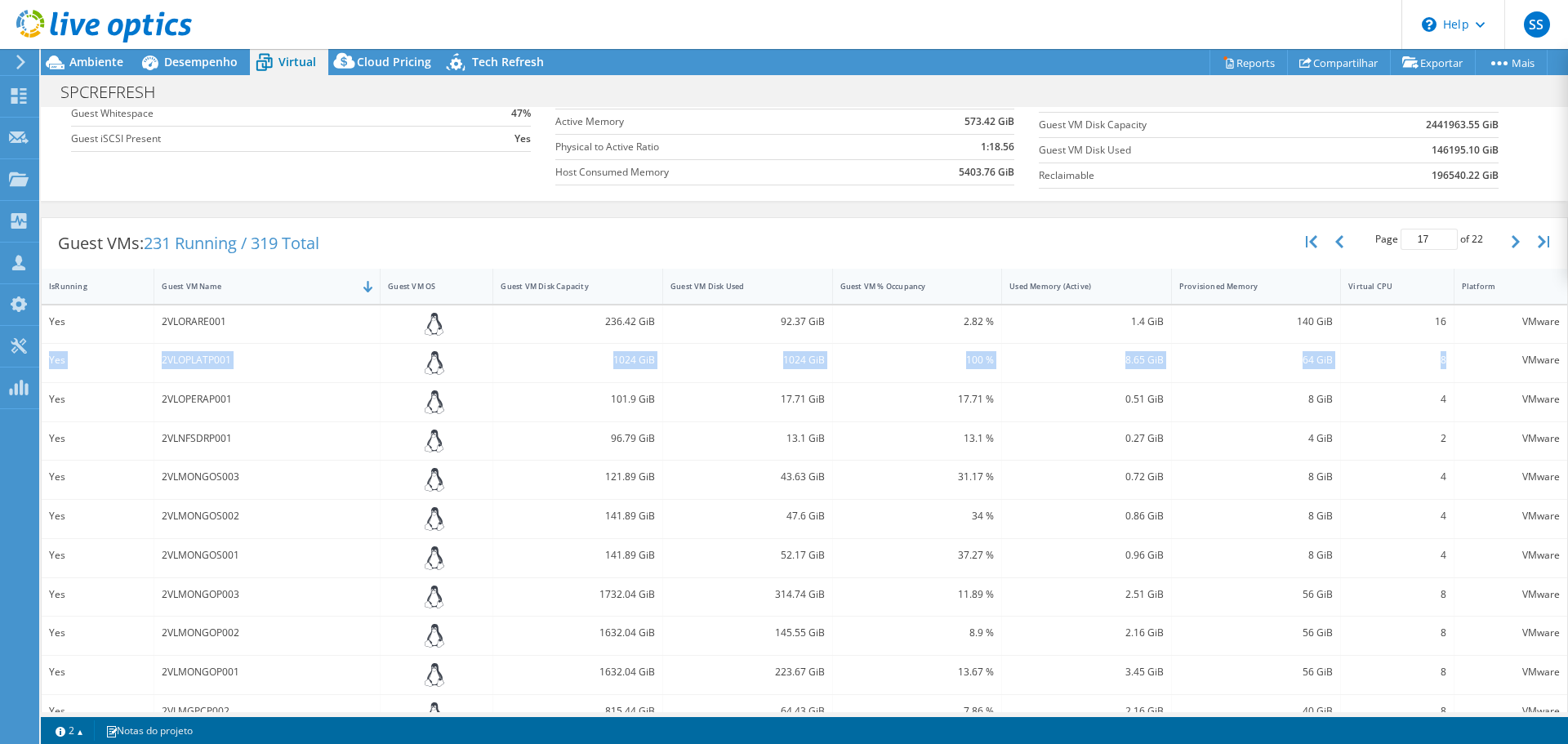
drag, startPoint x: 1436, startPoint y: 358, endPoint x: 46, endPoint y: 374, distance: 1390.1
click at [46, 374] on div "Yes 2VLOPLATP001 1024 GiB 1024 GiB 100 % 8.65 GiB 64 GiB 8 VMware" at bounding box center [804, 363] width 1525 height 38
drag, startPoint x: 1280, startPoint y: 318, endPoint x: 1326, endPoint y: 316, distance: 46.0
click at [1326, 316] on div "140 GiB" at bounding box center [1257, 324] width 170 height 38
click at [741, 240] on div "Guest VMs: 231 Running / 319 Total Page 17 of 22 5 rows 10 rows 20 rows 25 rows…" at bounding box center [804, 243] width 1525 height 51
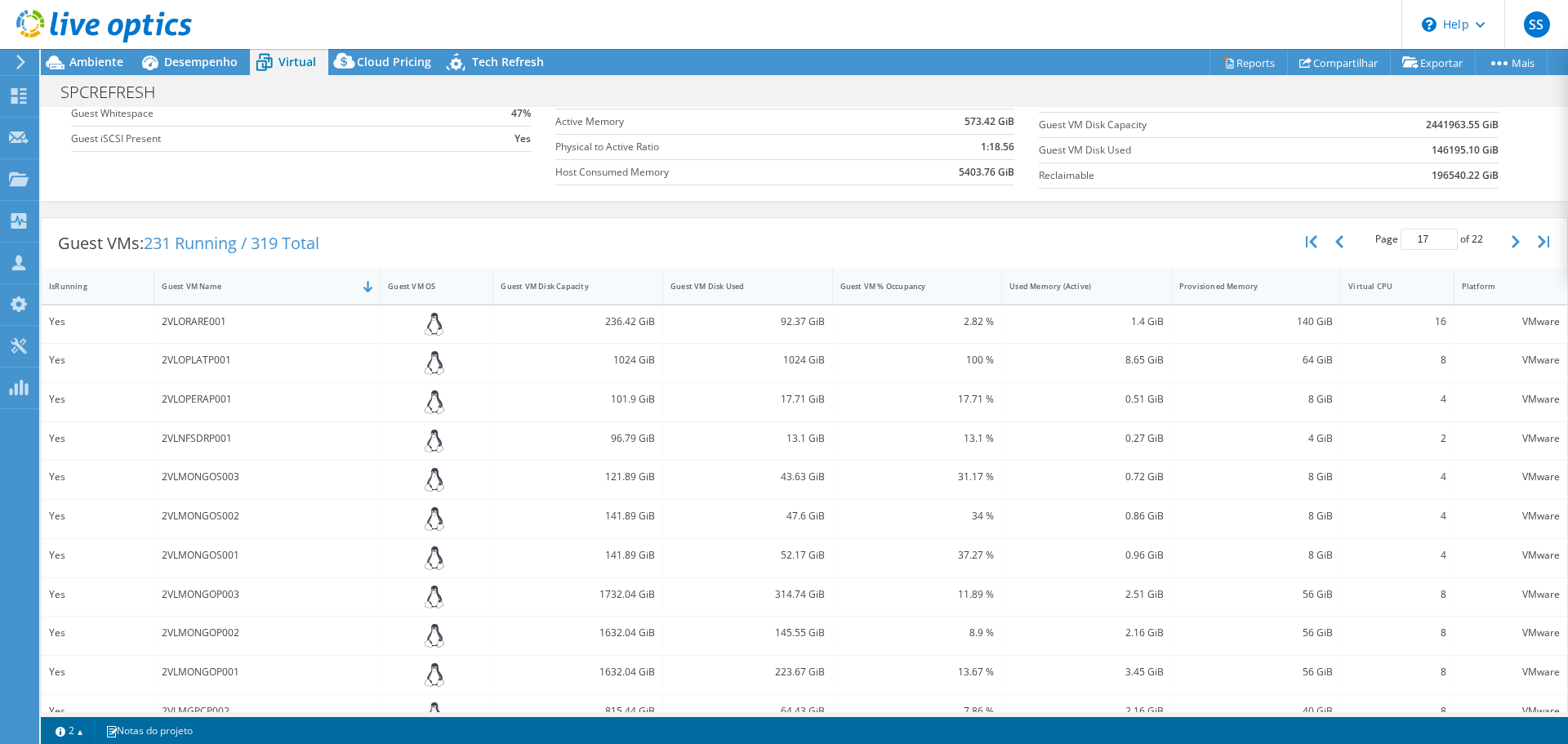
scroll to position [396, 0]
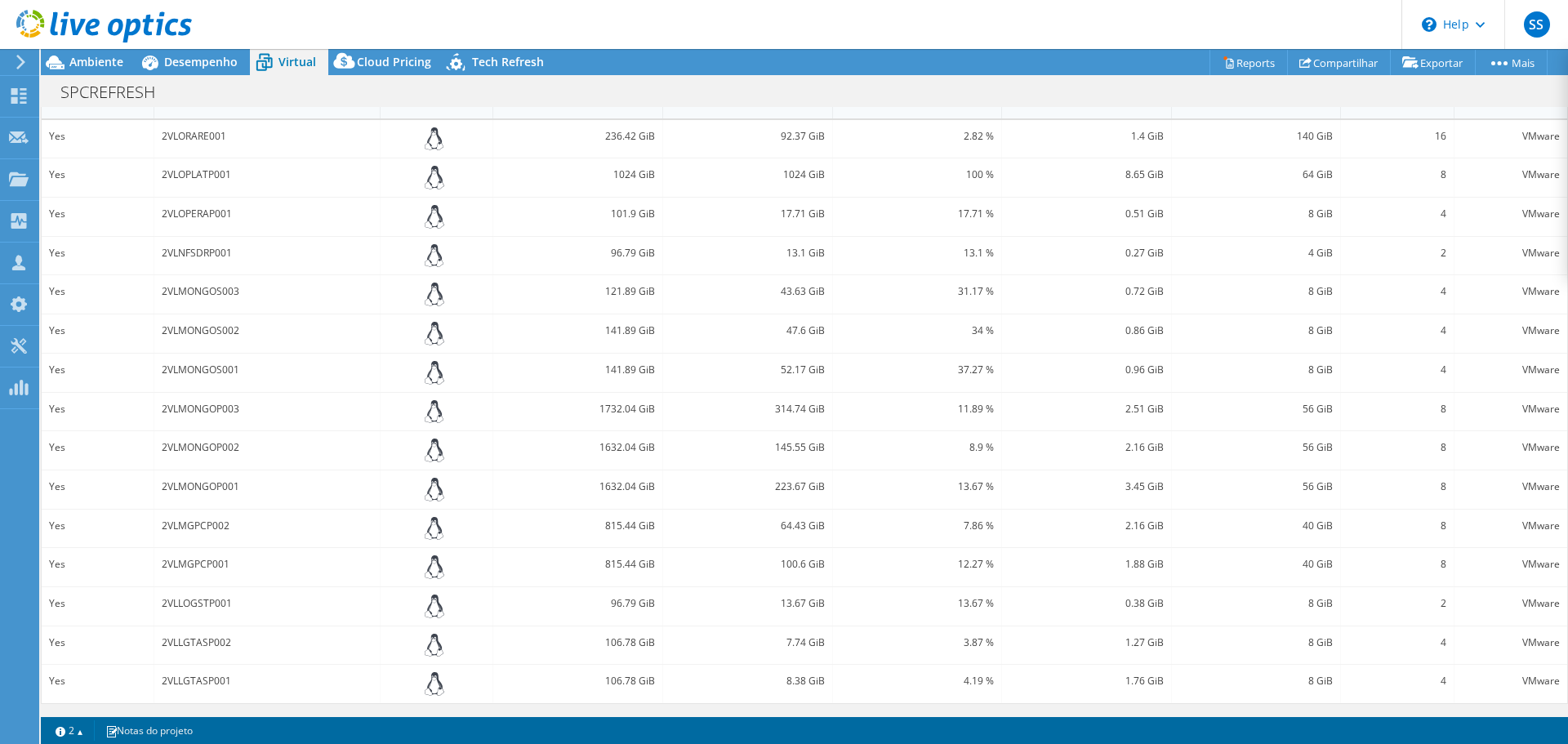
click at [1014, 740] on section "Warnings Messages A Queue Depth não é gravada em Server VMware VCenter e será m…" at bounding box center [804, 730] width 1527 height 27
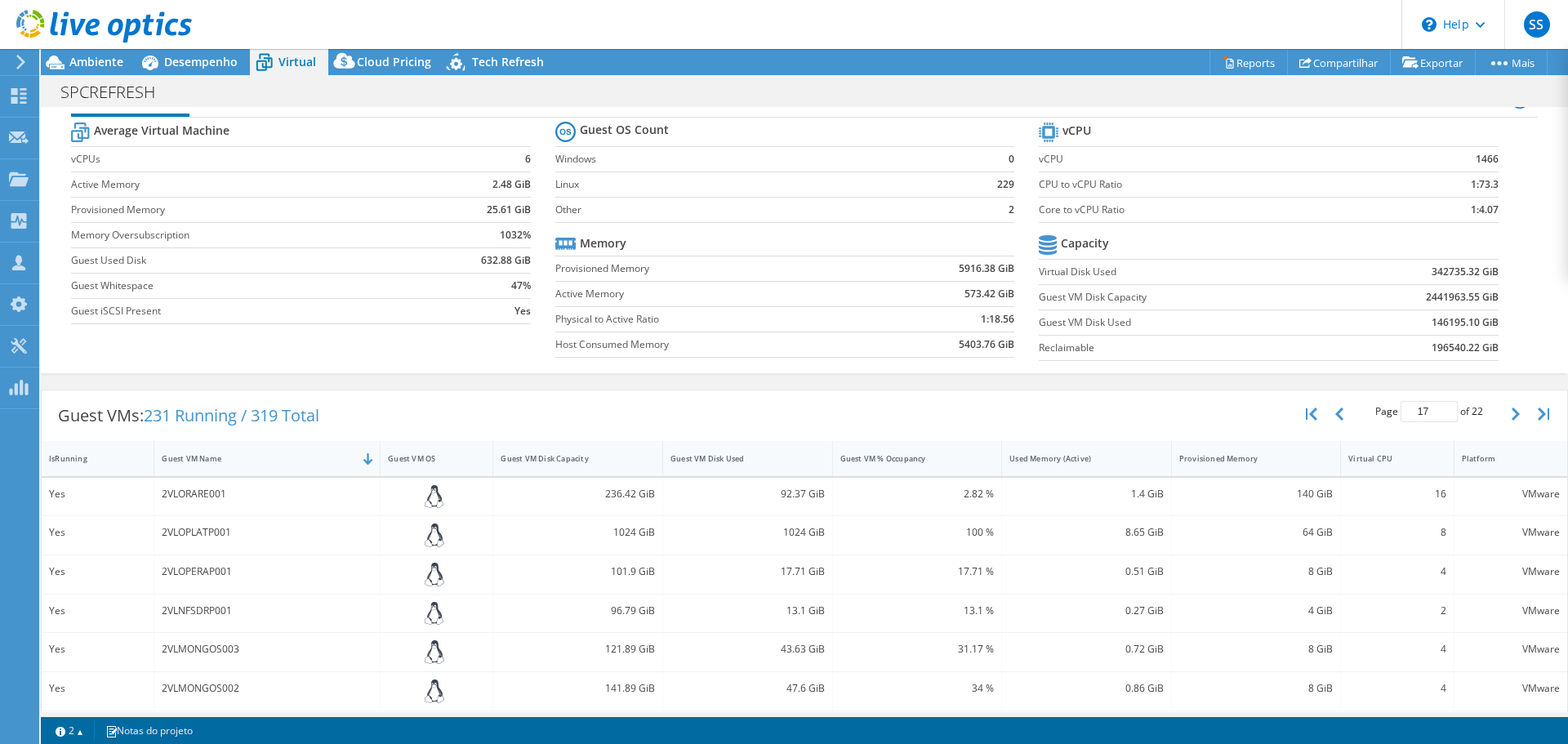
scroll to position [0, 0]
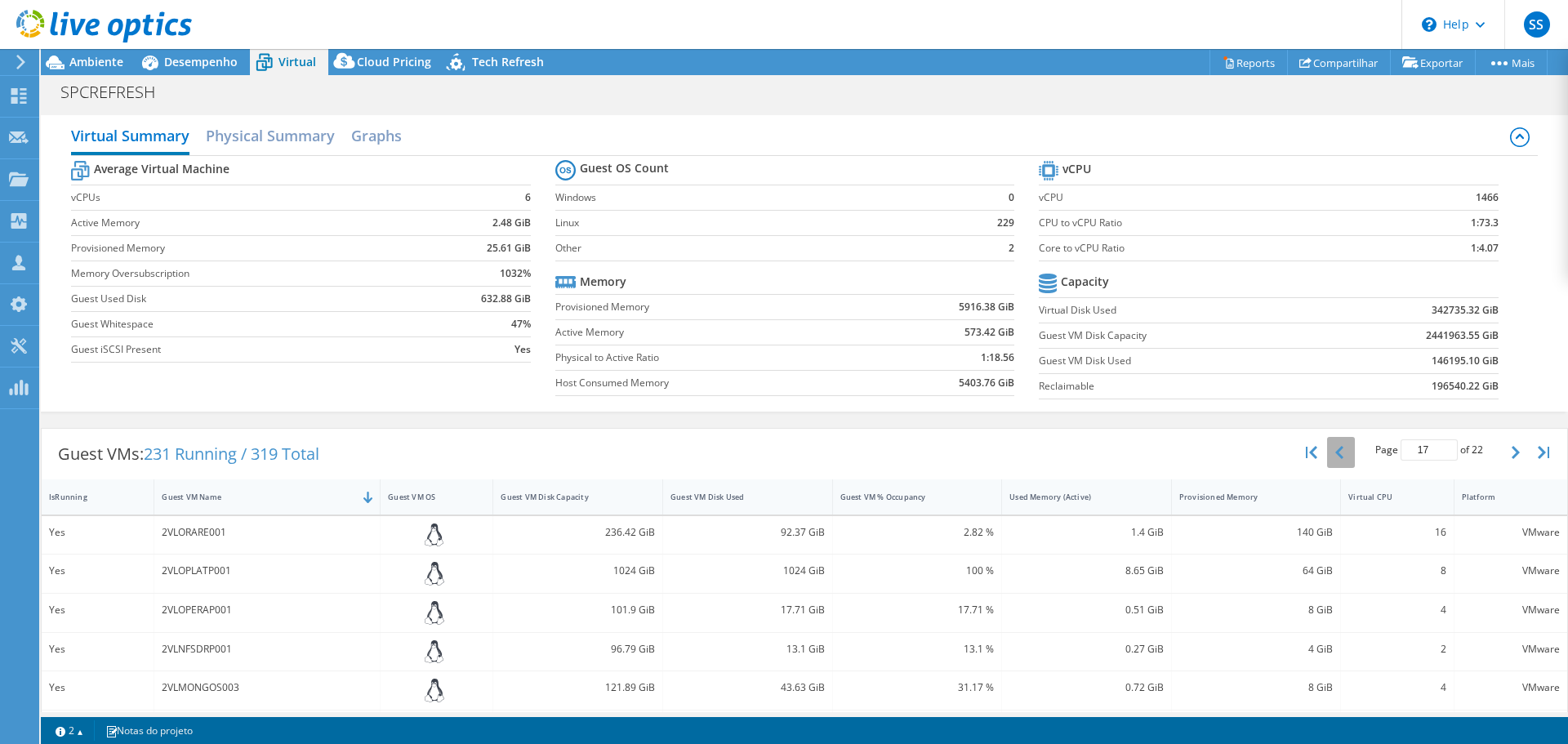
click at [1331, 453] on button "button" at bounding box center [1341, 452] width 28 height 31
click at [1306, 456] on icon "button" at bounding box center [1311, 452] width 12 height 13
click at [245, 503] on div "Guest VM Name" at bounding box center [257, 496] width 206 height 25
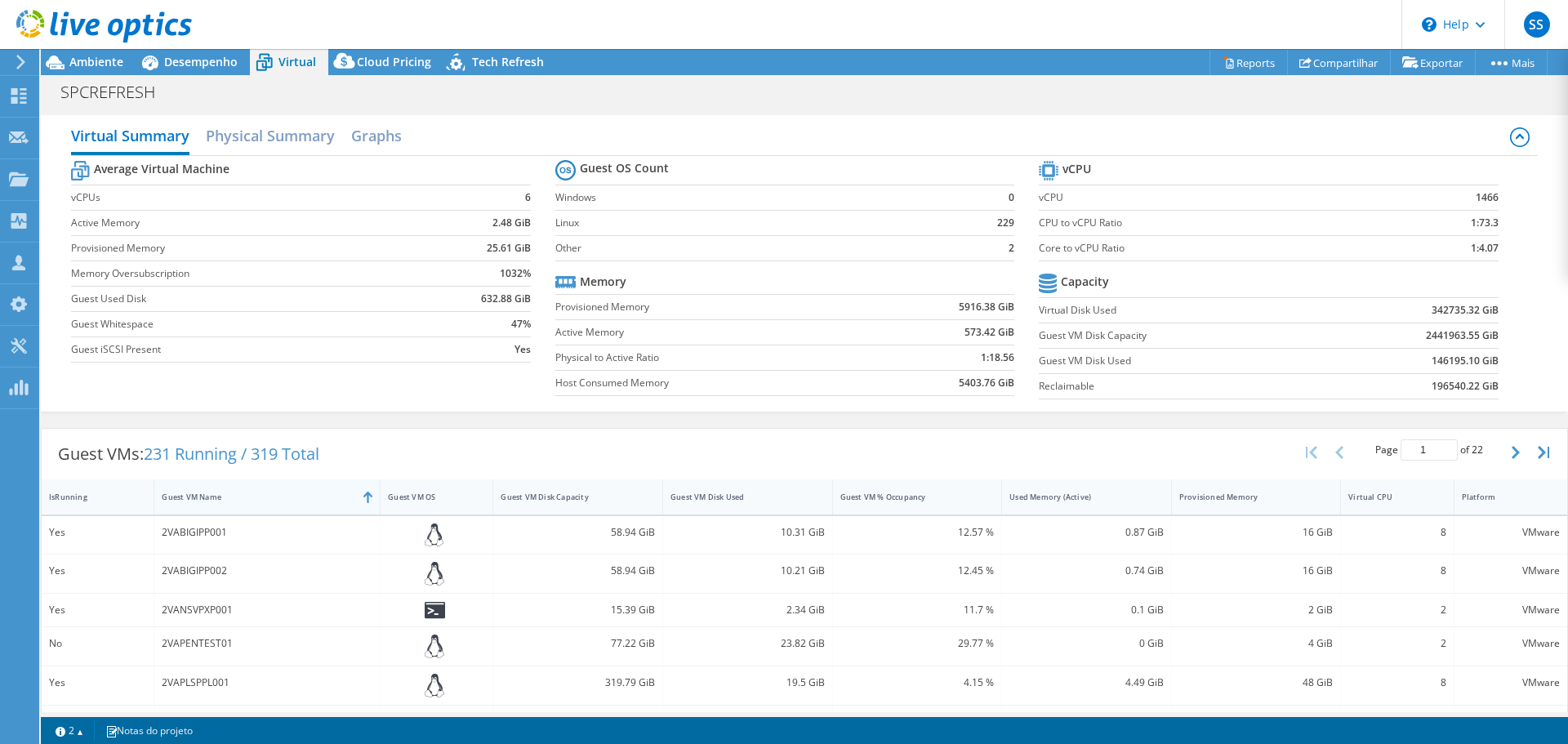
click at [245, 503] on div "Guest VM Name" at bounding box center [257, 496] width 206 height 25
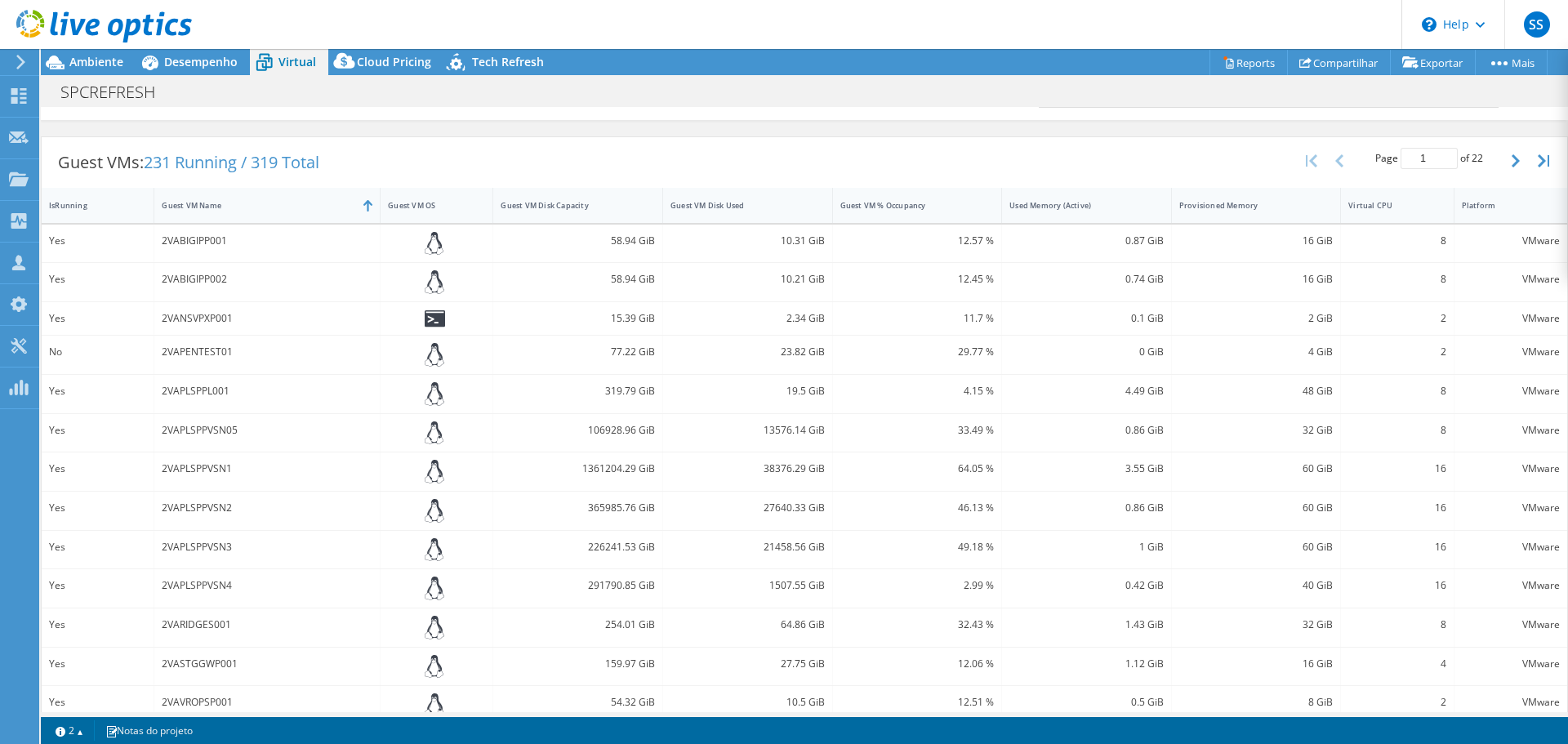
scroll to position [260, 0]
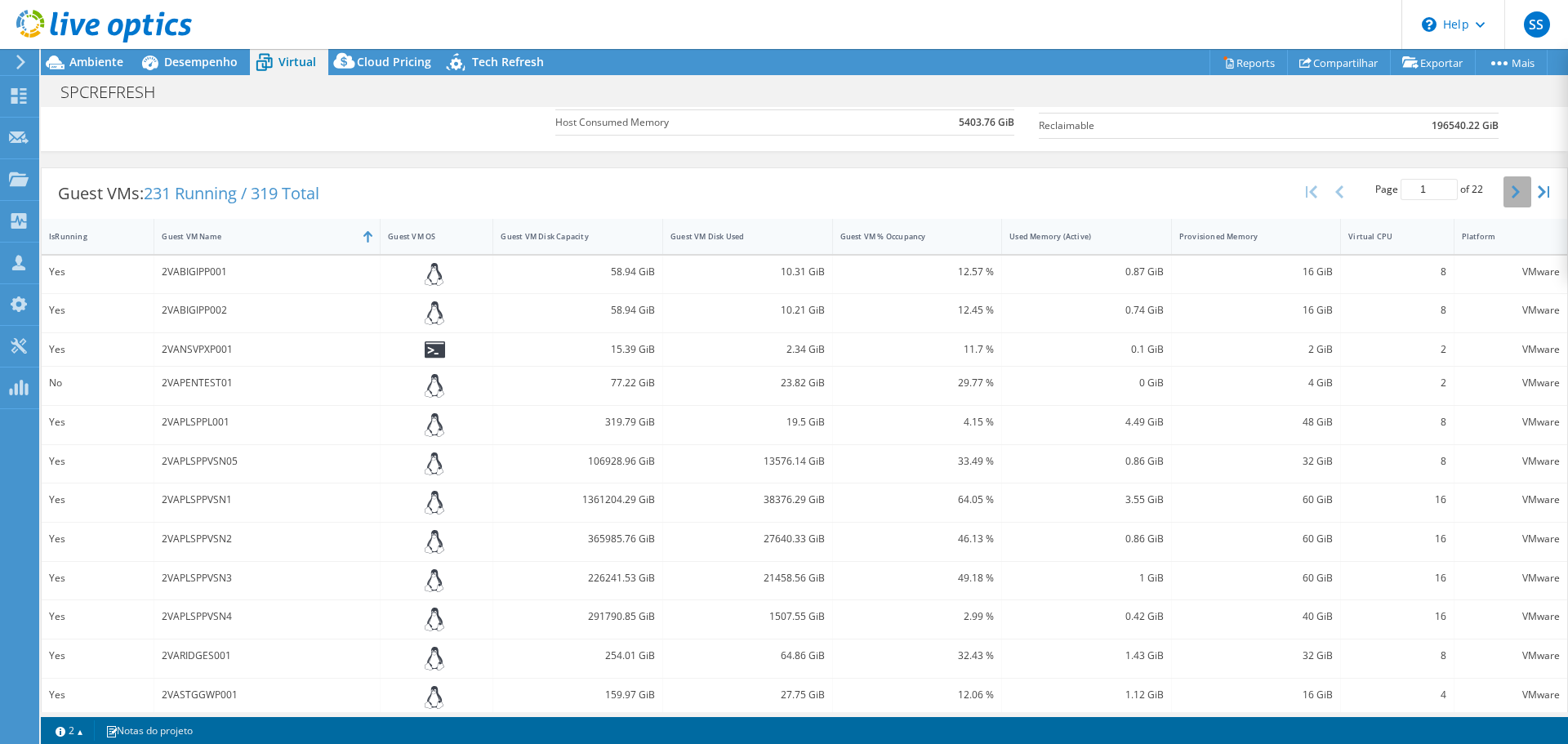
click at [1512, 193] on icon "button" at bounding box center [1515, 192] width 8 height 13
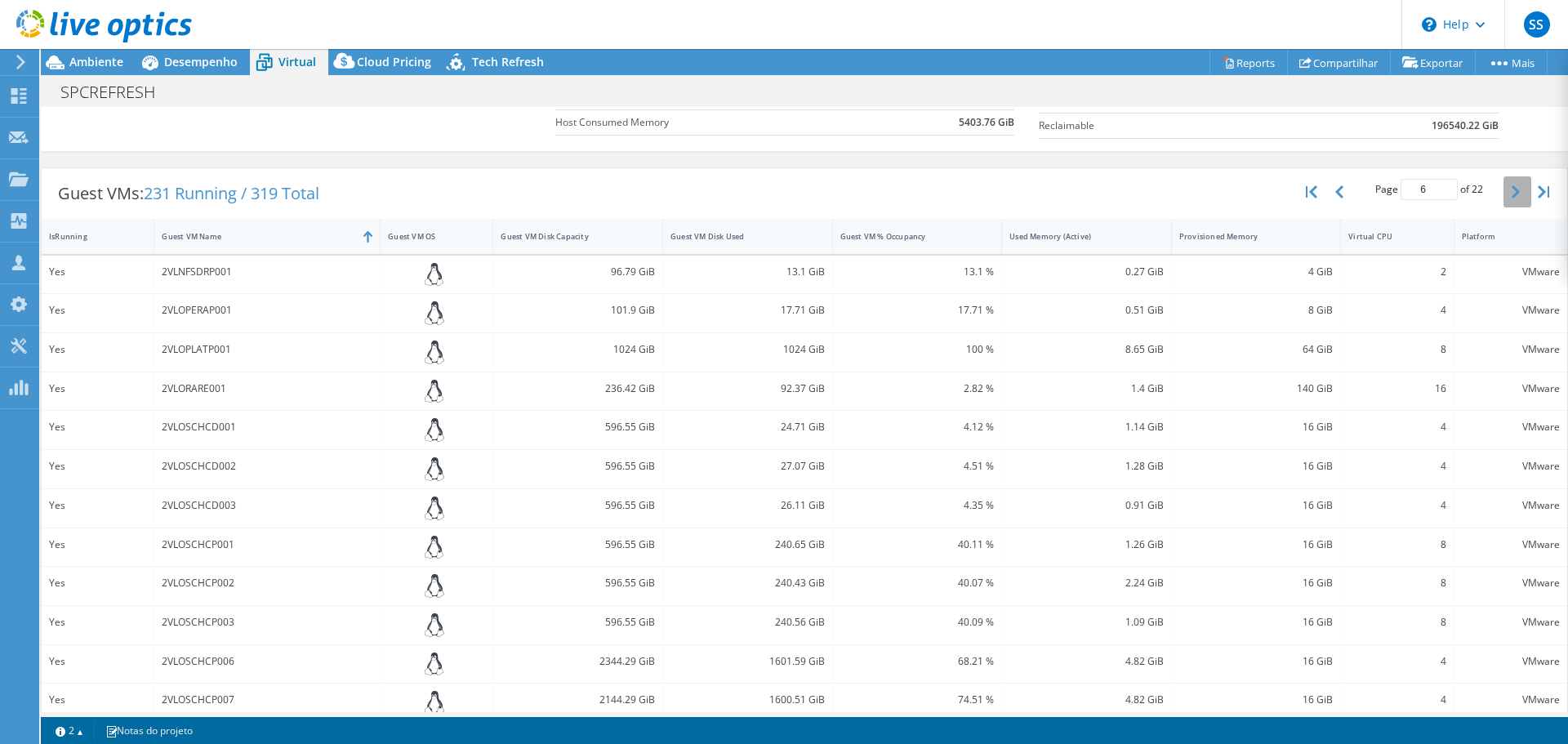
click at [1512, 193] on icon "button" at bounding box center [1515, 192] width 8 height 13
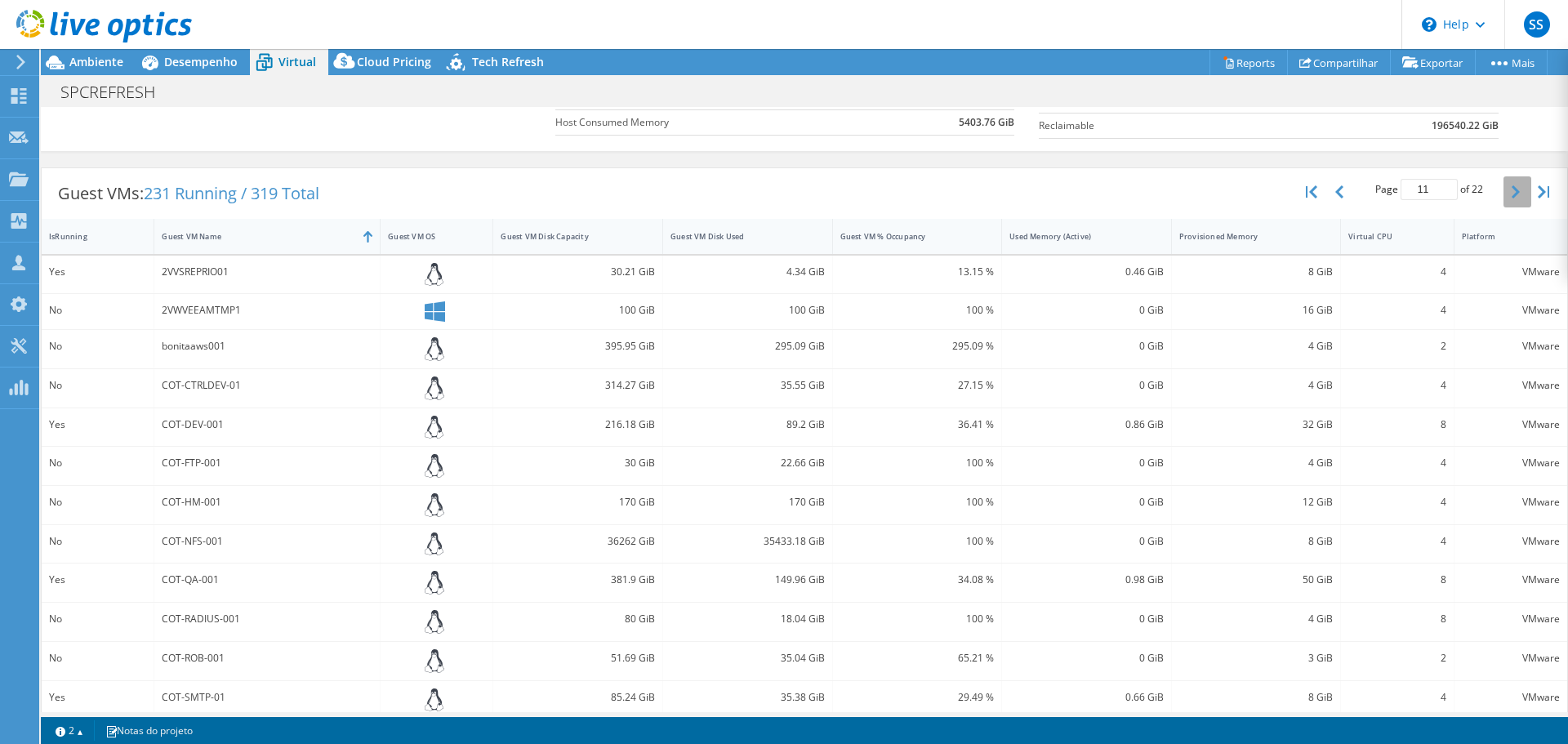
click at [1512, 193] on icon "button" at bounding box center [1515, 192] width 8 height 13
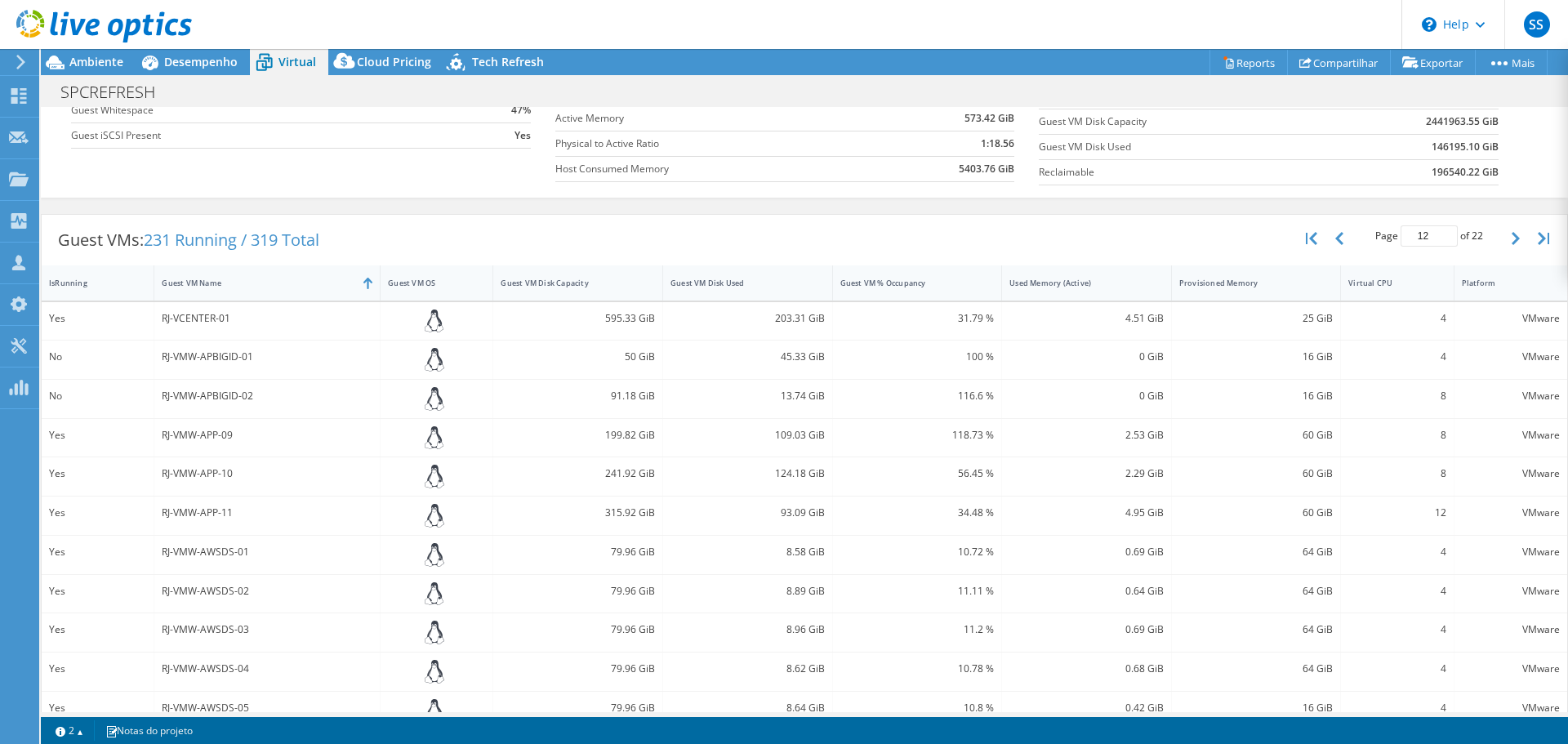
scroll to position [206, 0]
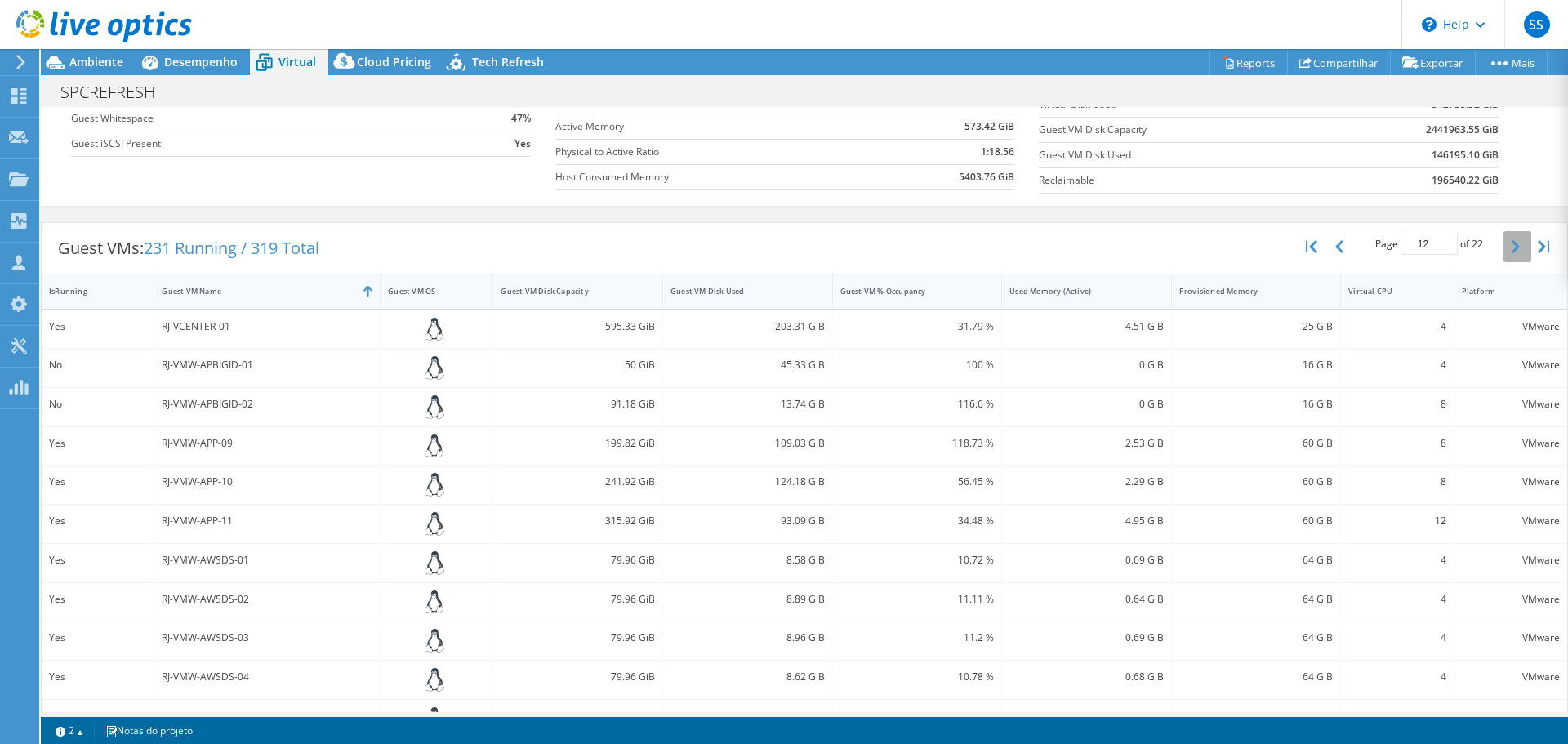
click at [1512, 240] on icon "button" at bounding box center [1515, 246] width 8 height 13
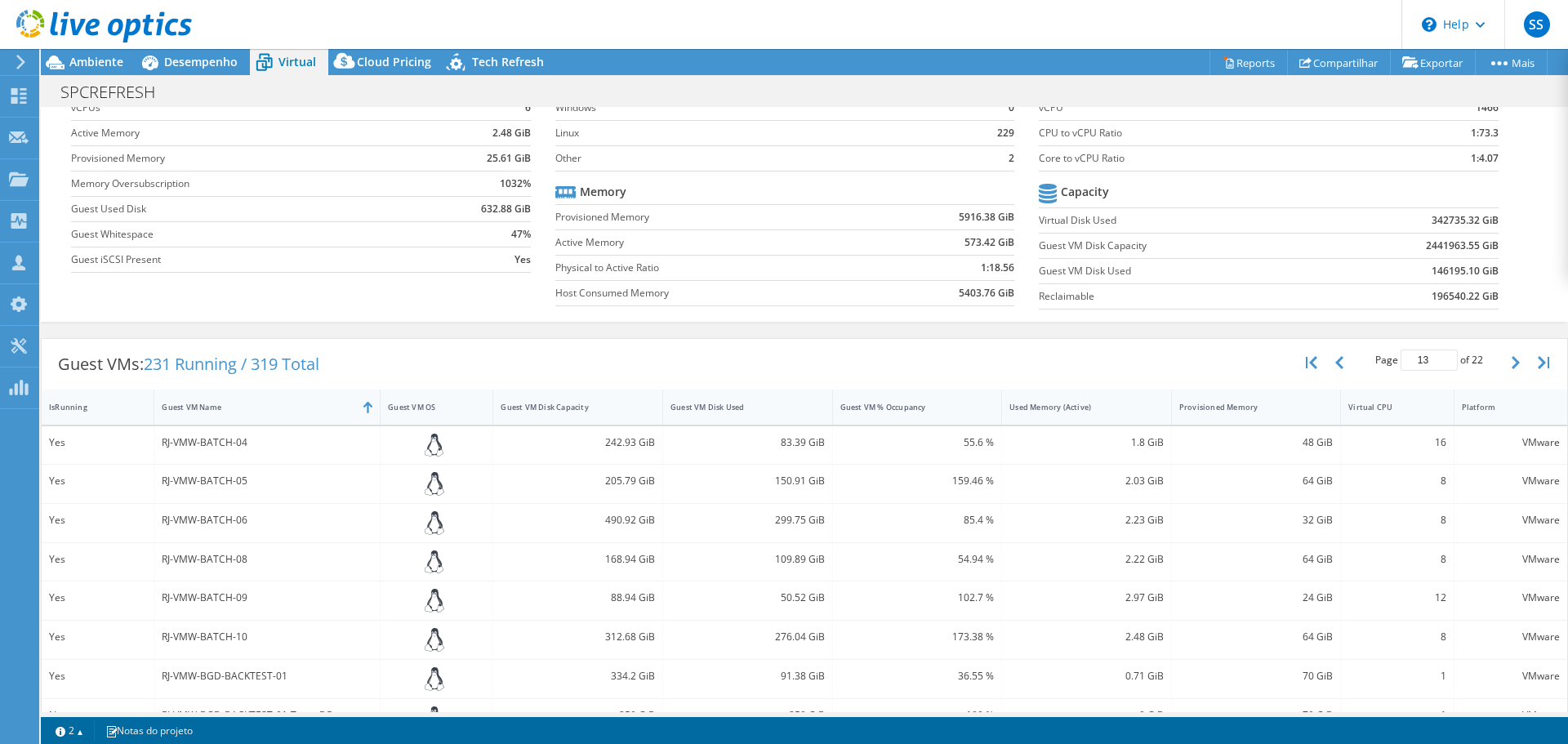
scroll to position [153, 0]
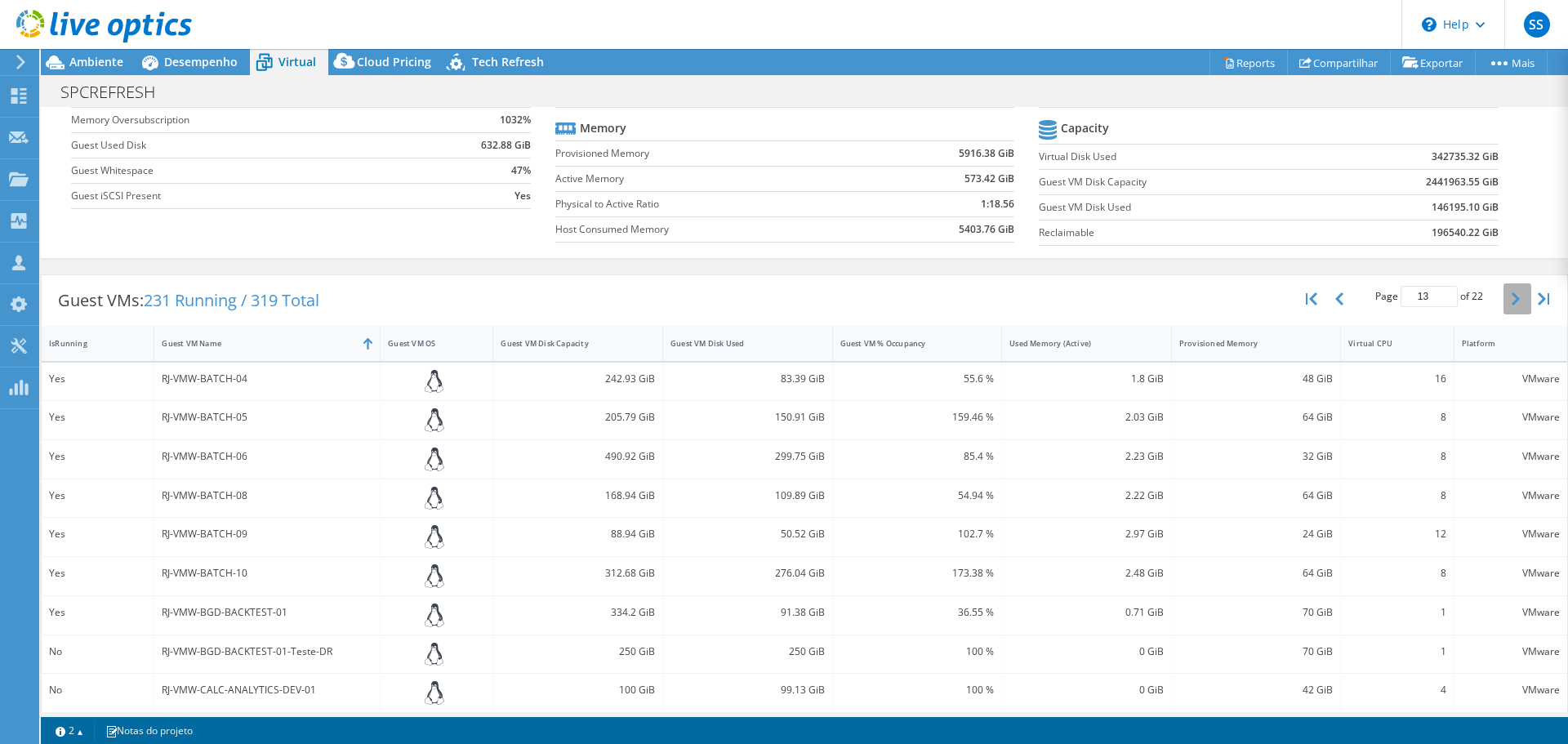
click at [1504, 298] on button "button" at bounding box center [1517, 298] width 28 height 31
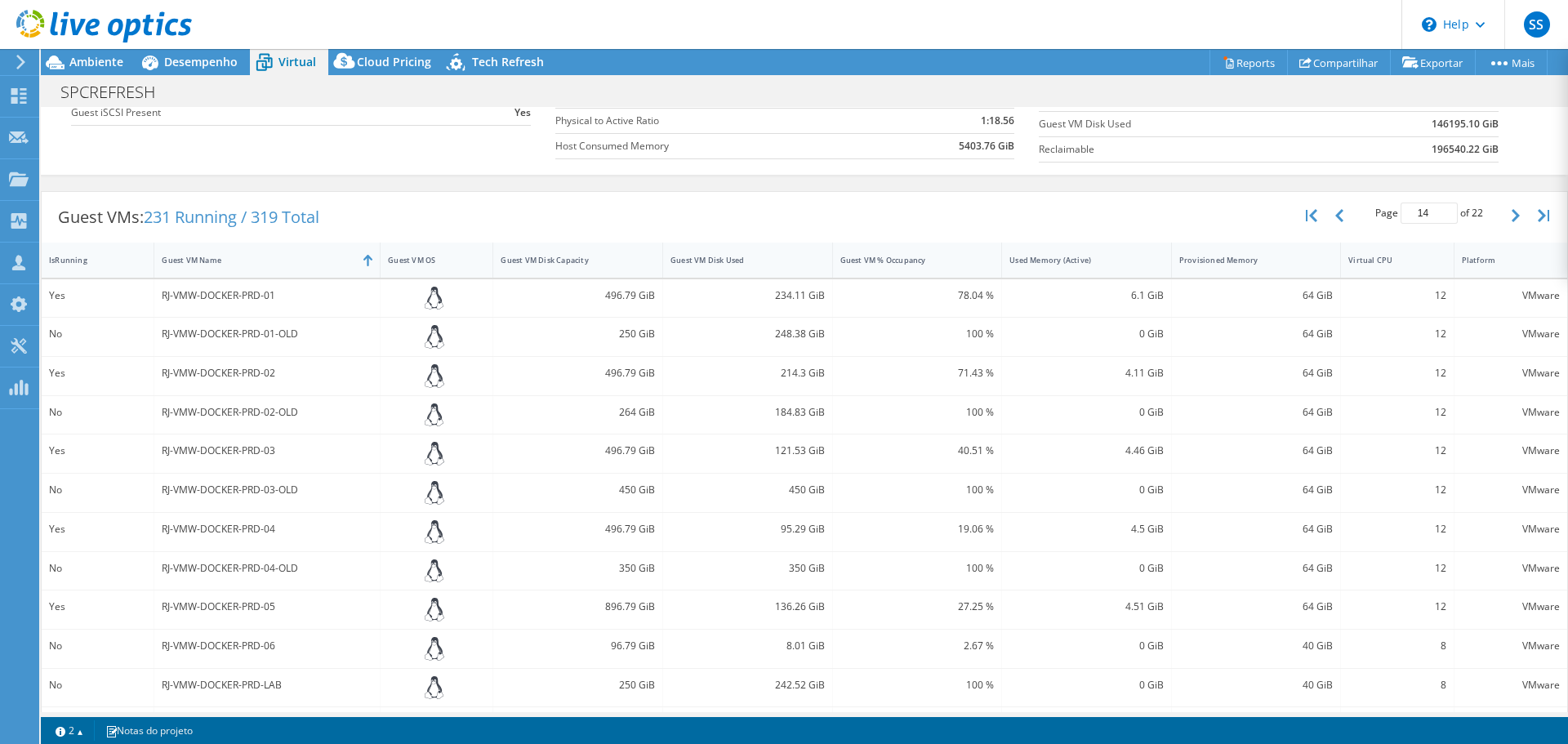
scroll to position [201, 0]
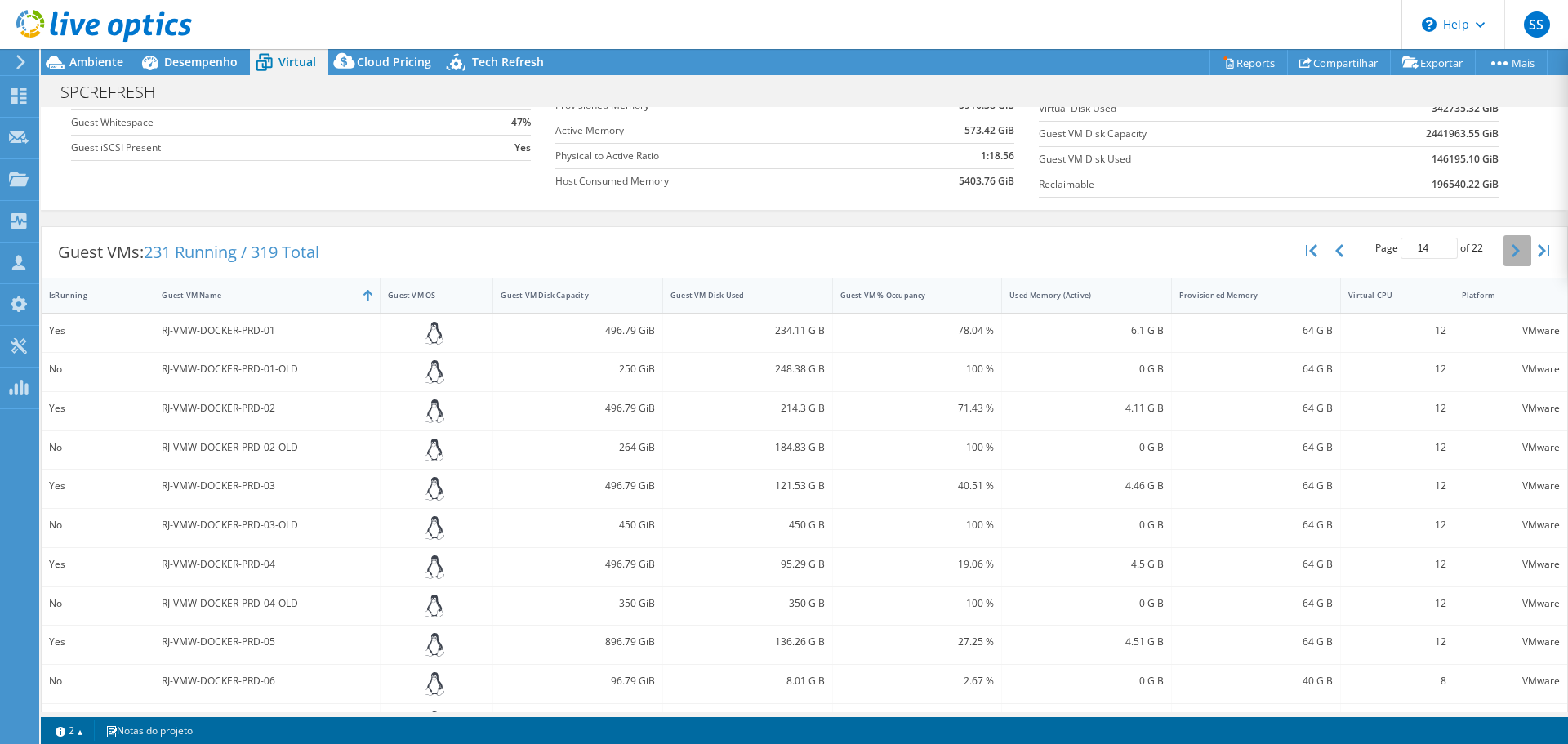
click at [1512, 249] on icon "button" at bounding box center [1515, 250] width 8 height 13
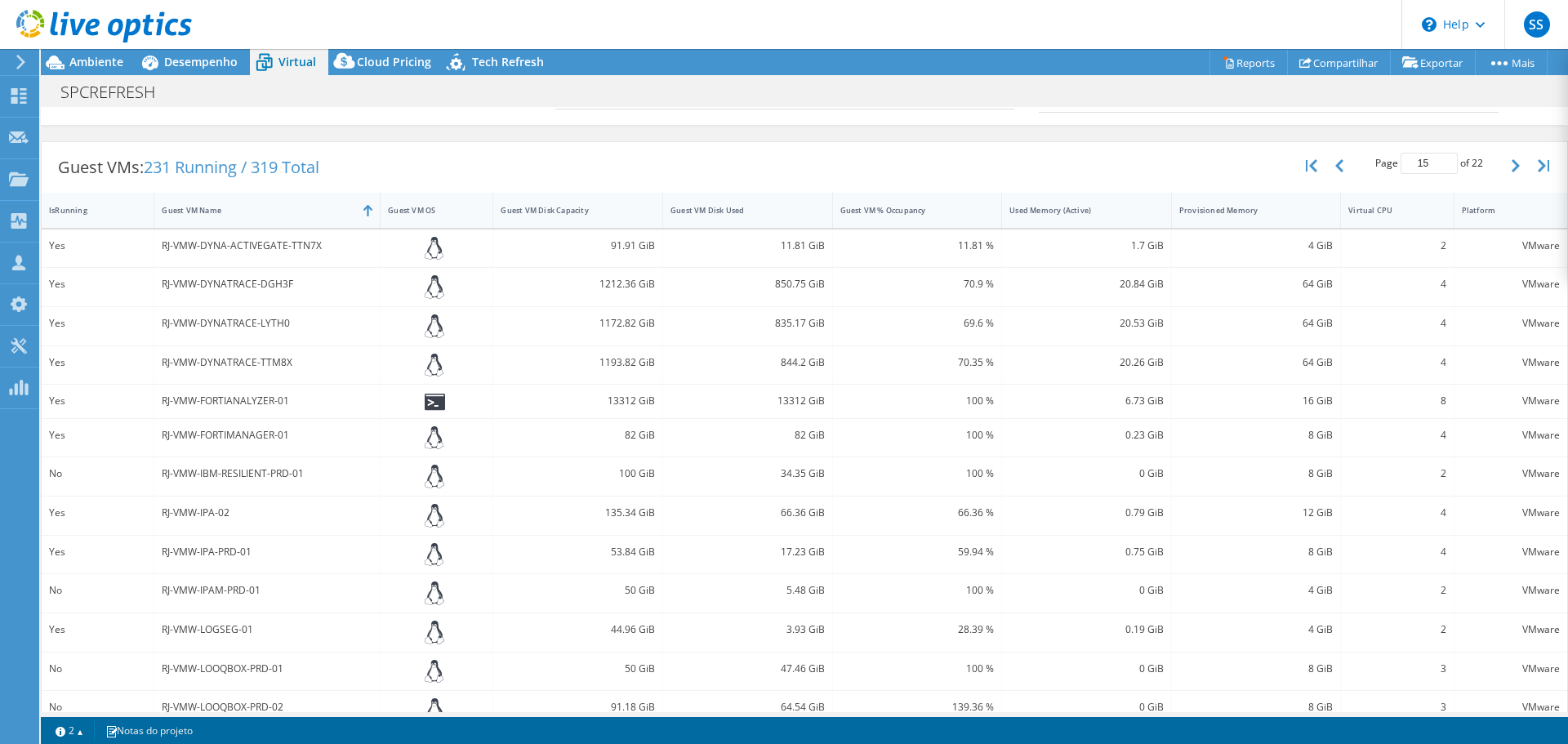
scroll to position [229, 0]
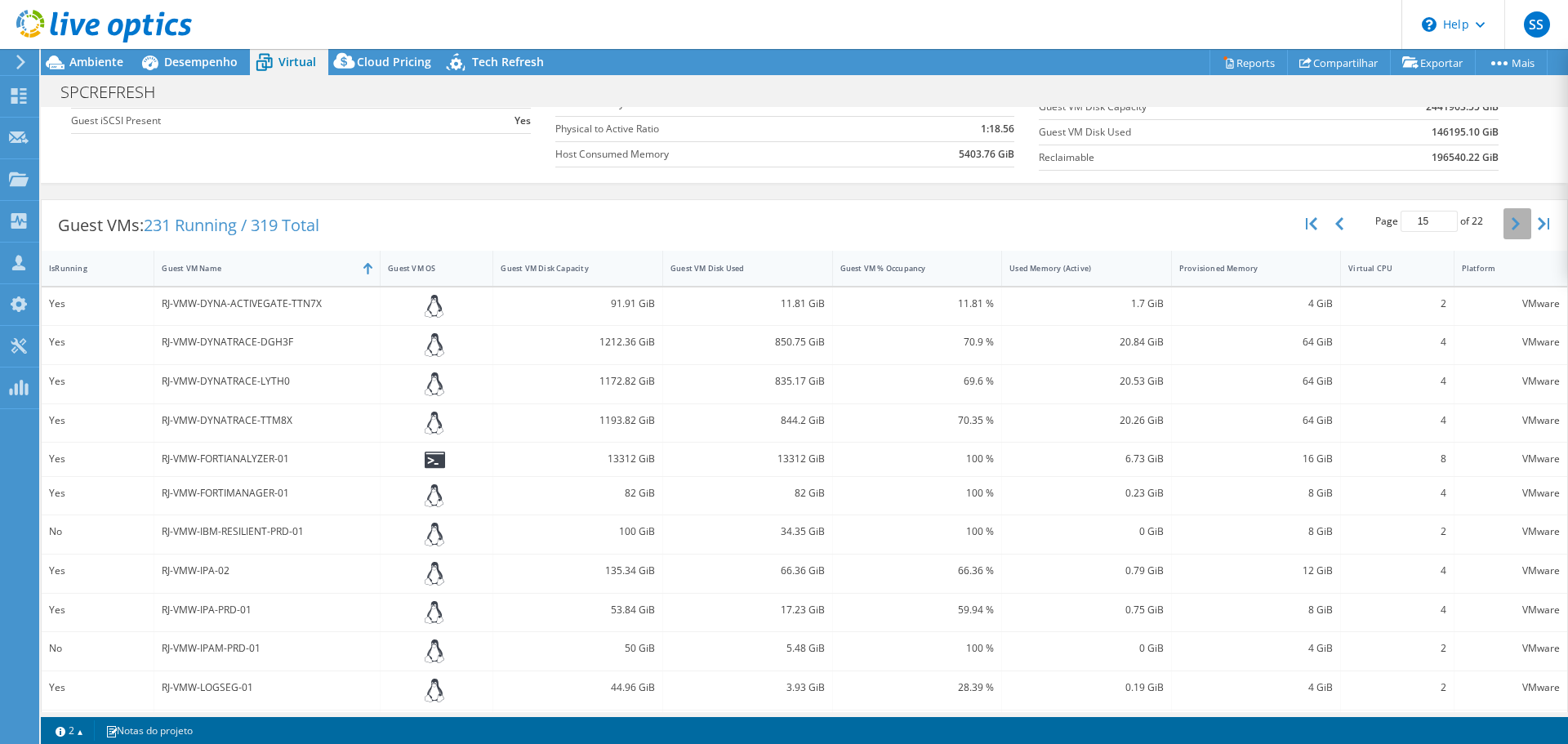
click at [1512, 224] on icon "button" at bounding box center [1515, 224] width 8 height 13
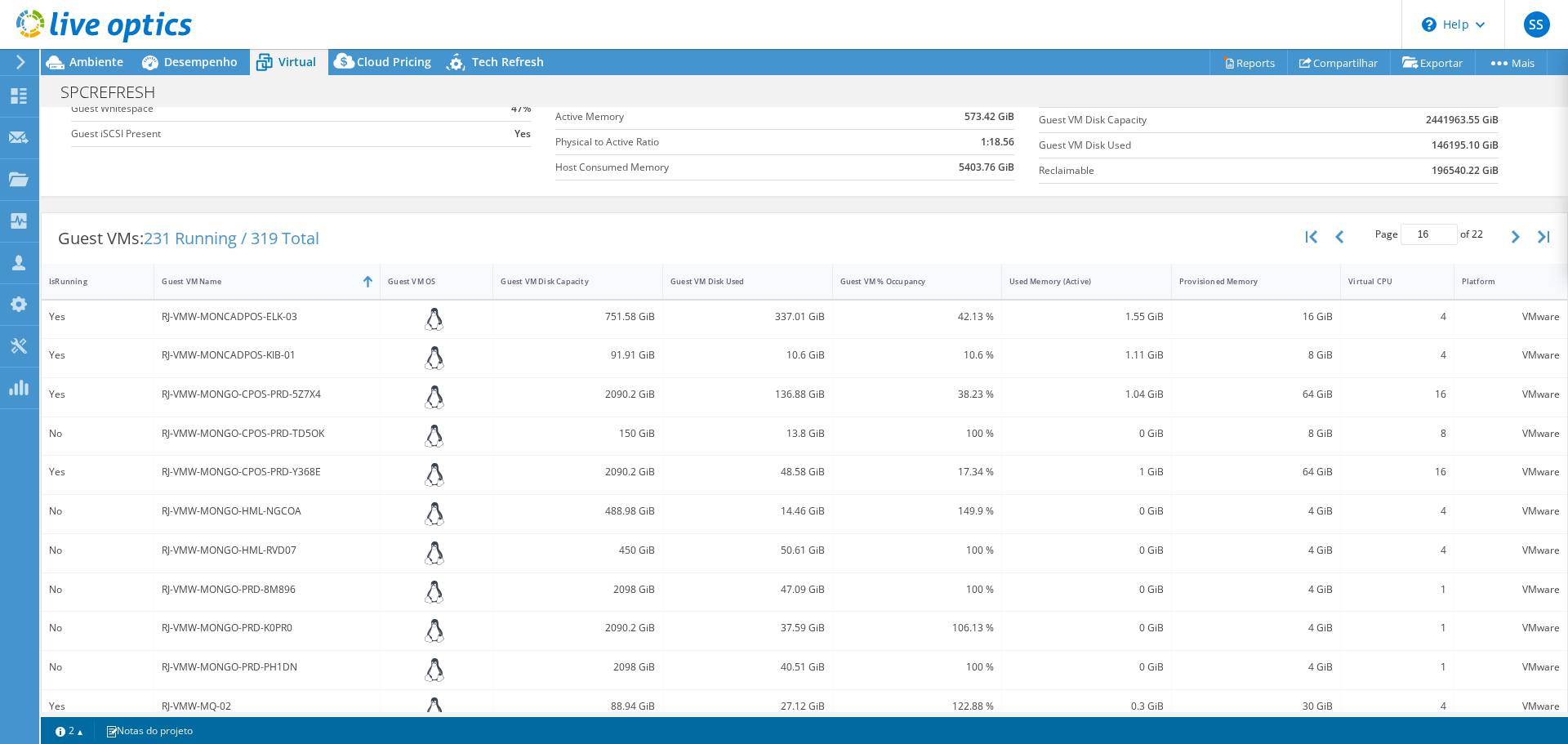
scroll to position [203, 0]
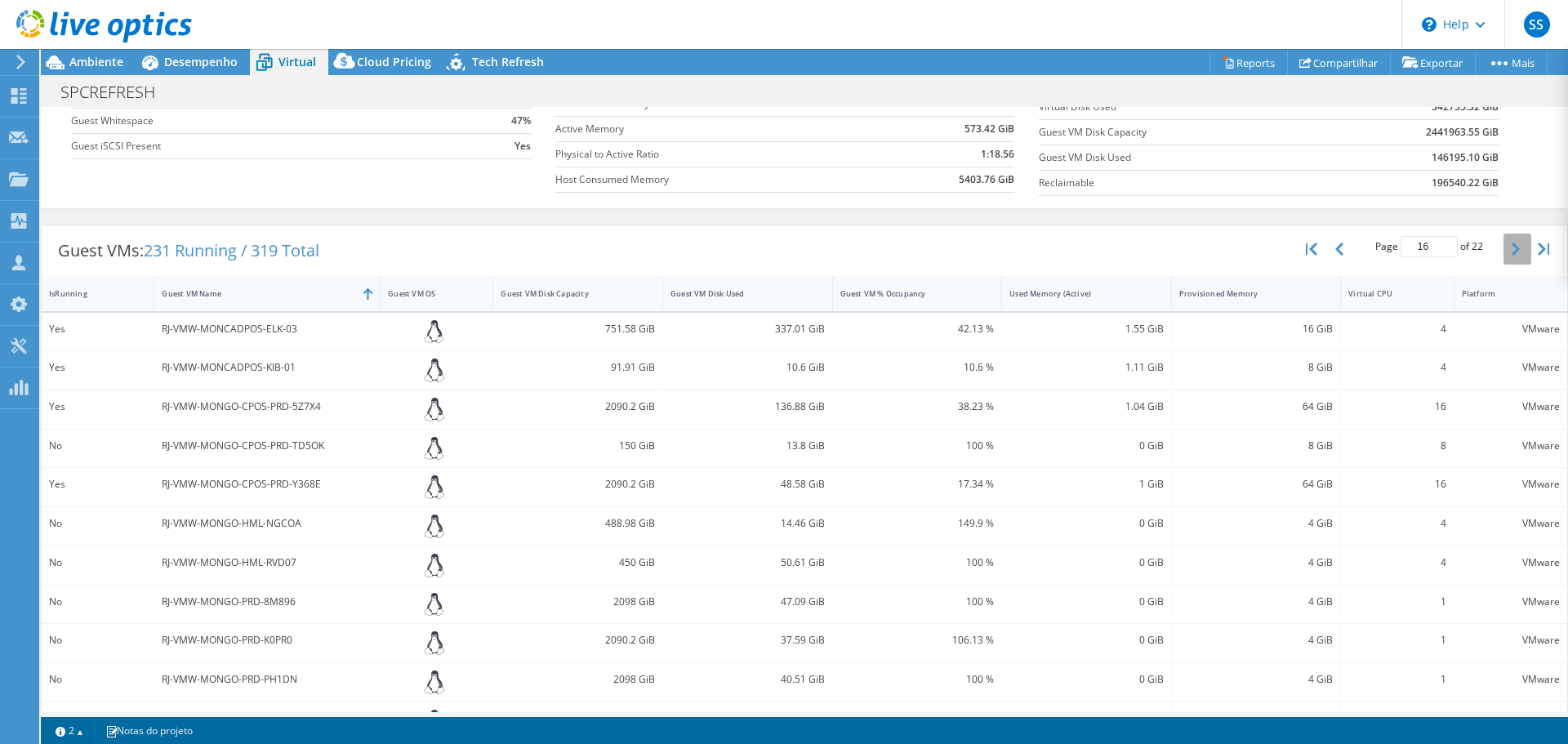
click at [1508, 241] on button "button" at bounding box center [1517, 249] width 28 height 31
type input "17"
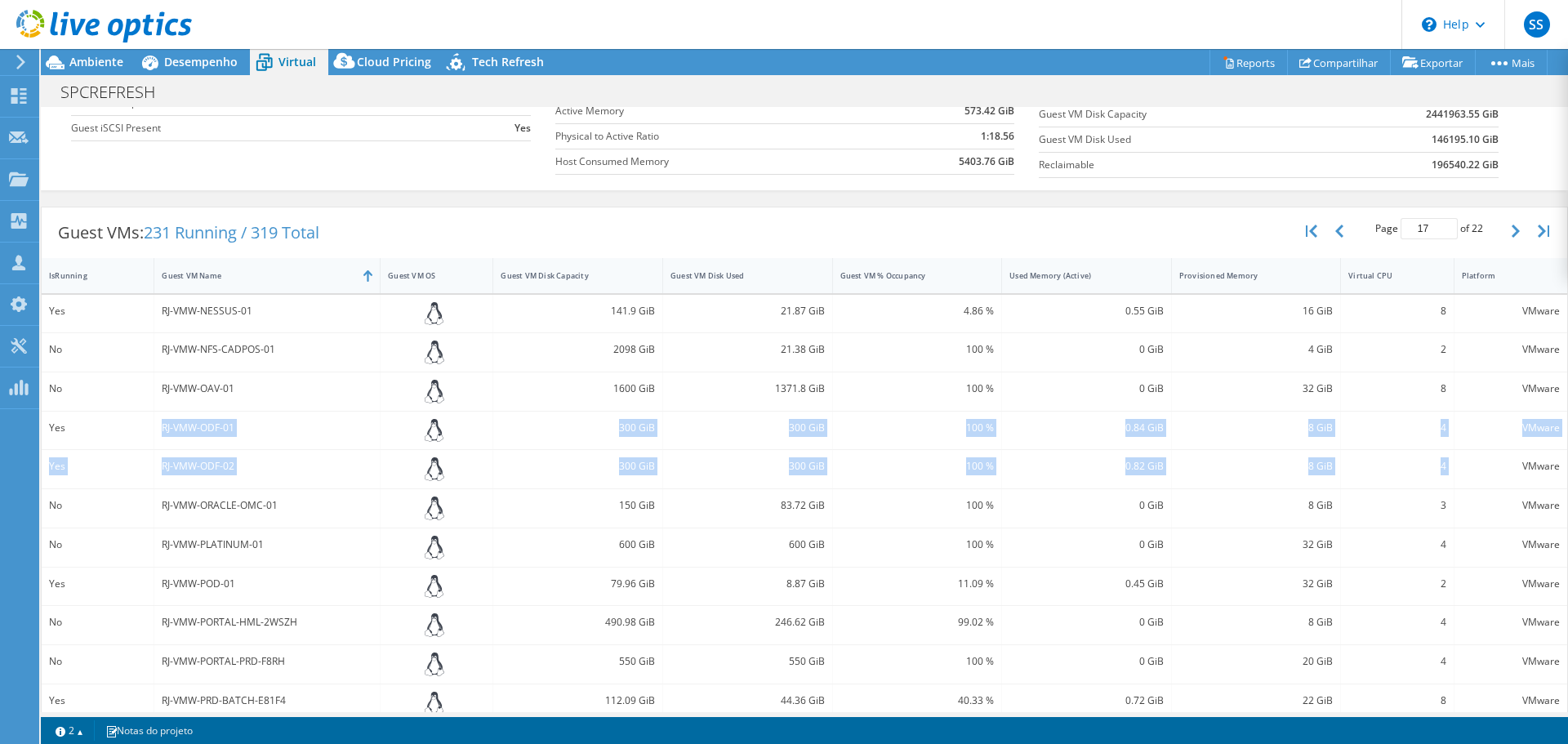
drag, startPoint x: 156, startPoint y: 427, endPoint x: 1490, endPoint y: 472, distance: 1334.8
click at [1490, 472] on div "Yes RJ-VMW-NESSUS-01 141.9 GiB 21.87 GiB 4.86 % 0.55 GiB 16 GiB 8 VMware No RJ-…" at bounding box center [804, 586] width 1525 height 583
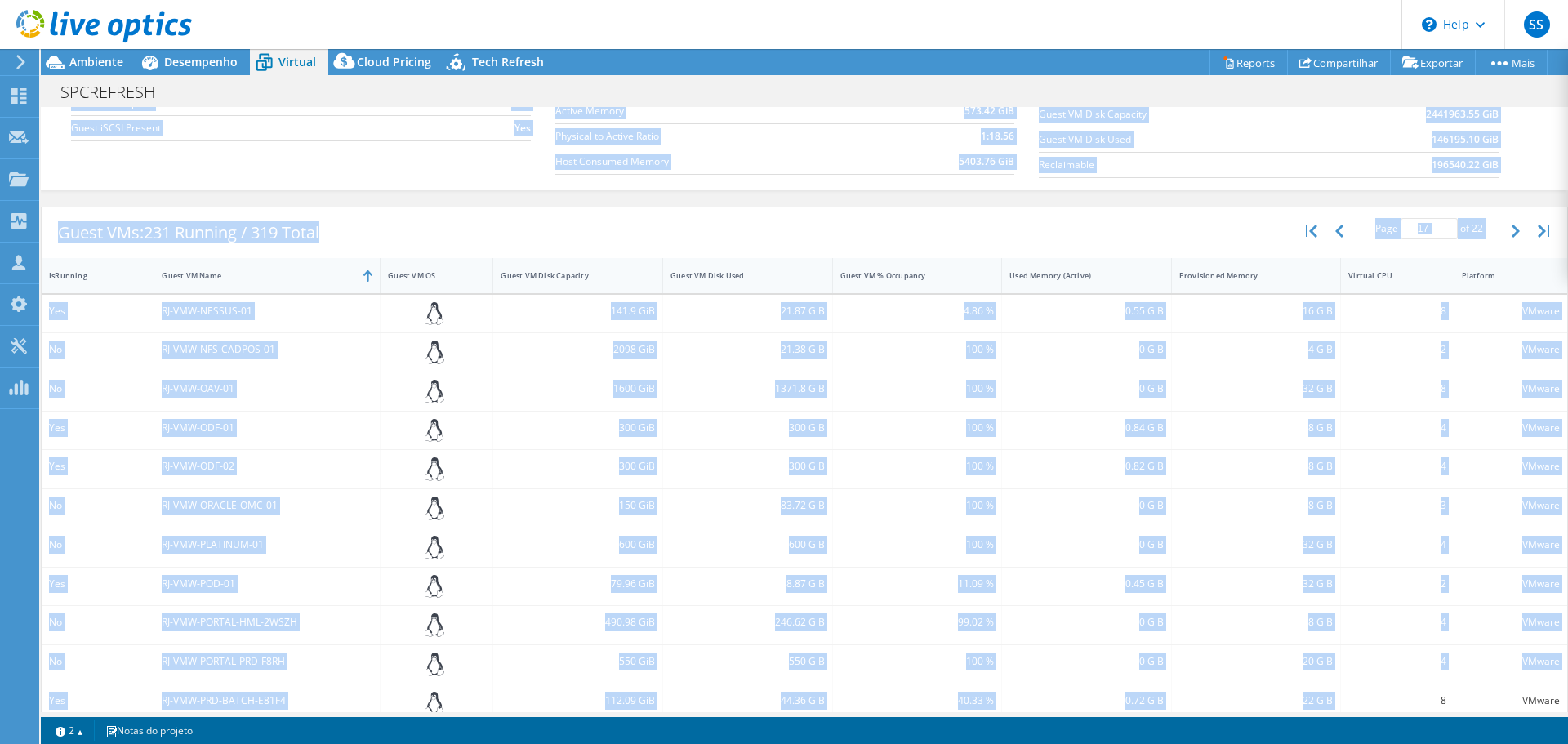
drag, startPoint x: 1364, startPoint y: 712, endPoint x: 1399, endPoint y: 706, distance: 35.5
click at [1399, 706] on div "Ações de projeto Ações de projeto Reports Compartilhar Exportar vSAN ReadyNode …" at bounding box center [804, 397] width 1527 height 695
click at [1209, 225] on div "Guest VMs: 231 Running / 319 Total Page 17 of 22 5 rows 10 rows 20 rows 25 rows…" at bounding box center [804, 233] width 1525 height 51
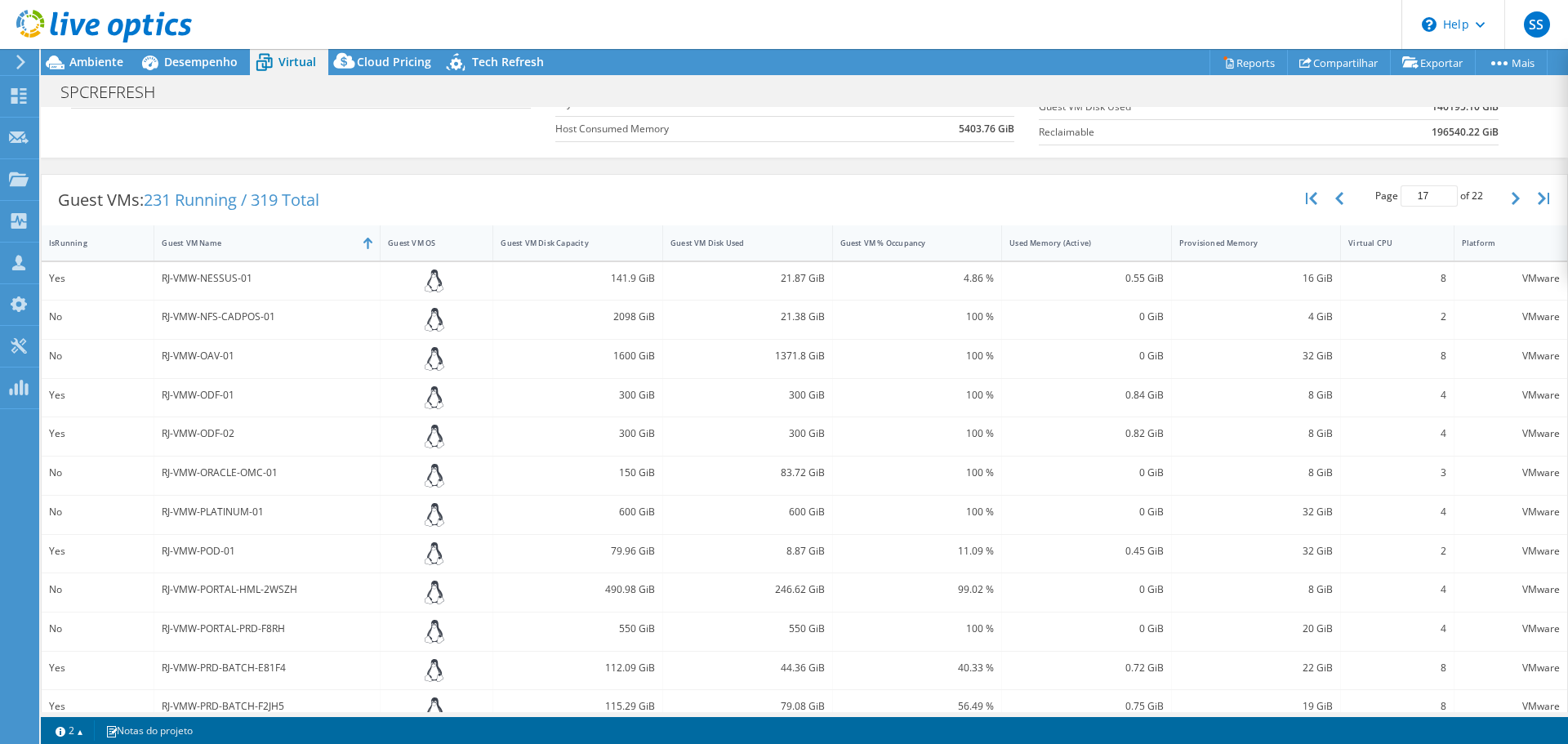
scroll to position [396, 0]
